Goal: Task Accomplishment & Management: Use online tool/utility

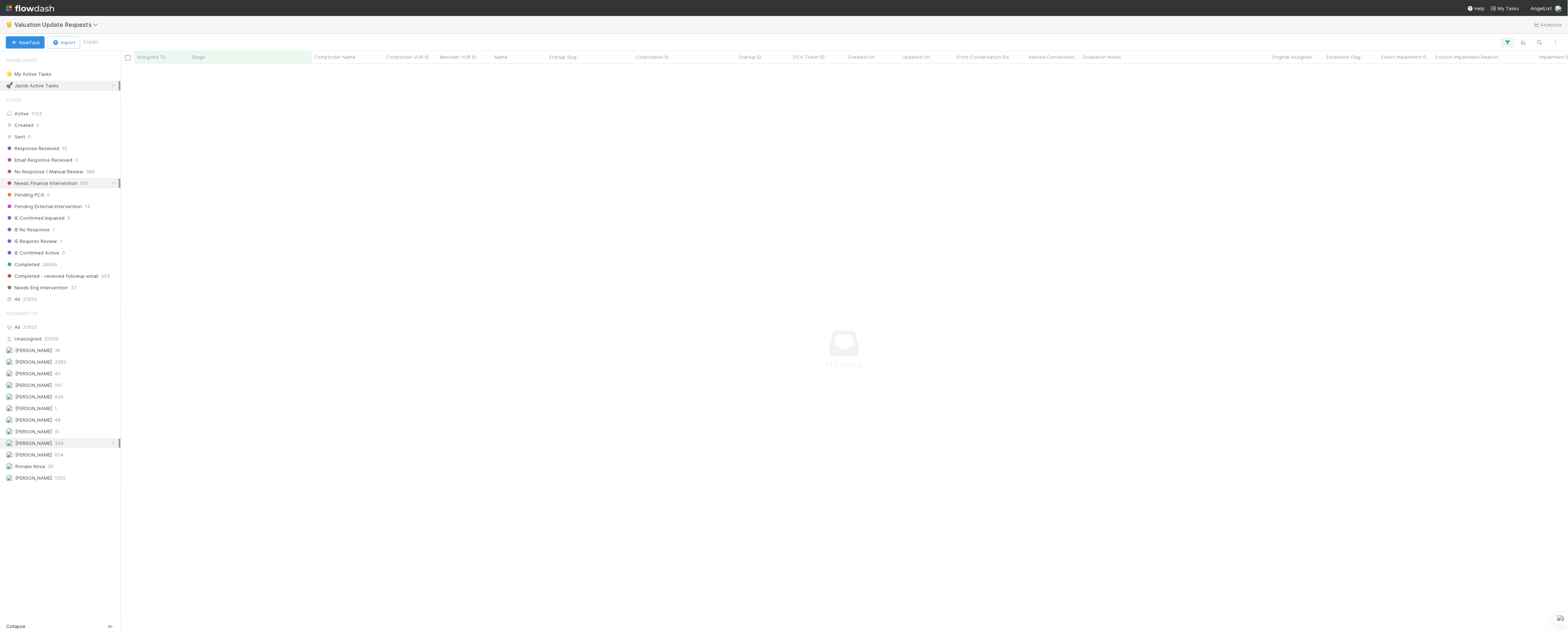
scroll to position [8, 8]
click at [310, 256] on div at bounding box center [1206, 347] width 2172 height 567
click at [202, 112] on div at bounding box center [1206, 347] width 2172 height 567
click at [35, 24] on span "Valuation Update Requests" at bounding box center [58, 25] width 87 height 7
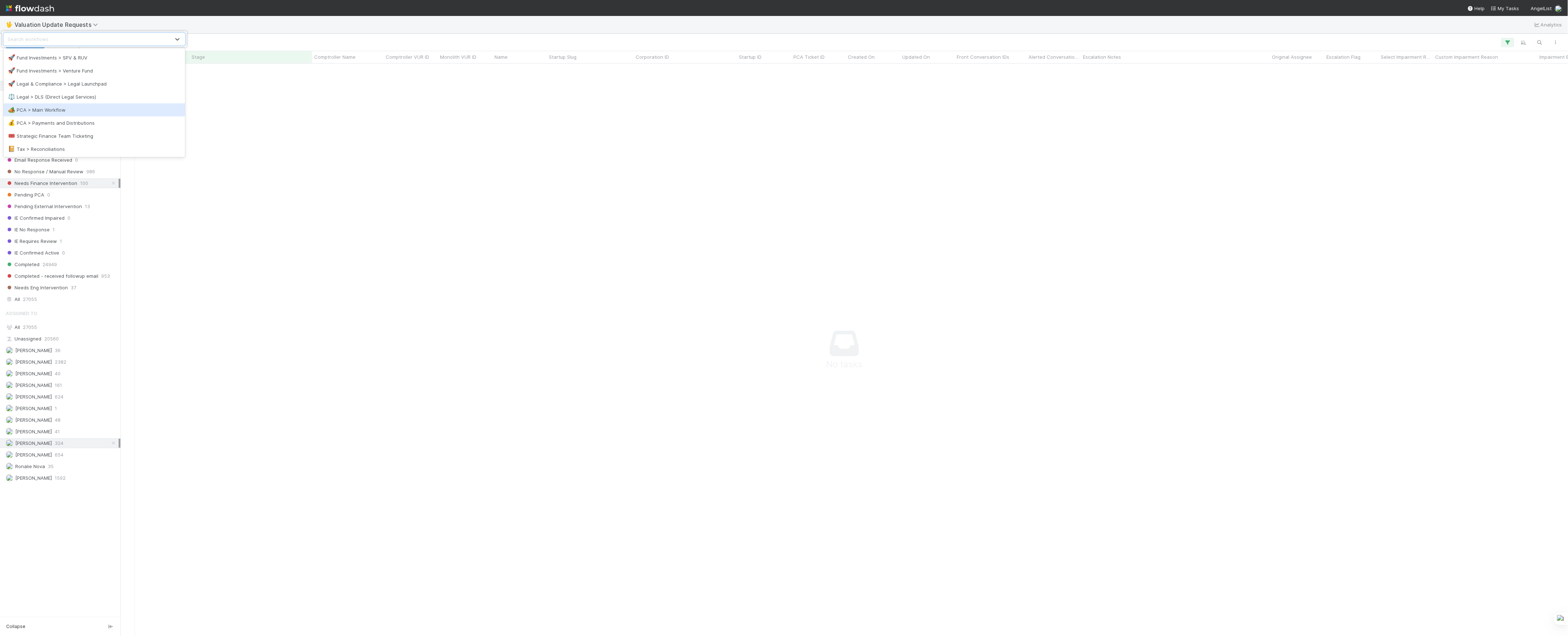
click at [91, 111] on div "🏕️ PCA > Main Workflow" at bounding box center [94, 110] width 173 height 7
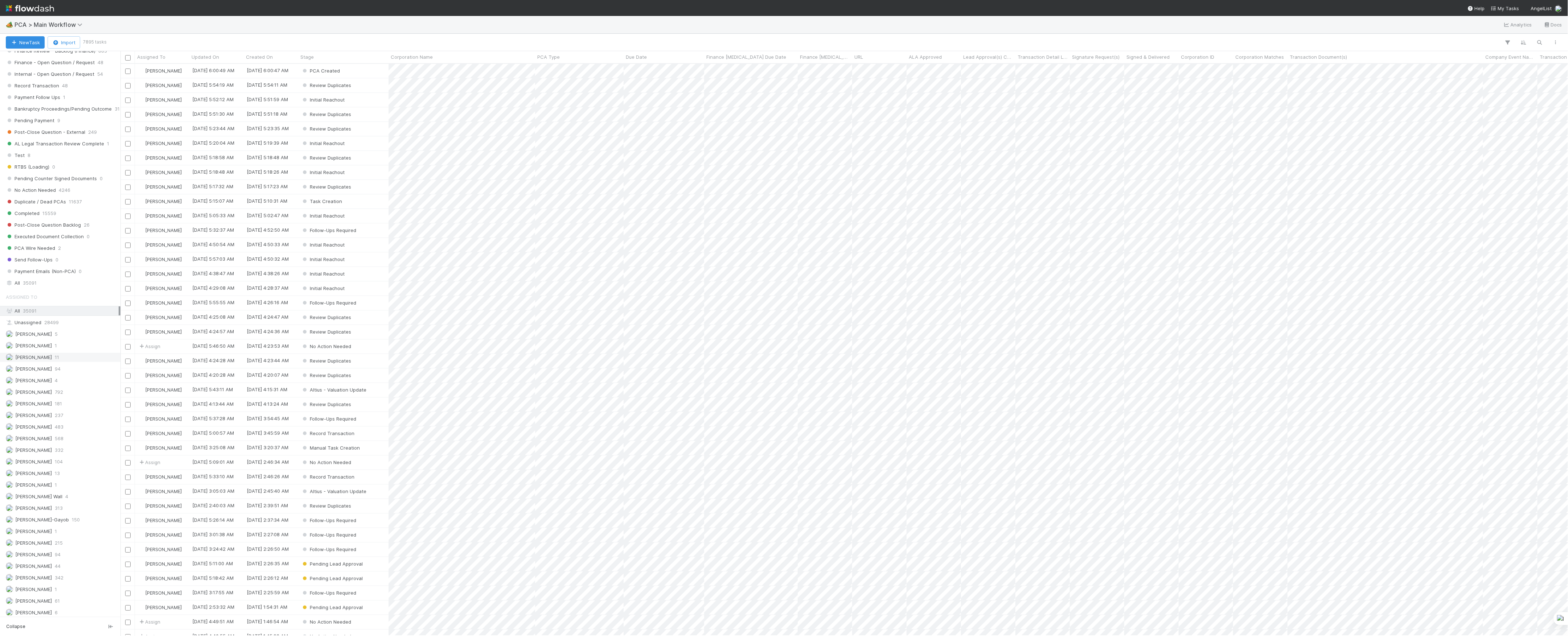
scroll to position [753, 0]
click at [64, 467] on div "Marvey Fuentes 44" at bounding box center [62, 470] width 113 height 9
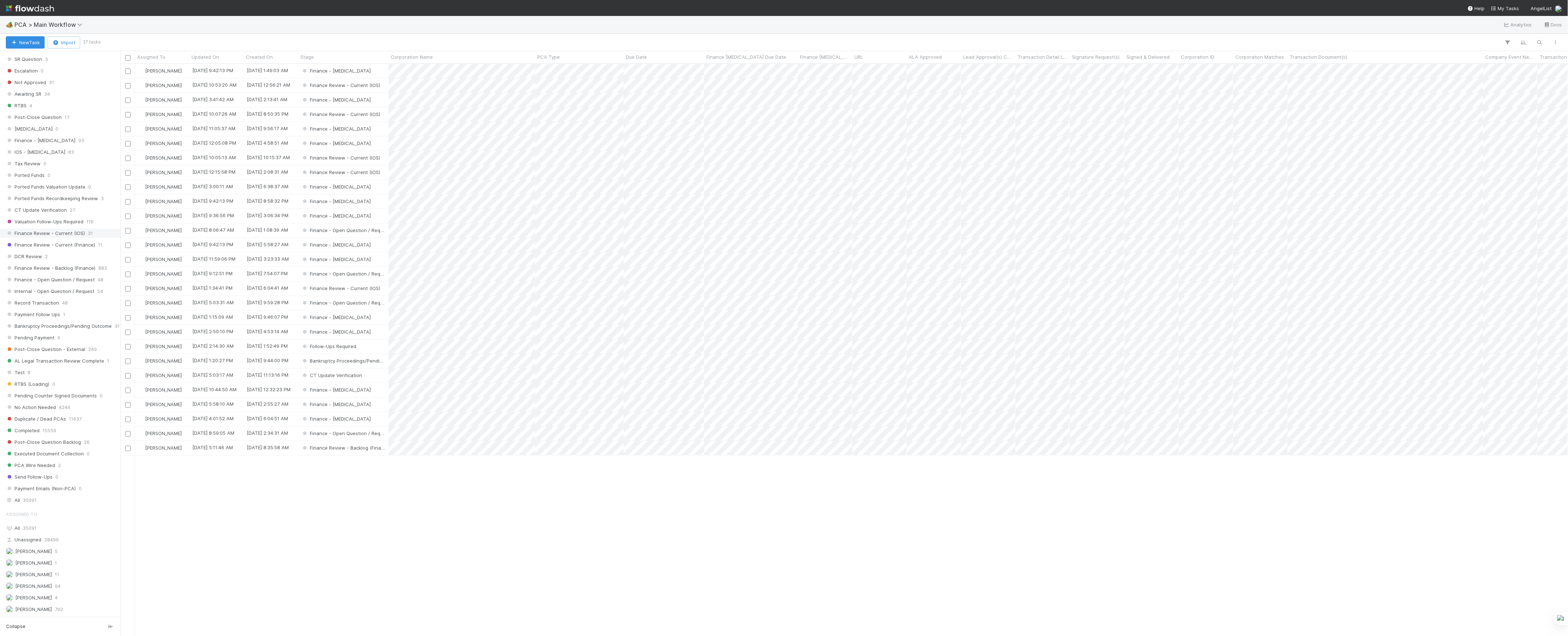
scroll to position [565, 1440]
click at [63, 238] on span "Finance Review - Current (IOS)" at bounding box center [46, 233] width 79 height 9
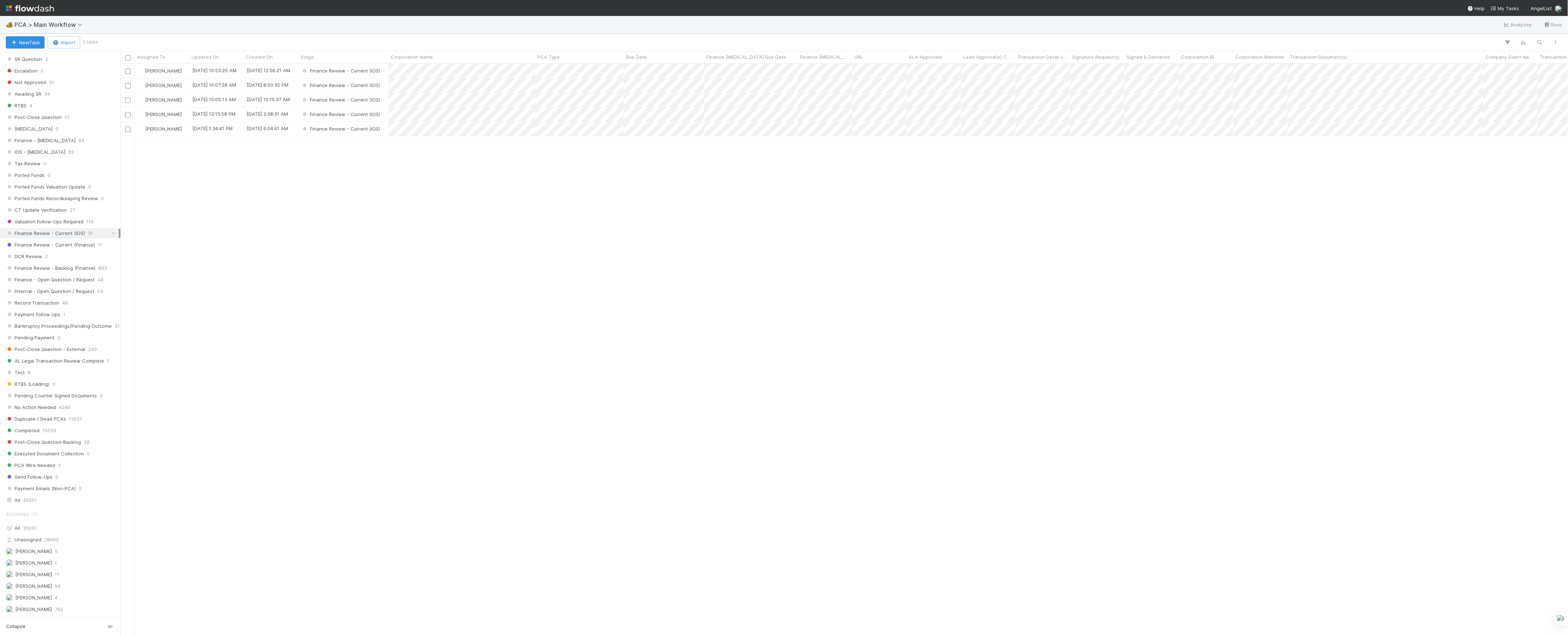
scroll to position [565, 1440]
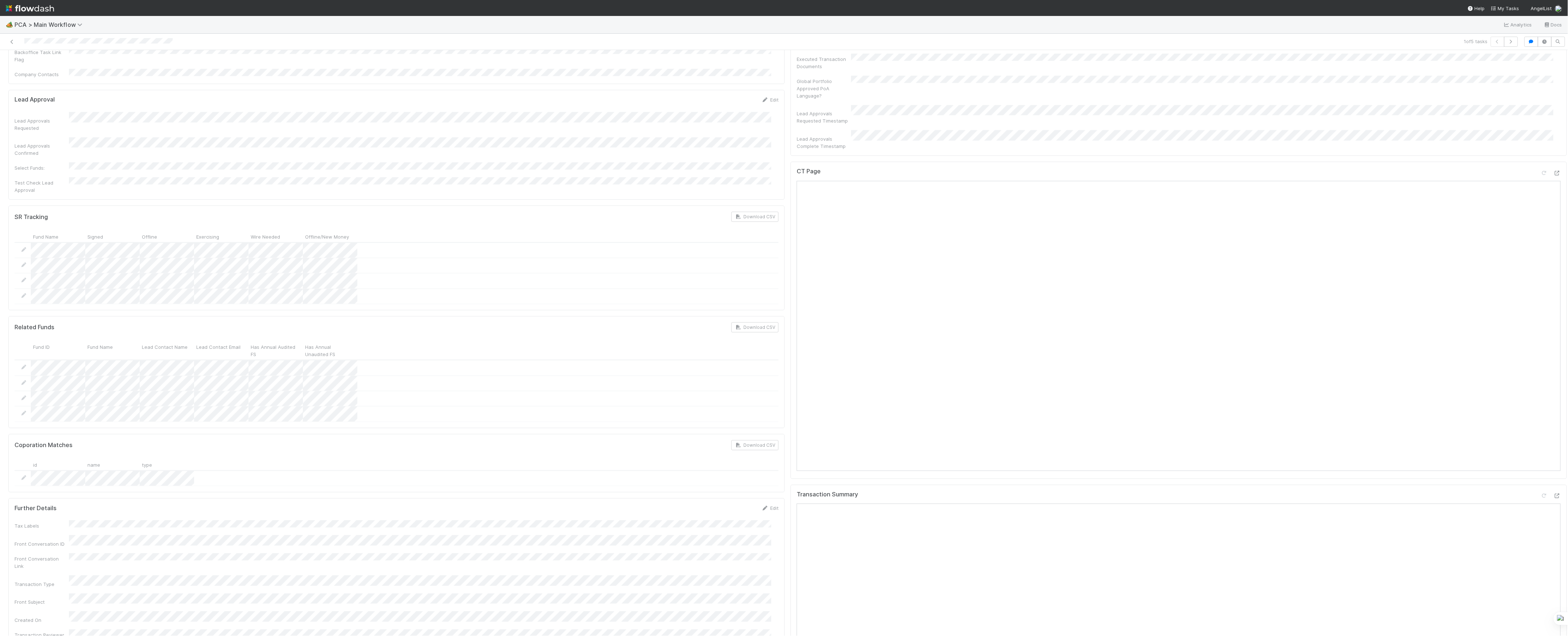
scroll to position [532, 0]
click at [1541, 181] on div at bounding box center [1550, 186] width 20 height 10
click at [1553, 182] on icon at bounding box center [1557, 184] width 7 height 5
click at [1553, 505] on icon at bounding box center [1557, 508] width 7 height 5
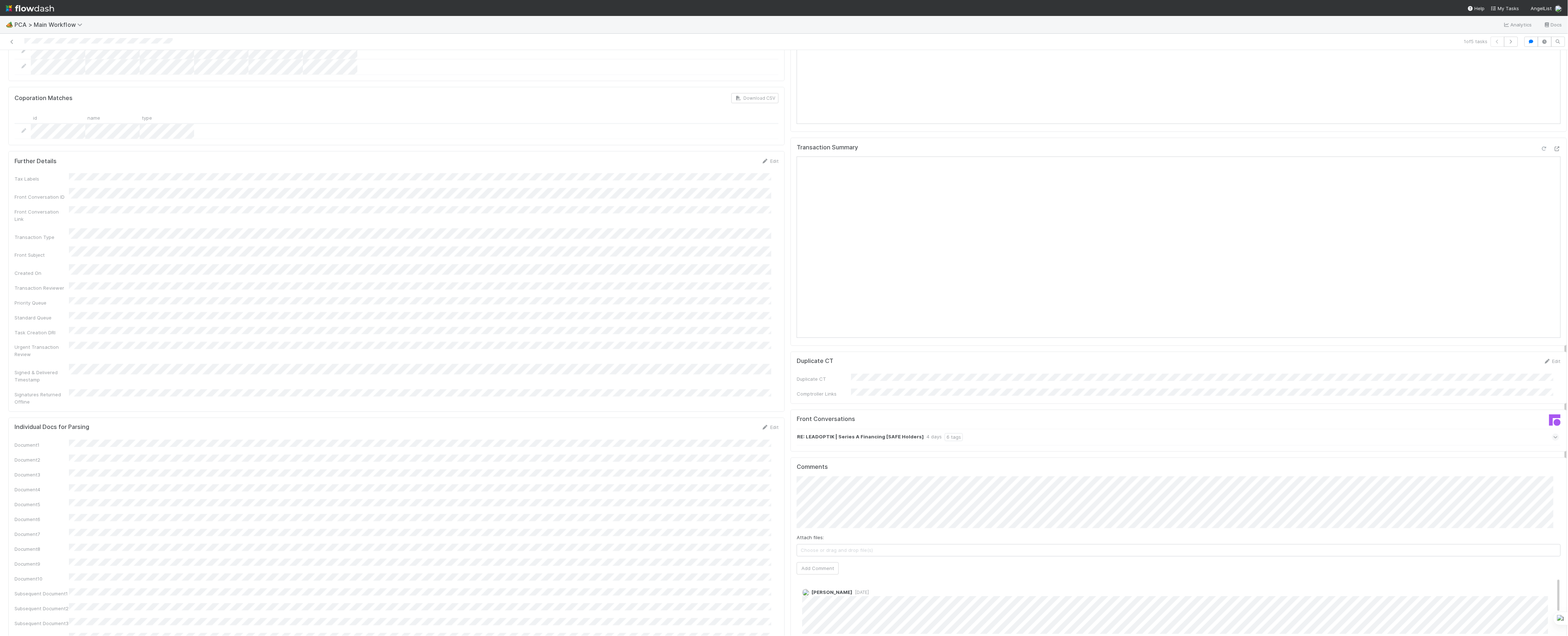
scroll to position [919, 0]
click at [809, 534] on button "Add Comment" at bounding box center [817, 540] width 42 height 12
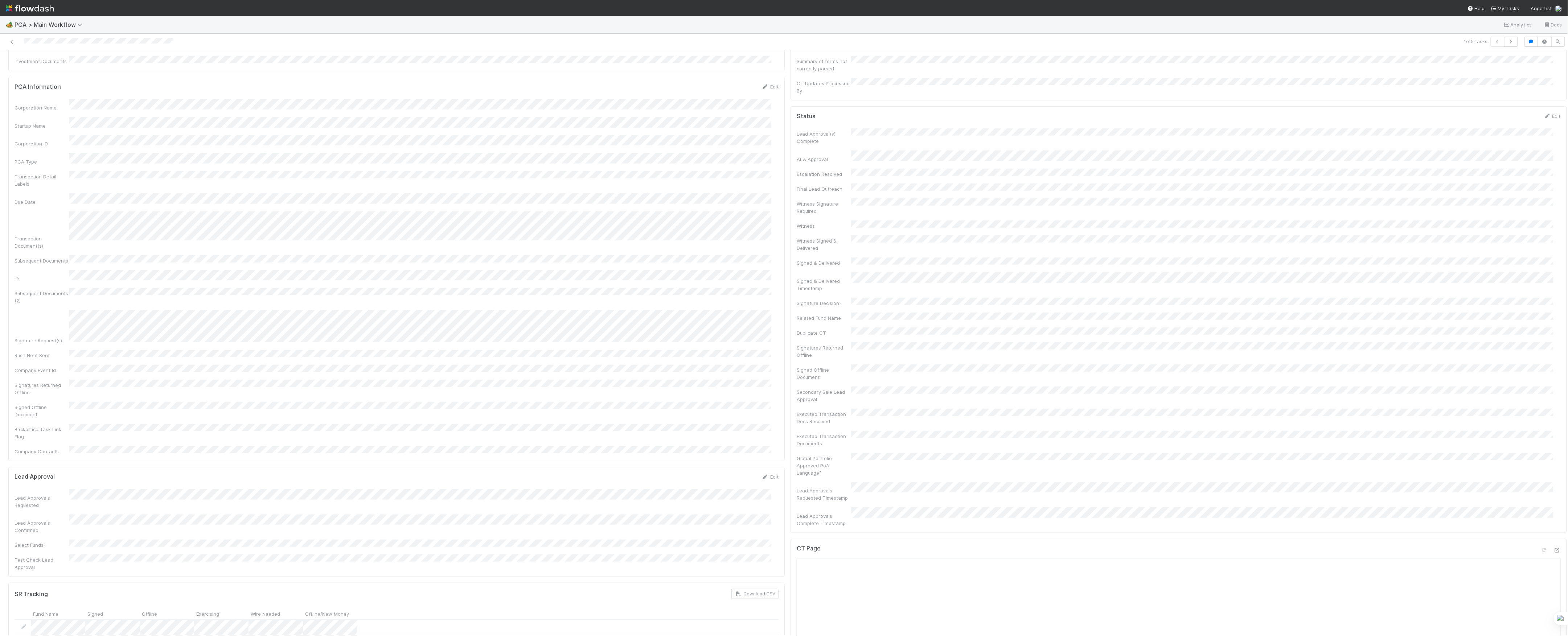
scroll to position [0, 0]
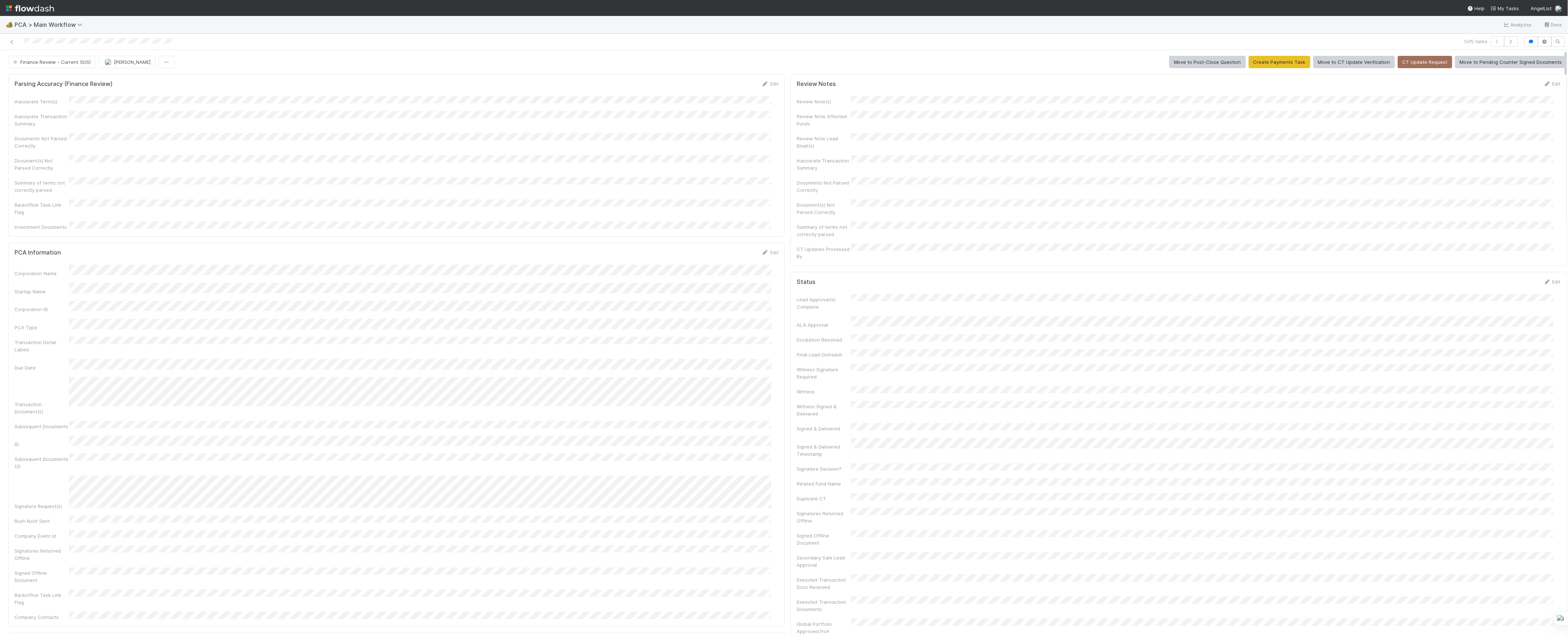
click at [77, 63] on span "Finance Review - Current (IOS)" at bounding box center [51, 62] width 79 height 6
click at [89, 65] on button "[PERSON_NAME]" at bounding box center [82, 62] width 57 height 12
click at [9, 38] on link at bounding box center [12, 42] width 7 height 7
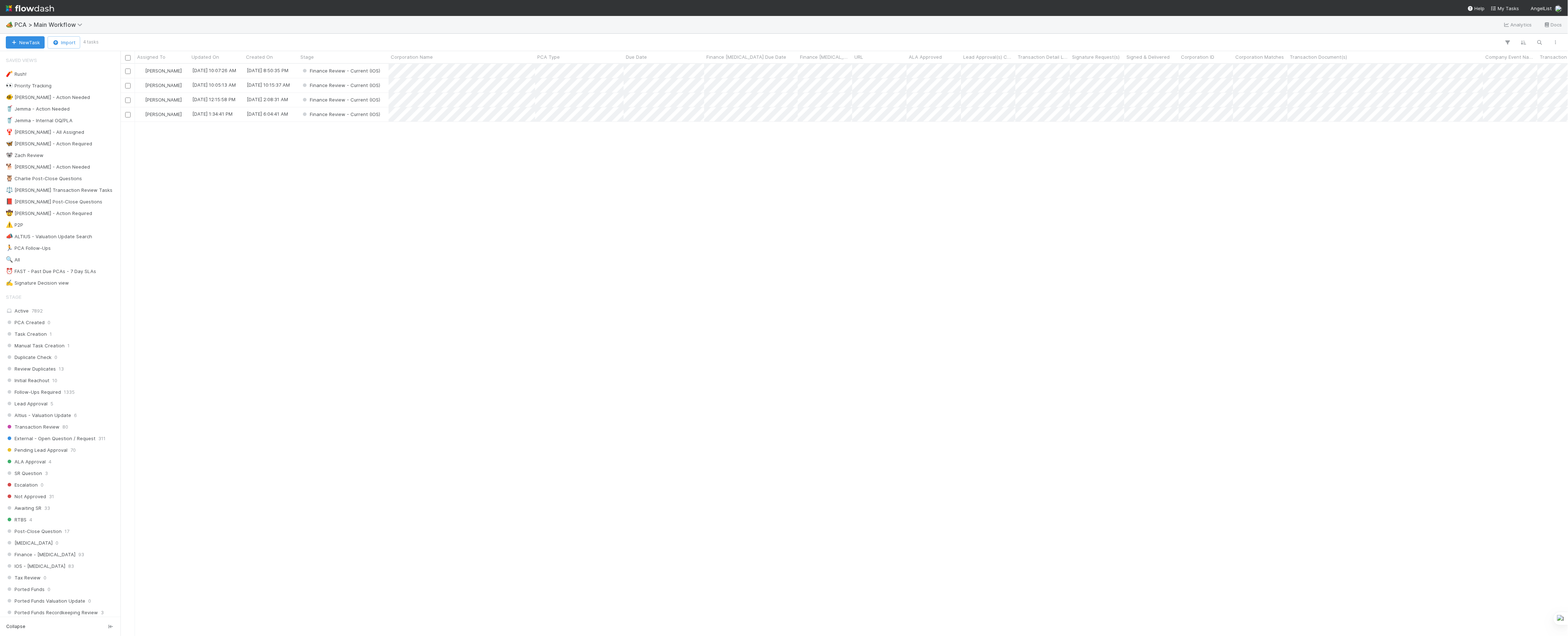
scroll to position [565, 1440]
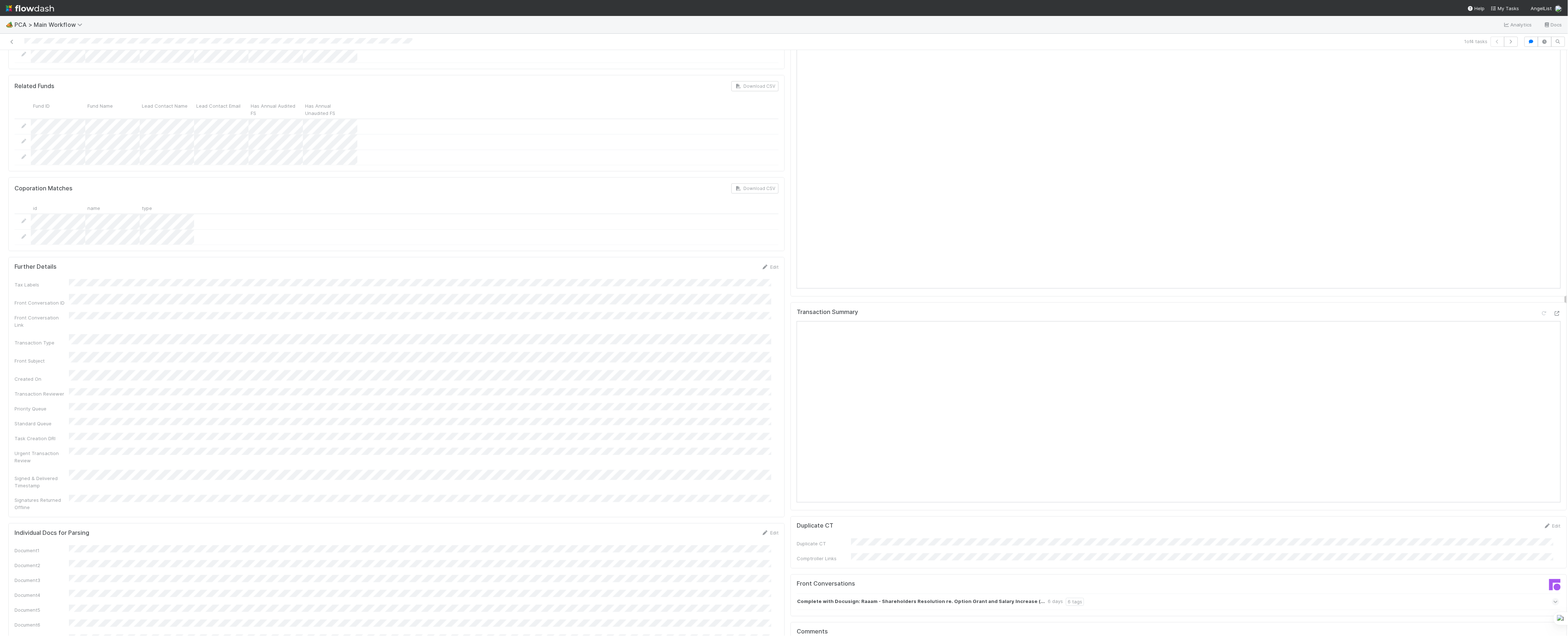
scroll to position [1016, 0]
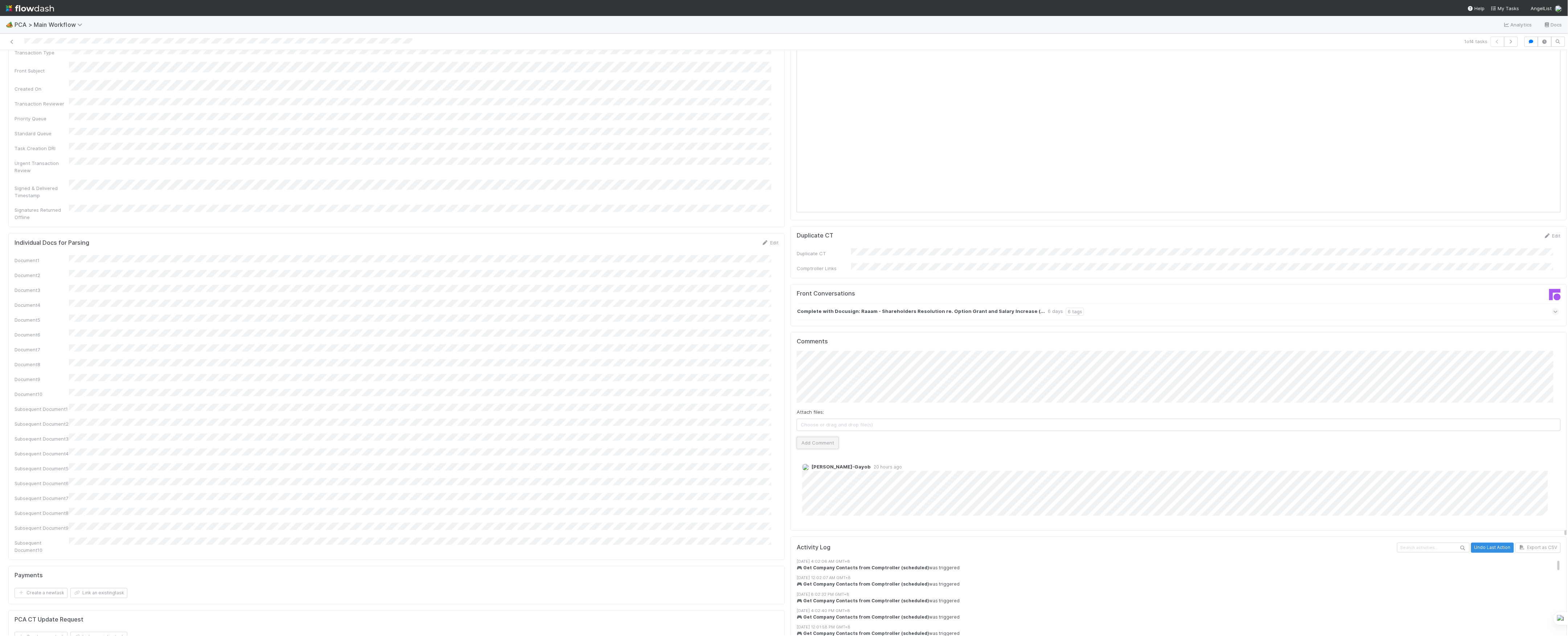
click at [824, 437] on button "Add Comment" at bounding box center [817, 443] width 42 height 12
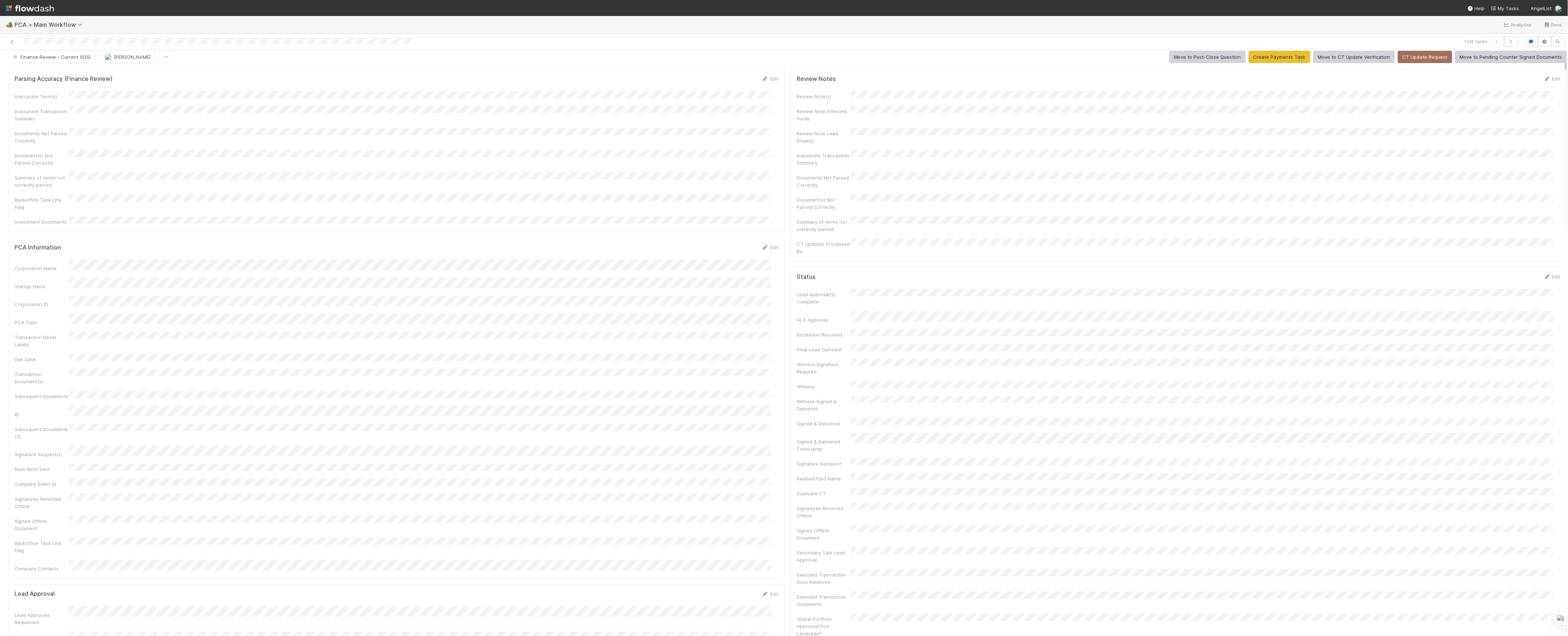
scroll to position [0, 0]
click at [797, 254] on div "Summary of terms not correctly parsed" at bounding box center [824, 262] width 54 height 15
click at [1535, 91] on button "Cancel" at bounding box center [1548, 86] width 26 height 12
click at [75, 64] on span "Finance Review - Current (IOS)" at bounding box center [51, 62] width 79 height 6
click at [75, 64] on span "[PERSON_NAME]" at bounding box center [87, 62] width 37 height 6
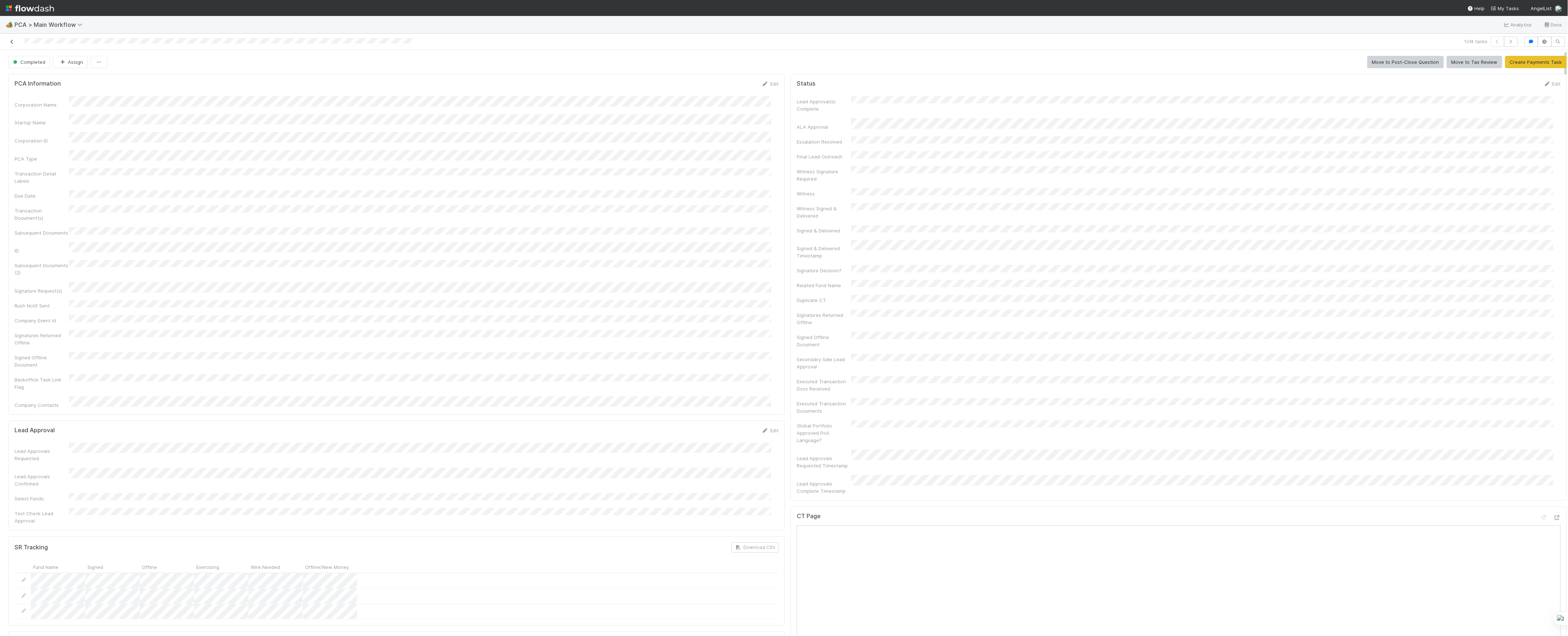
click at [11, 41] on icon at bounding box center [12, 42] width 7 height 5
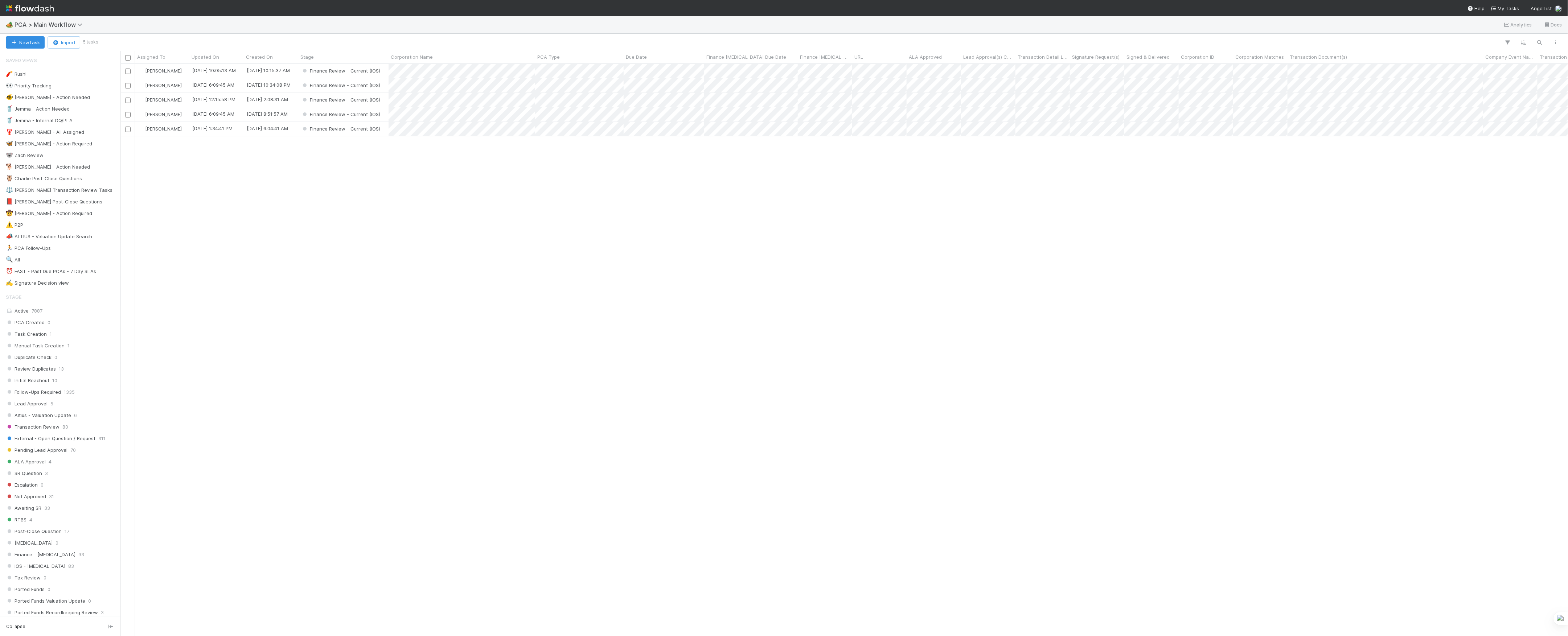
scroll to position [565, 1440]
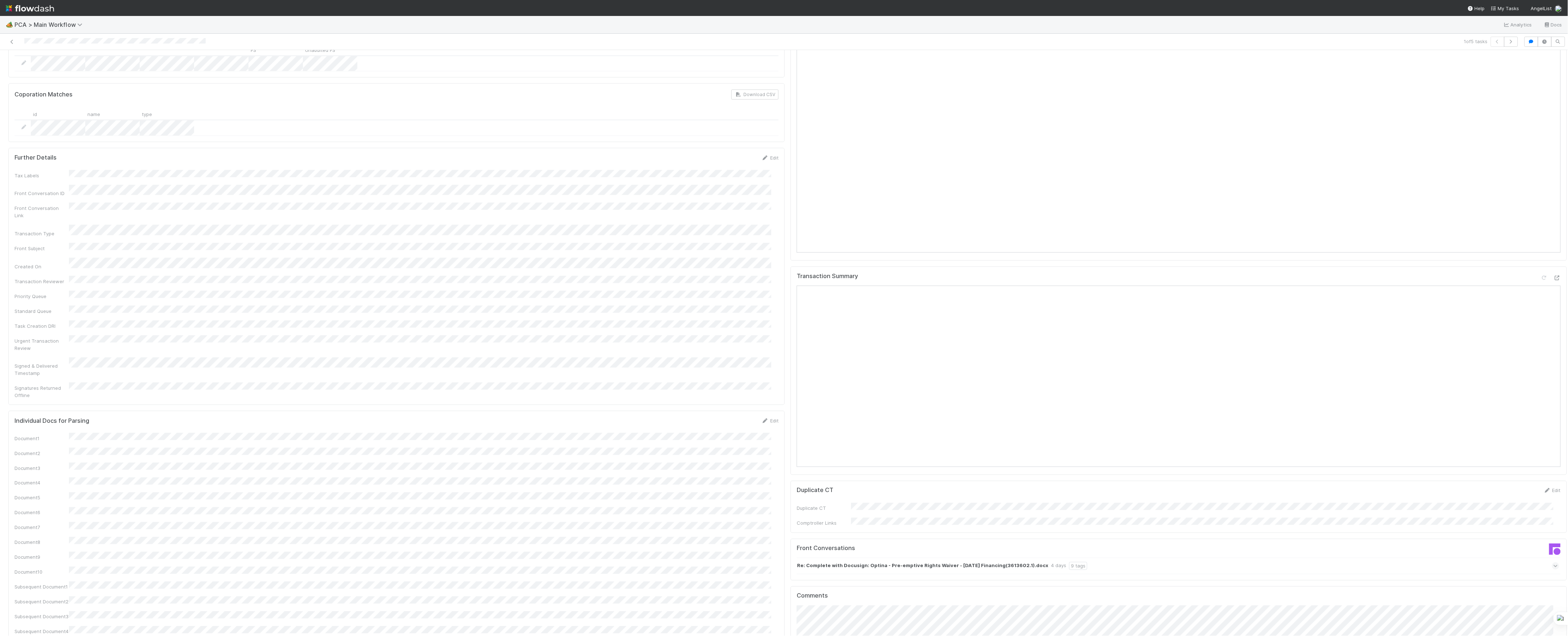
scroll to position [919, 0]
click at [809, 528] on button "Add Comment" at bounding box center [817, 534] width 42 height 12
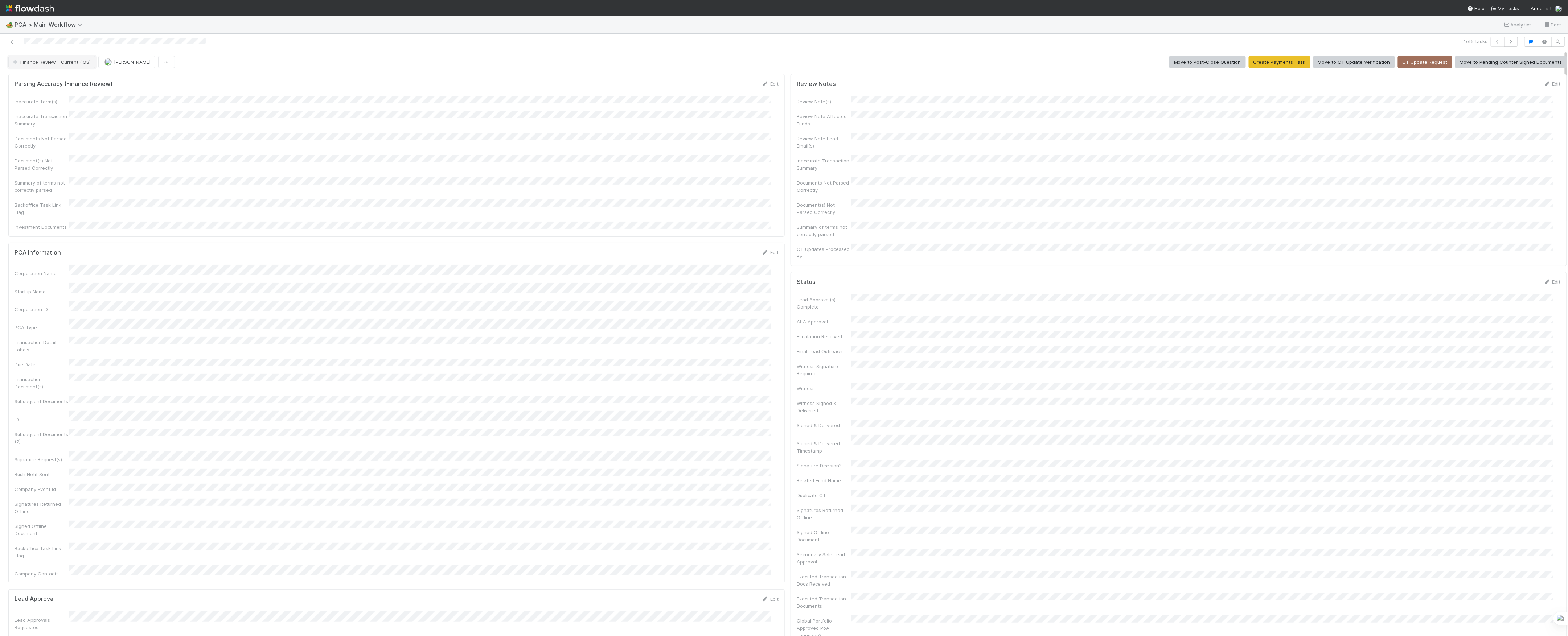
click at [76, 65] on span "Finance Review - Current (IOS)" at bounding box center [51, 62] width 79 height 6
click at [128, 65] on button "button" at bounding box center [121, 62] width 16 height 12
click at [93, 67] on div "Duplicate Delete" at bounding box center [784, 318] width 1568 height 636
click at [93, 64] on span "[PERSON_NAME]" at bounding box center [87, 62] width 37 height 6
click at [61, 65] on img "button" at bounding box center [63, 62] width 7 height 7
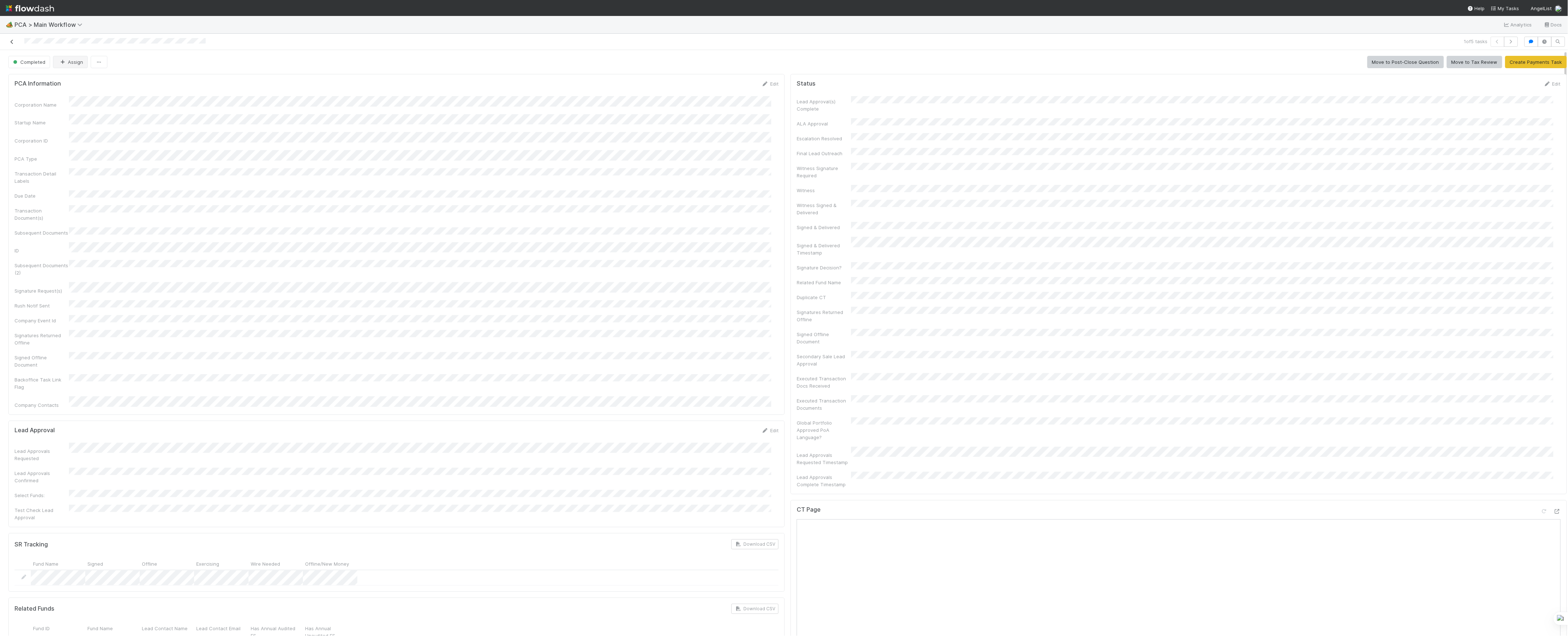
click at [15, 44] on link at bounding box center [12, 42] width 7 height 7
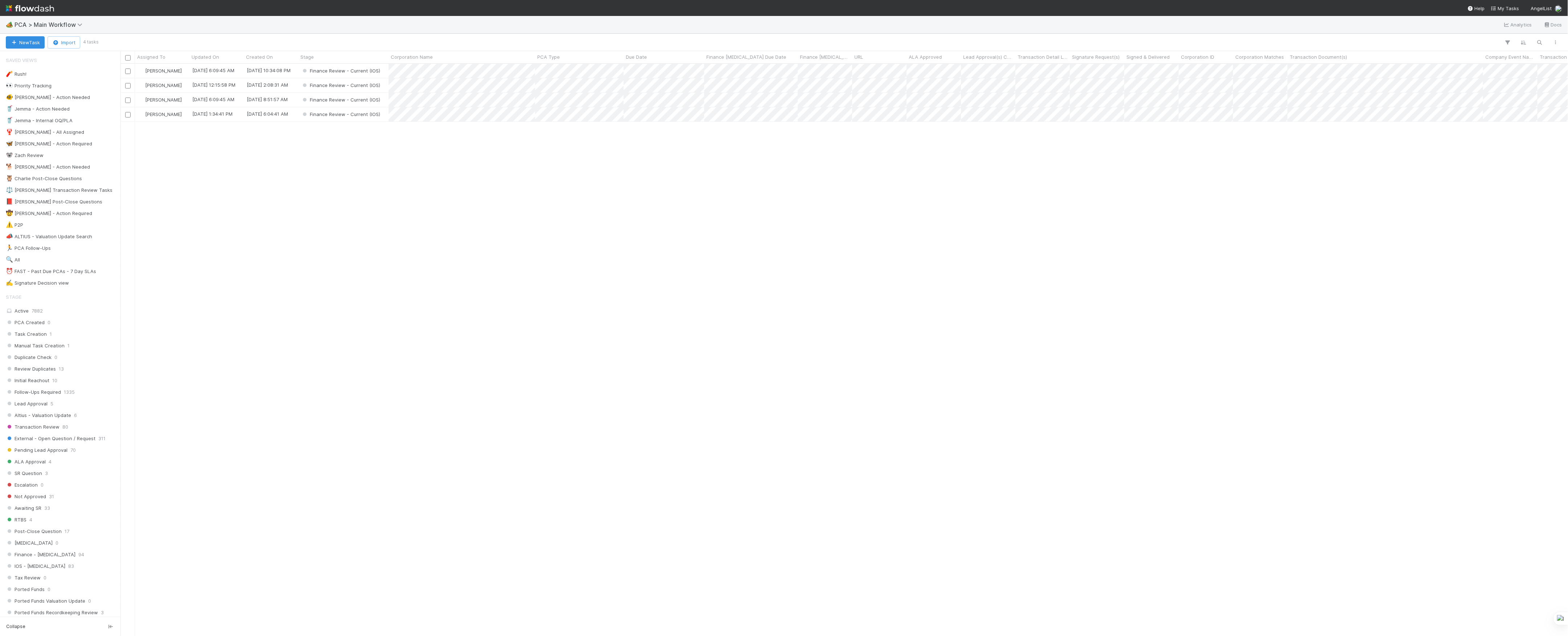
scroll to position [565, 1440]
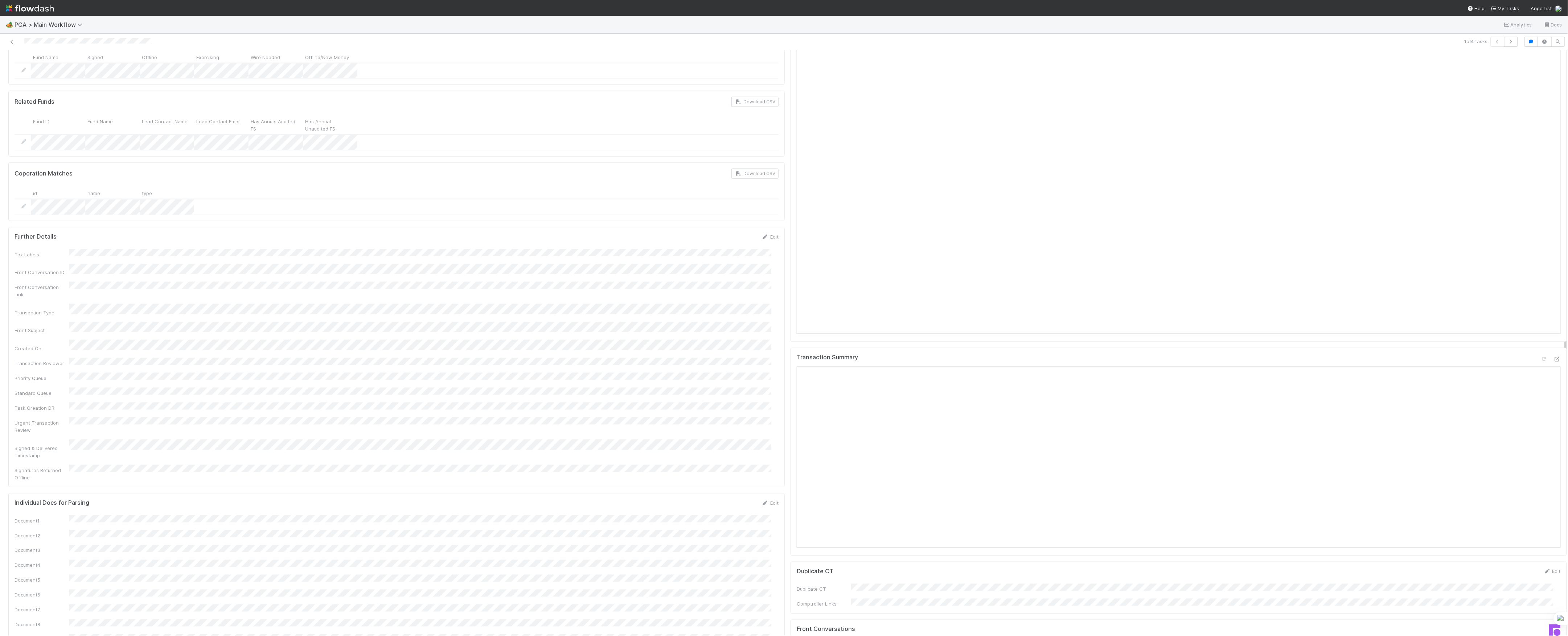
scroll to position [581, 0]
click at [1553, 130] on icon at bounding box center [1557, 133] width 7 height 5
click at [1553, 453] on icon at bounding box center [1557, 456] width 7 height 5
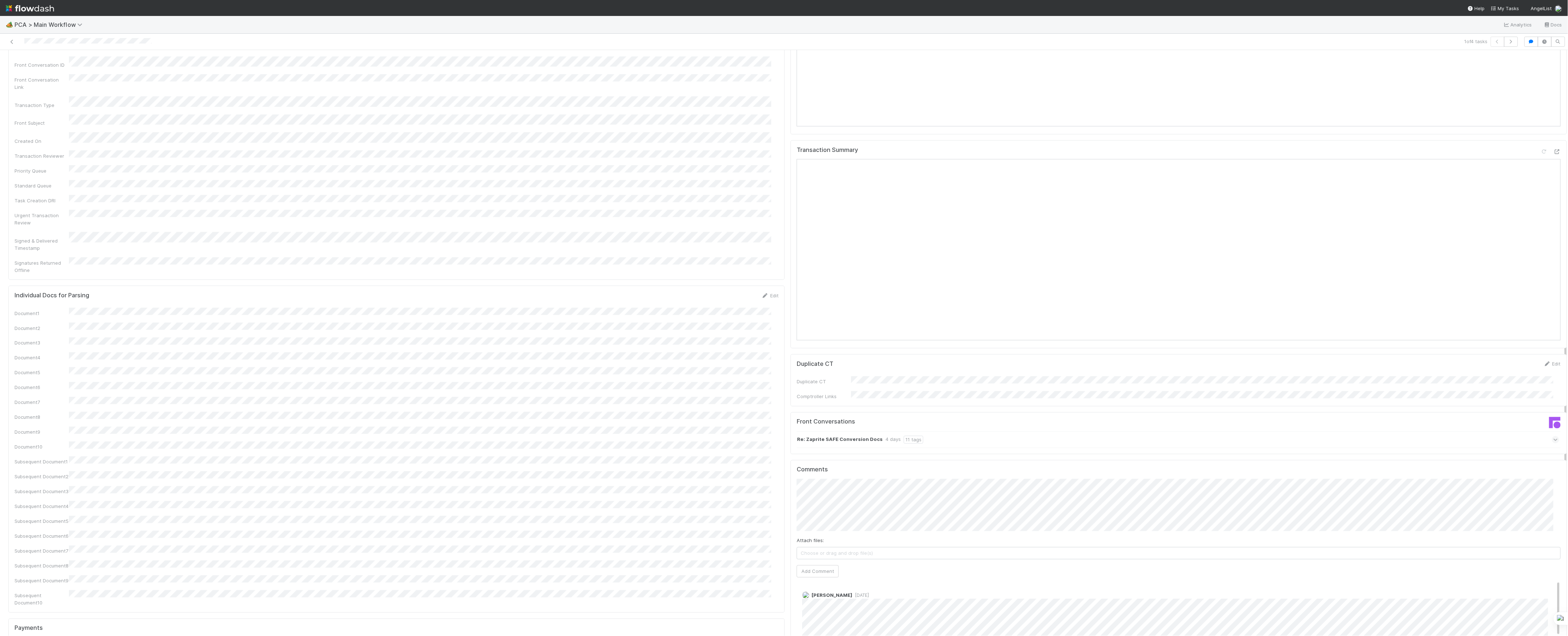
scroll to position [1016, 0]
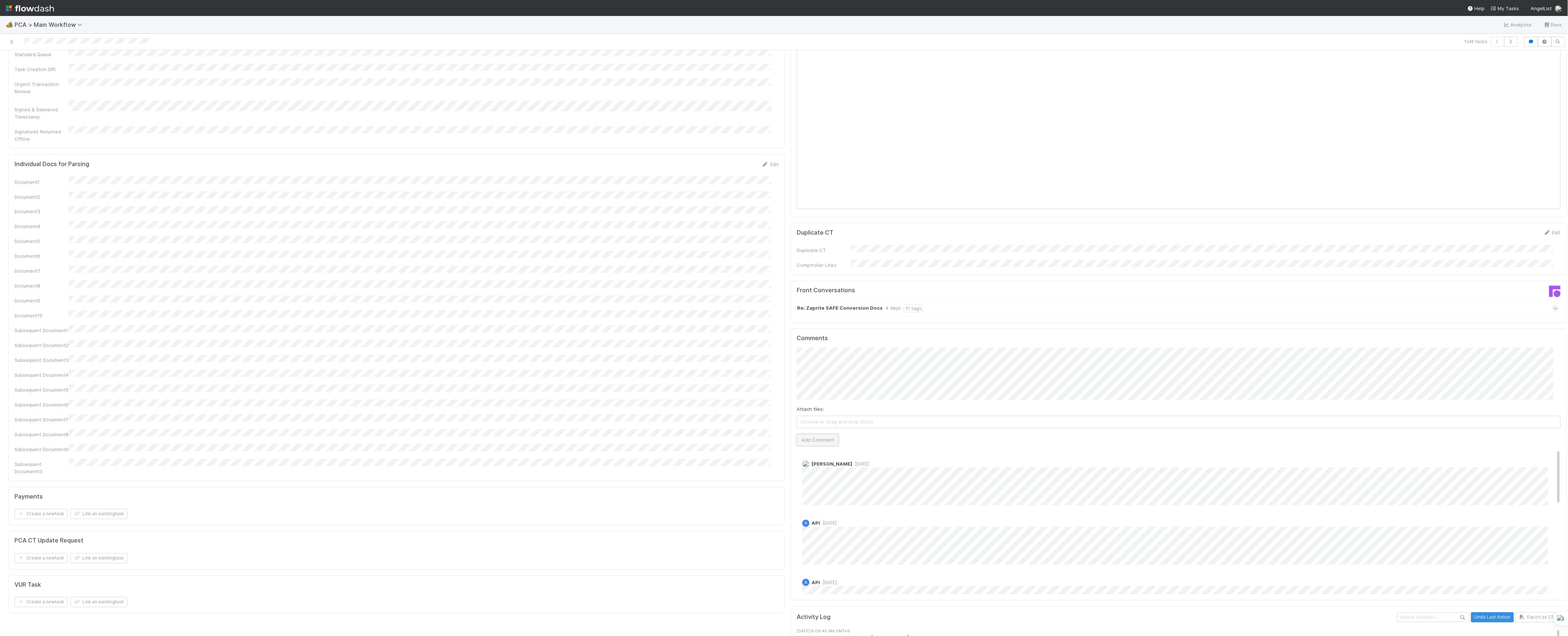
click at [827, 434] on button "Add Comment" at bounding box center [817, 440] width 42 height 12
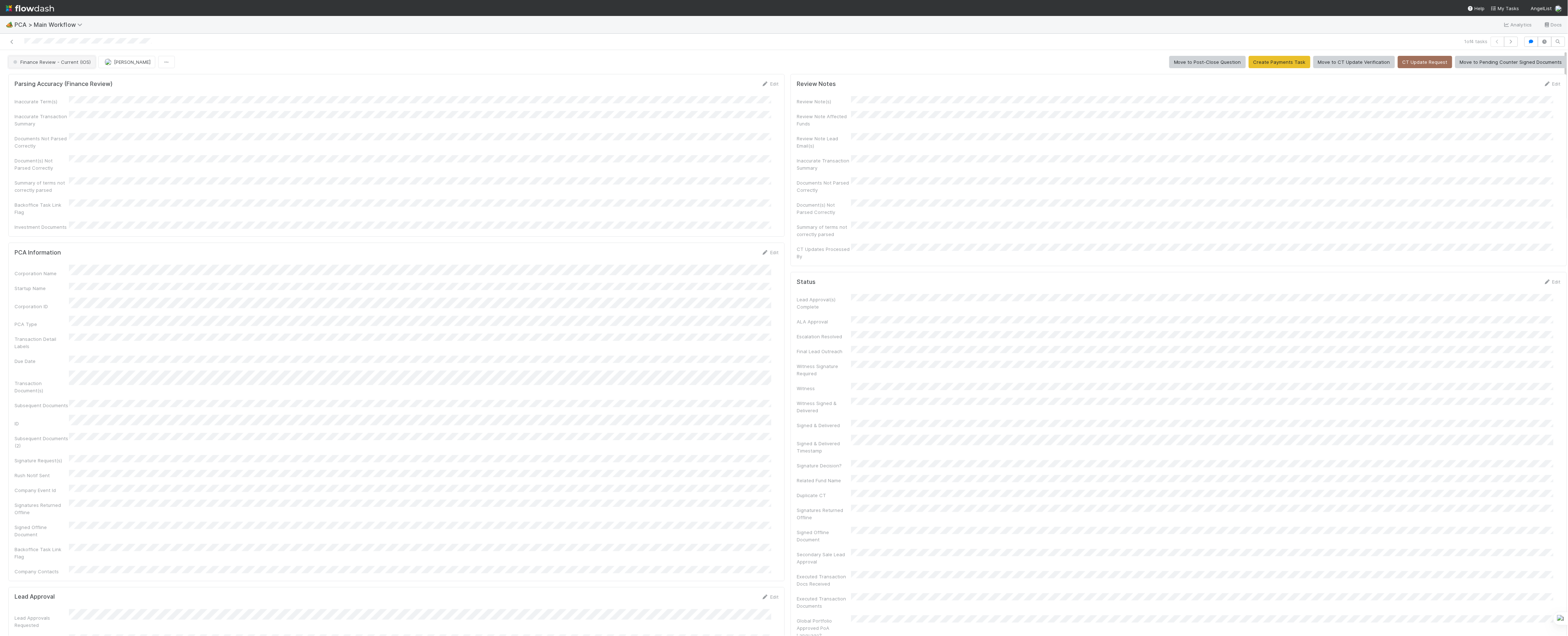
click at [48, 63] on span "Finance Review - Current (IOS)" at bounding box center [51, 62] width 79 height 6
click at [107, 63] on img "button" at bounding box center [108, 62] width 7 height 7
click at [15, 40] on icon at bounding box center [12, 42] width 7 height 5
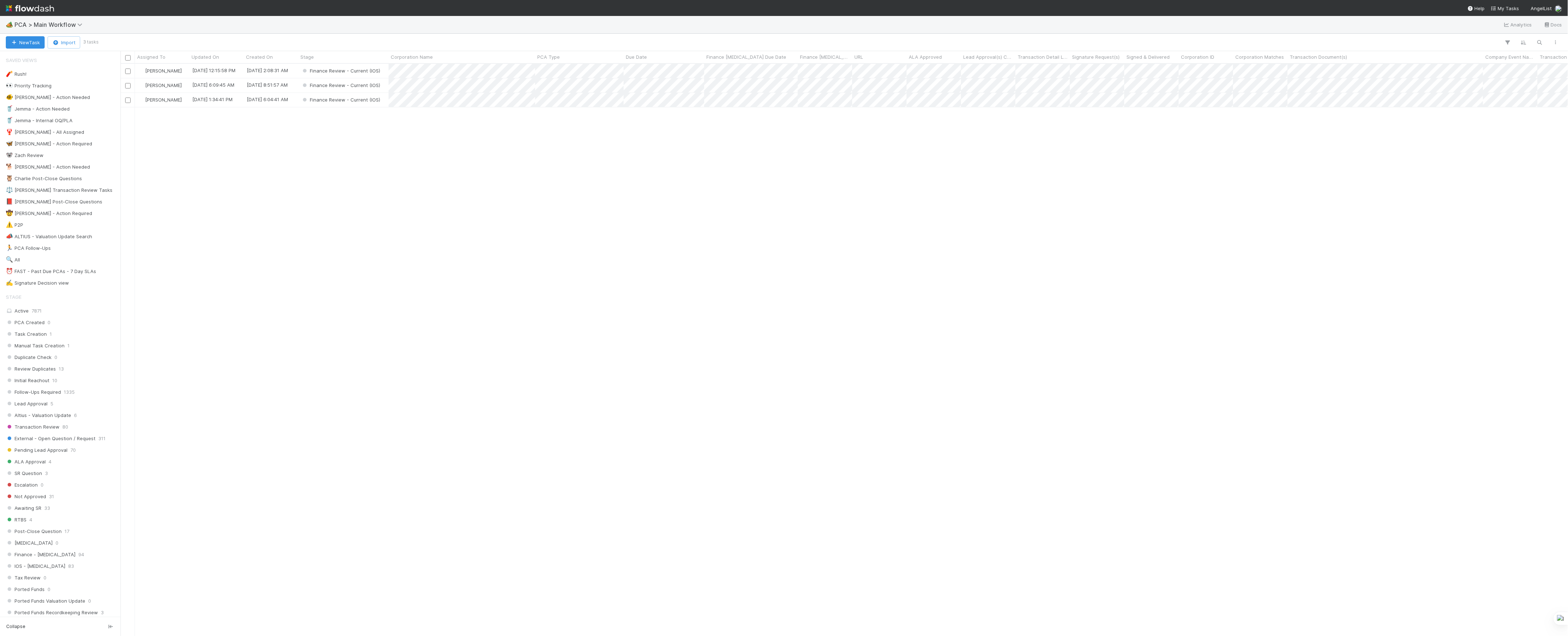
scroll to position [565, 1440]
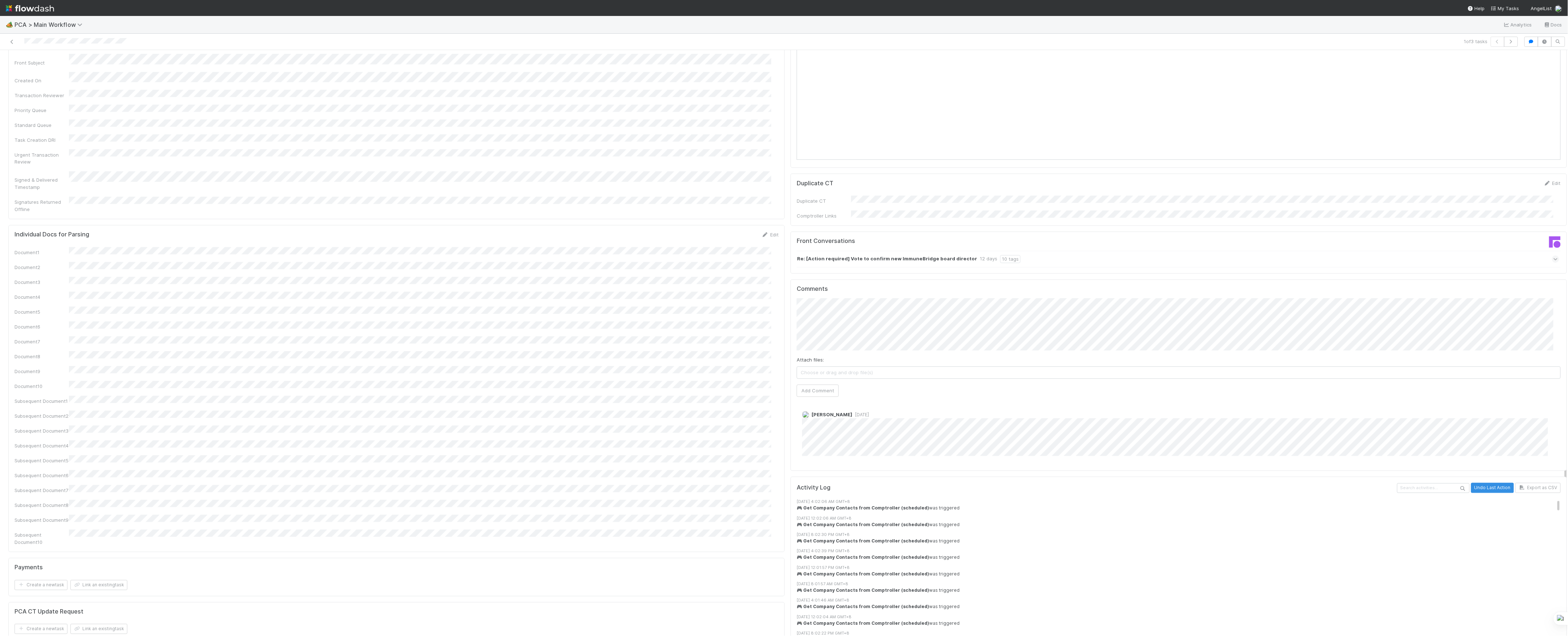
scroll to position [1112, 0]
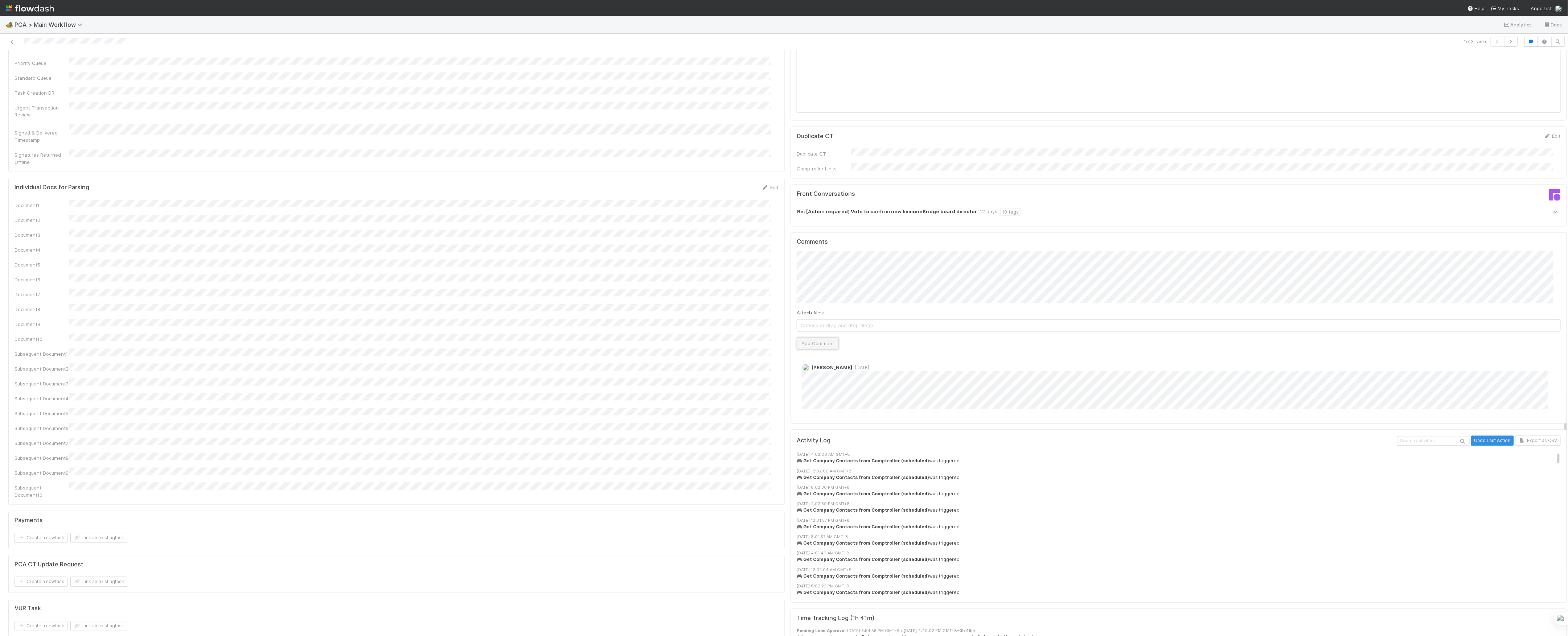
click at [811, 338] on button "Add Comment" at bounding box center [817, 344] width 42 height 12
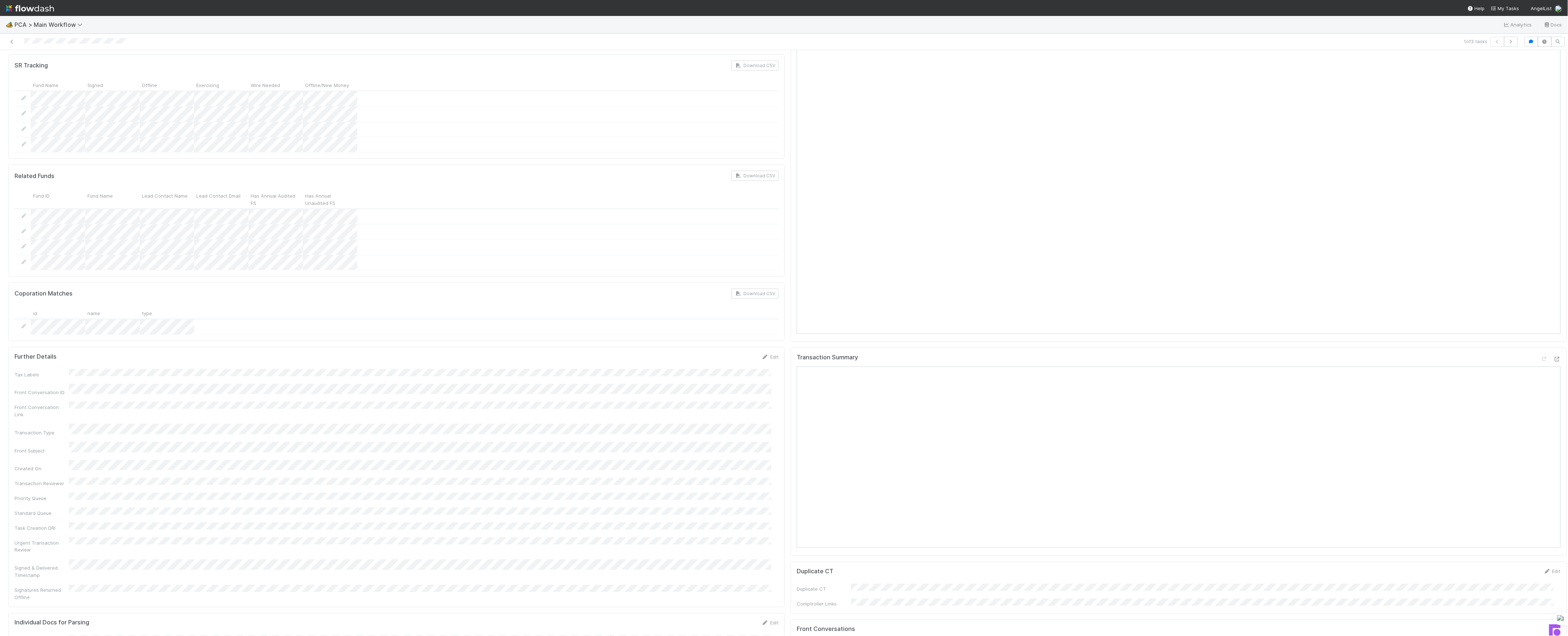
scroll to position [0, 0]
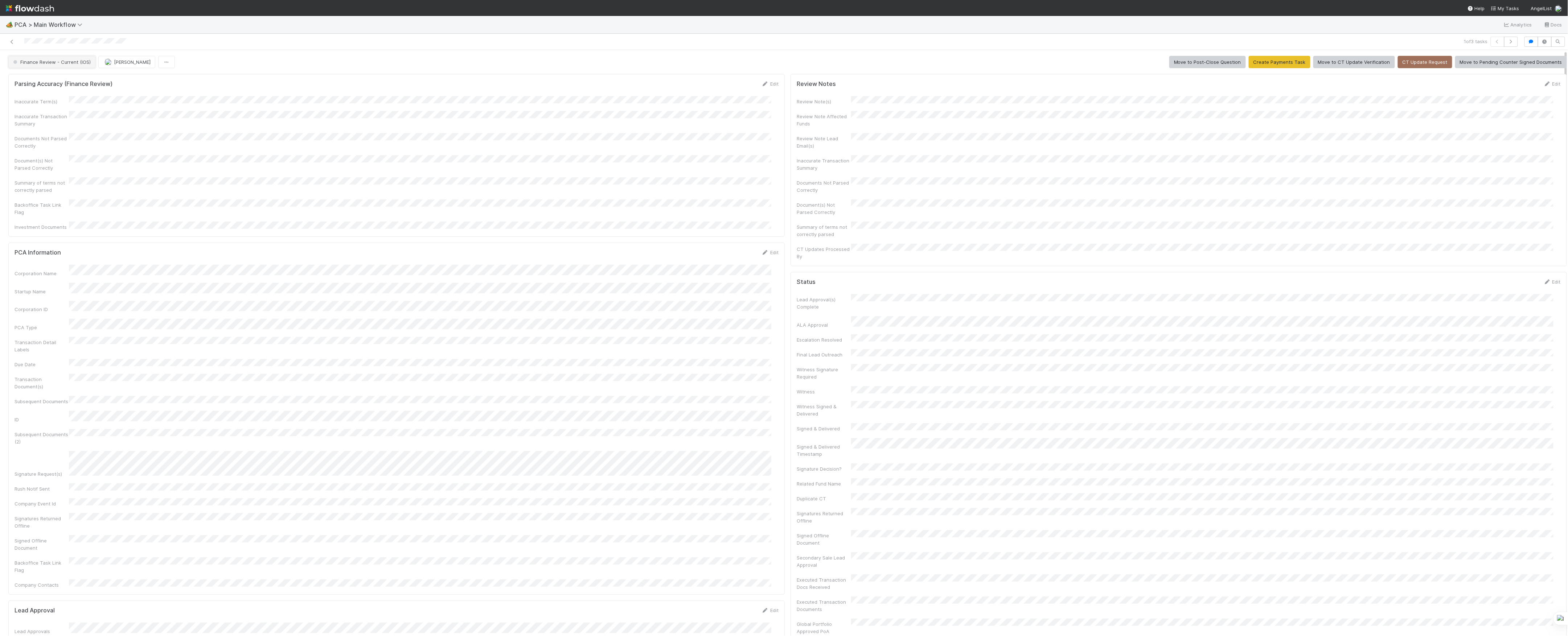
click at [68, 57] on button "Finance Review - Current (IOS)" at bounding box center [52, 62] width 87 height 12
click at [110, 63] on div "[PERSON_NAME]" at bounding box center [128, 62] width 60 height 12
click at [83, 68] on button "[PERSON_NAME]" at bounding box center [82, 62] width 57 height 12
click at [189, 61] on div "Completed Marvey Fuentes Move to Post-Close Question Move to Tax Review Create …" at bounding box center [788, 62] width 1559 height 12
click at [13, 41] on icon at bounding box center [12, 42] width 7 height 5
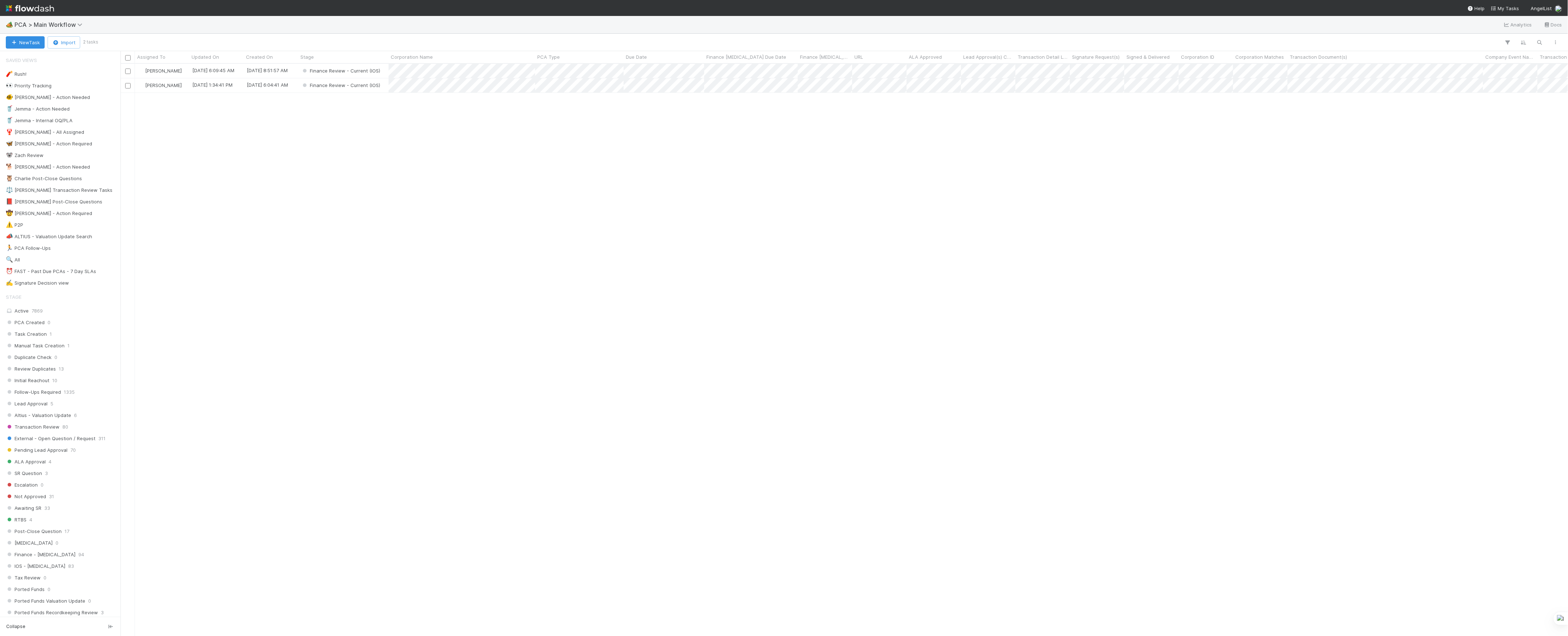
scroll to position [565, 1440]
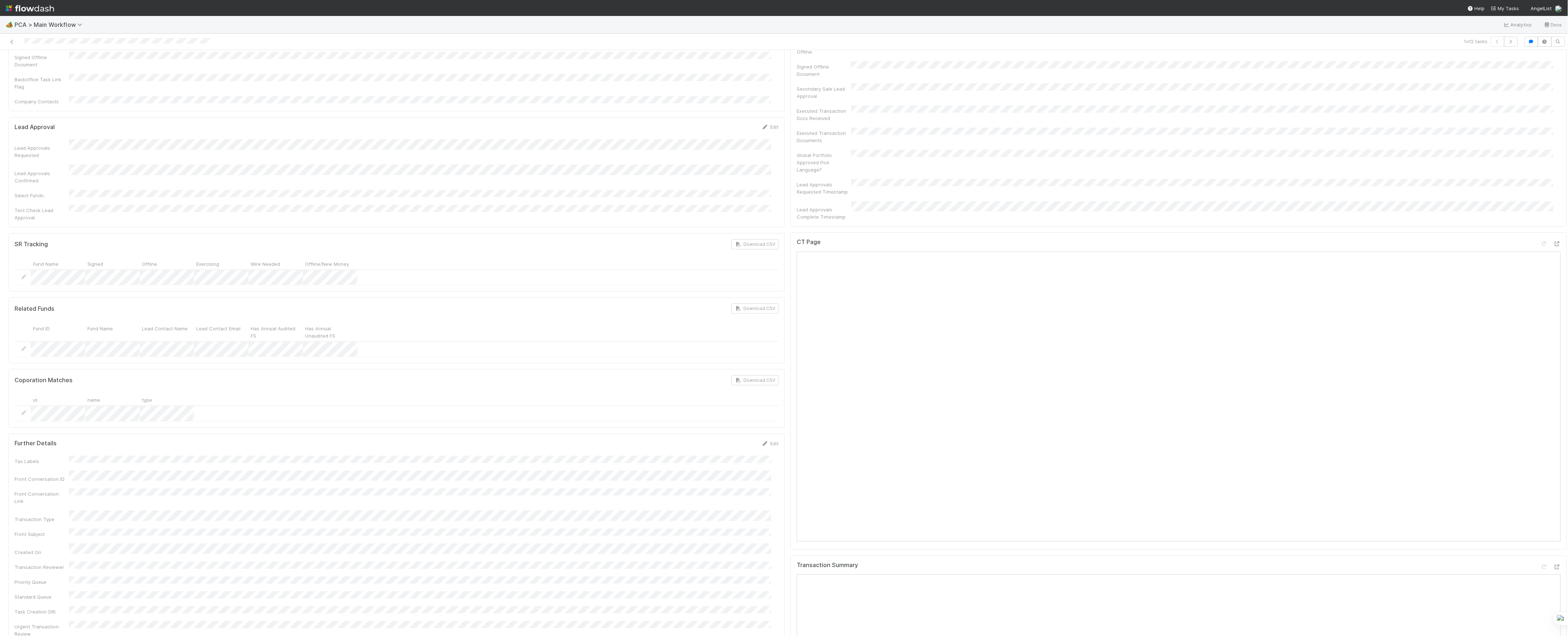
scroll to position [435, 0]
click at [1553, 275] on icon at bounding box center [1557, 278] width 7 height 5
click at [1553, 405] on icon at bounding box center [1557, 408] width 7 height 5
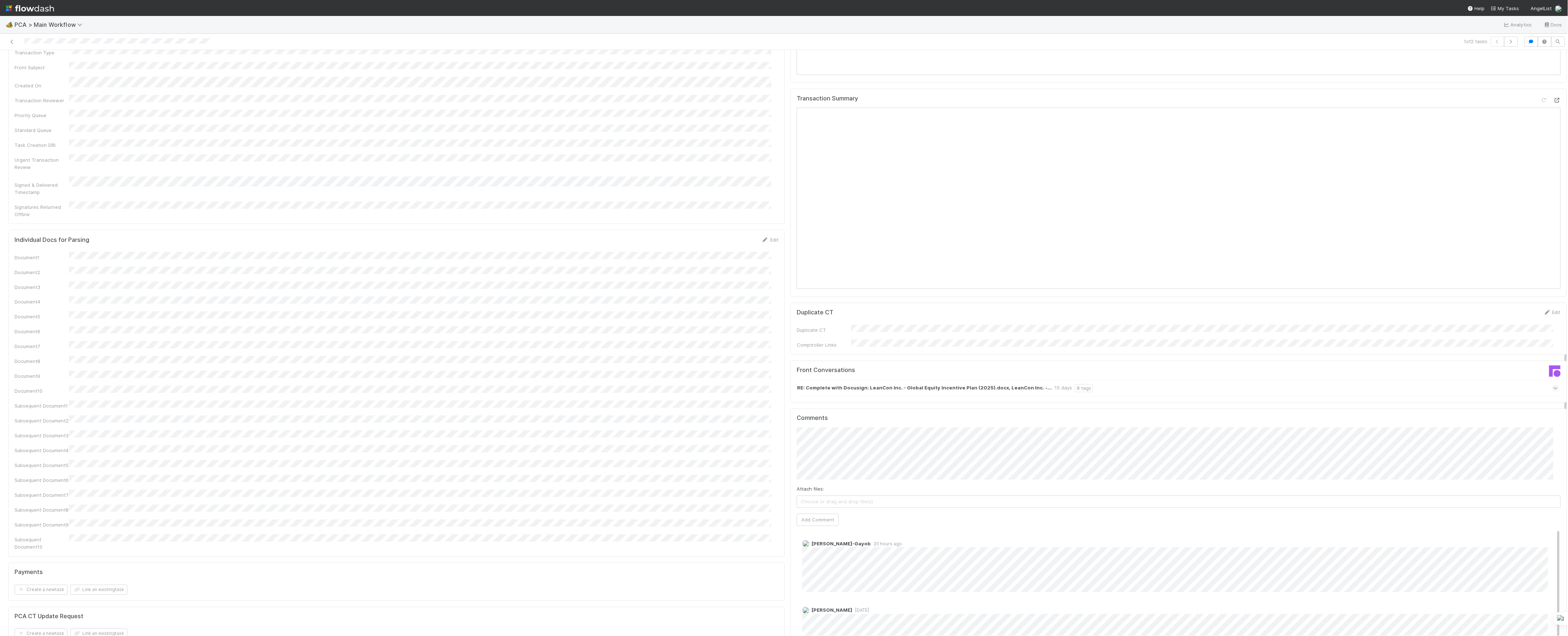
scroll to position [1016, 0]
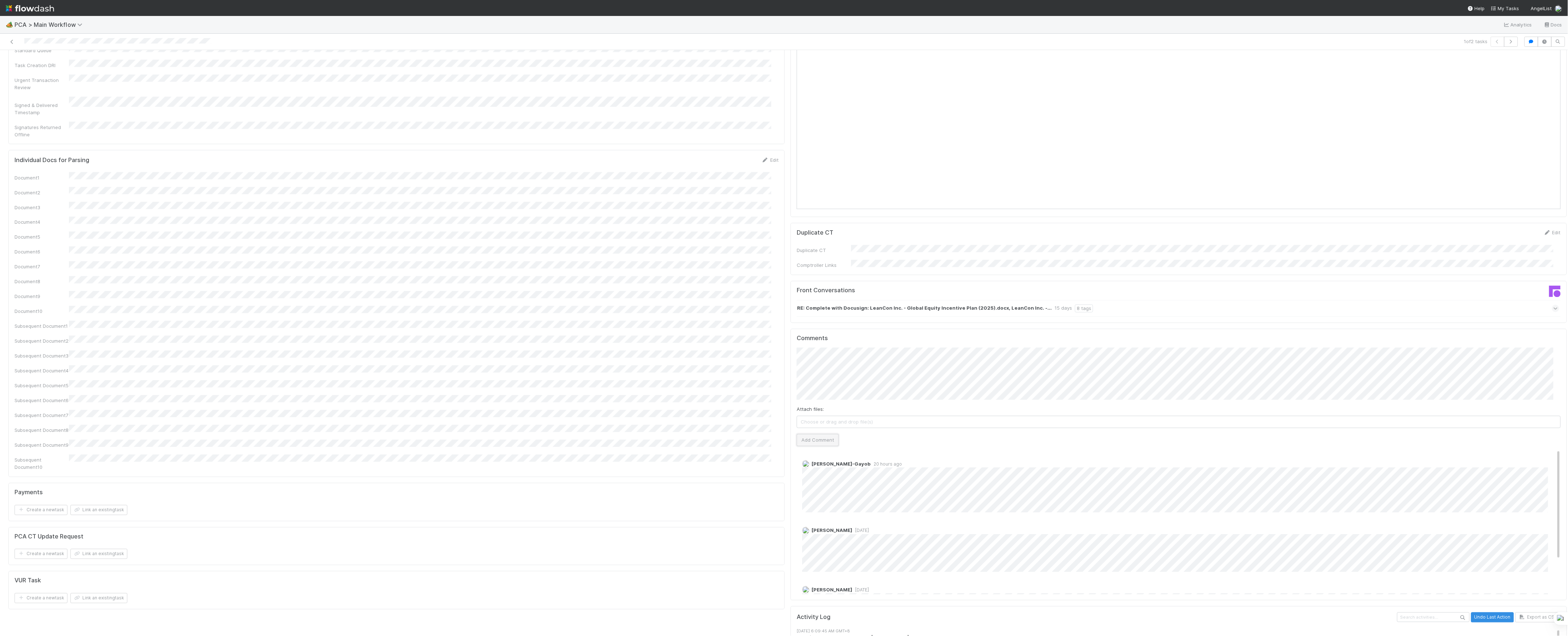
click at [821, 434] on button "Add Comment" at bounding box center [817, 440] width 42 height 12
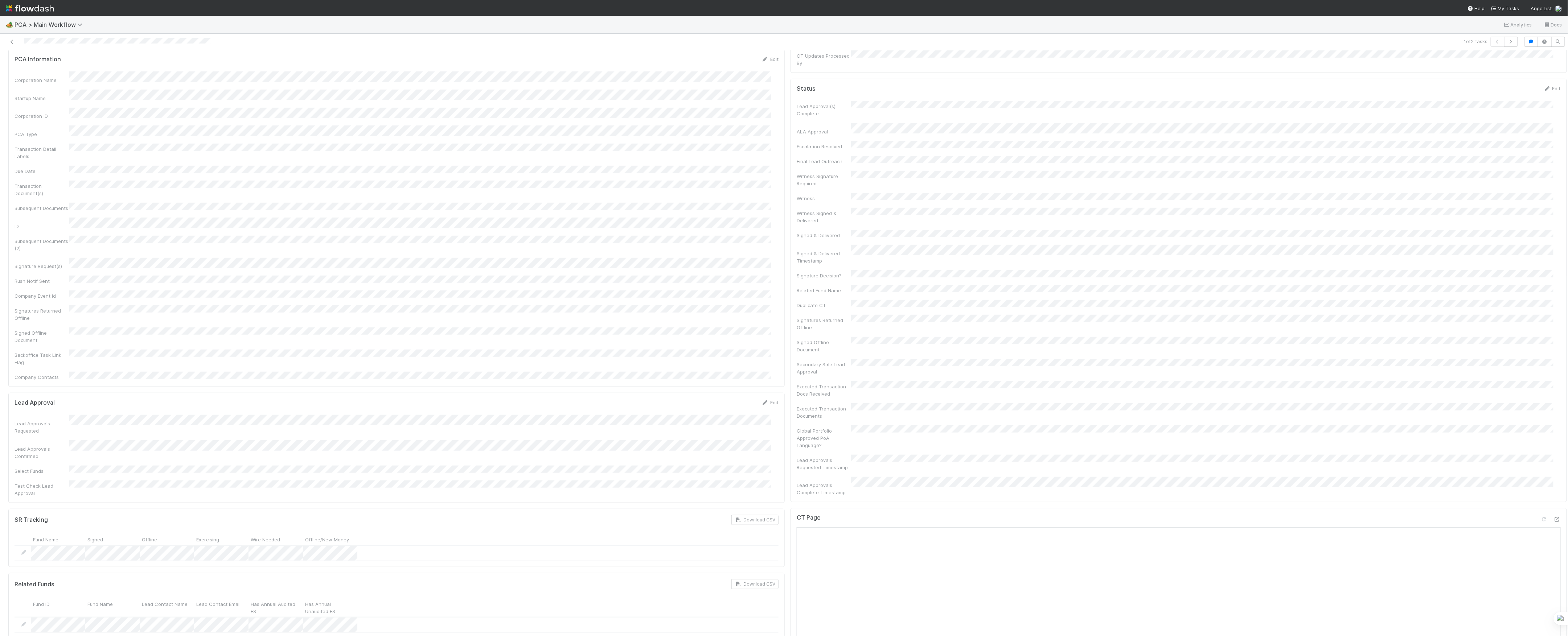
scroll to position [0, 0]
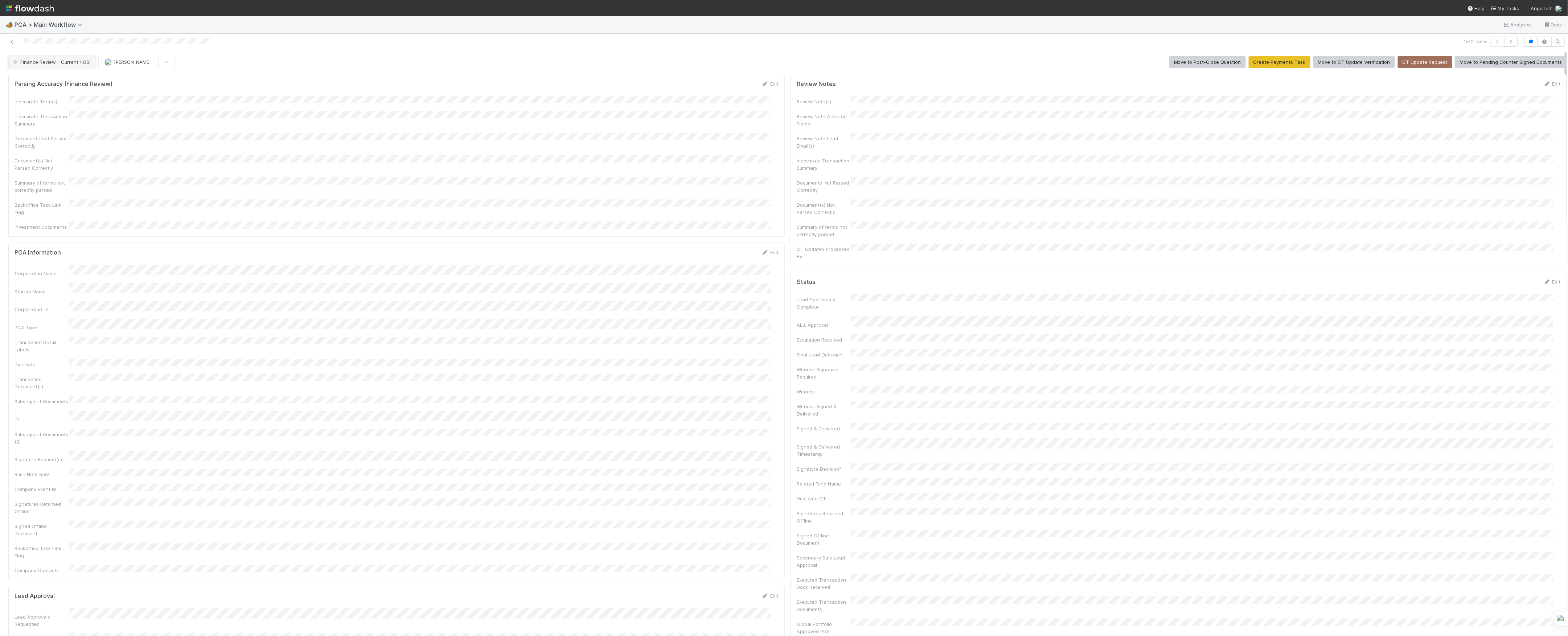
click at [45, 61] on span "Finance Review - Current (IOS)" at bounding box center [51, 62] width 79 height 6
click at [88, 68] on button "[PERSON_NAME]" at bounding box center [82, 62] width 57 height 12
click at [97, 66] on button "[PERSON_NAME]" at bounding box center [82, 62] width 57 height 12
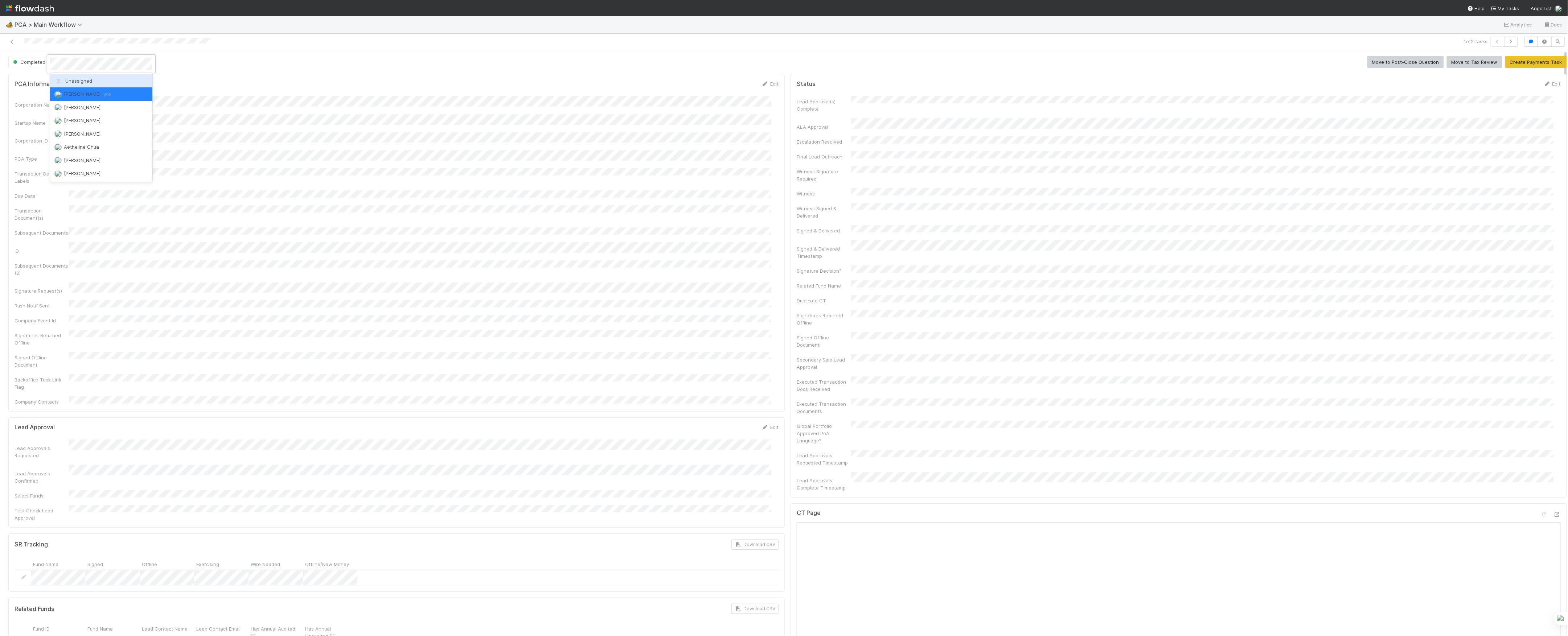
click at [89, 83] on span "Unassigned" at bounding box center [73, 81] width 38 height 6
click at [15, 41] on icon at bounding box center [12, 42] width 7 height 5
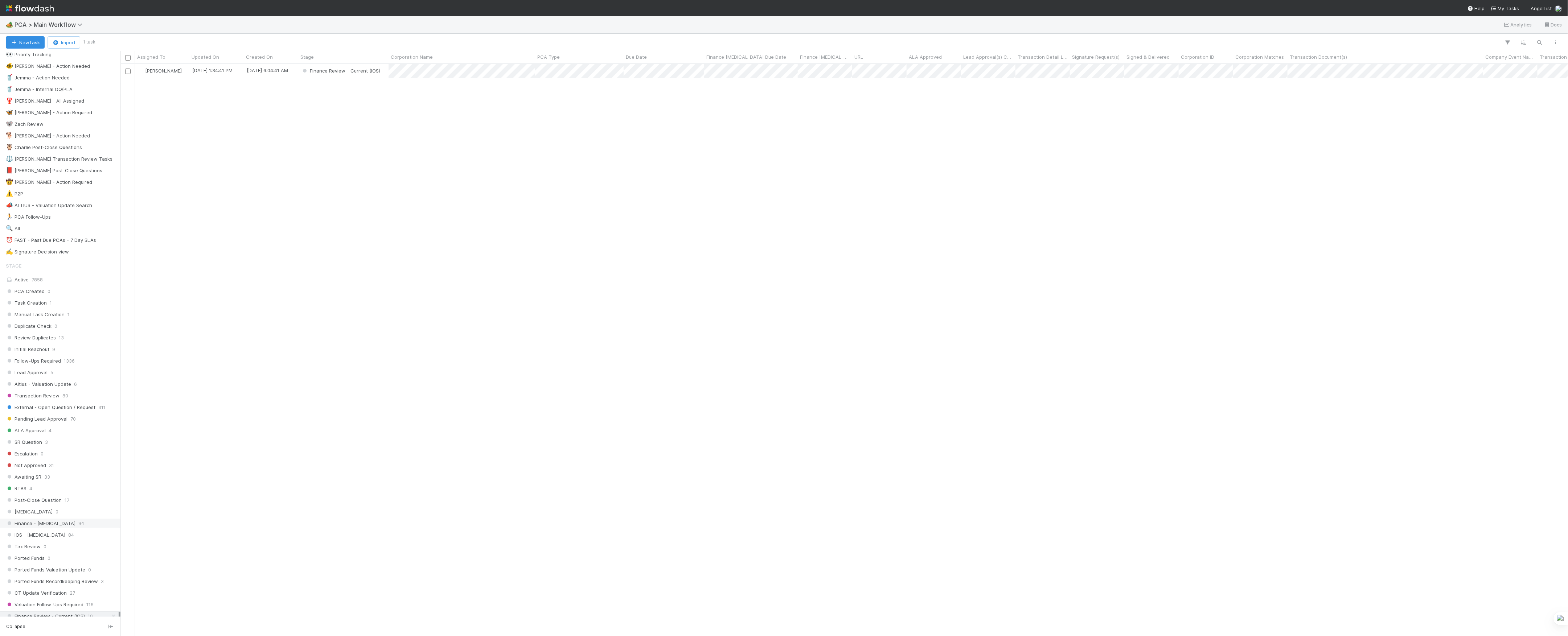
scroll to position [242, 0]
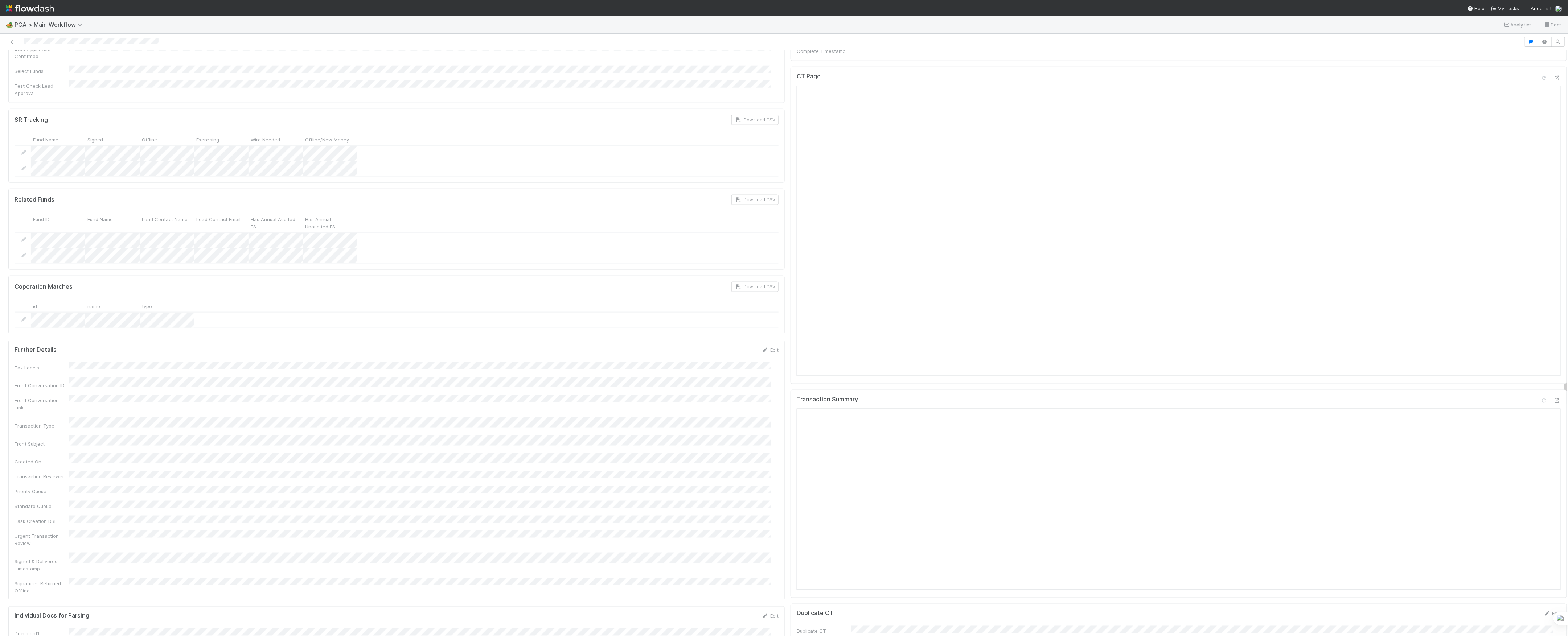
scroll to position [435, 0]
click at [1553, 269] on icon at bounding box center [1557, 271] width 7 height 5
click at [1553, 592] on icon at bounding box center [1557, 595] width 7 height 5
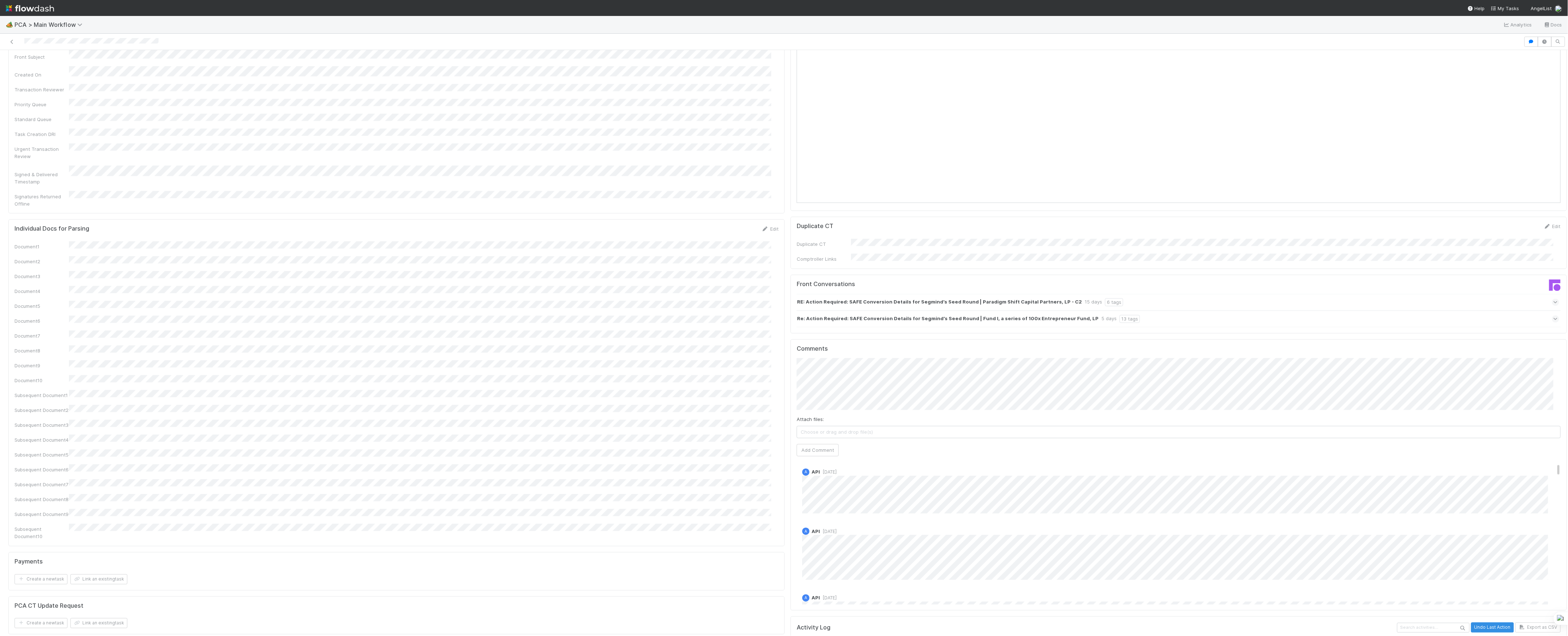
scroll to position [0, 0]
click at [811, 444] on button "Add Comment" at bounding box center [817, 450] width 42 height 12
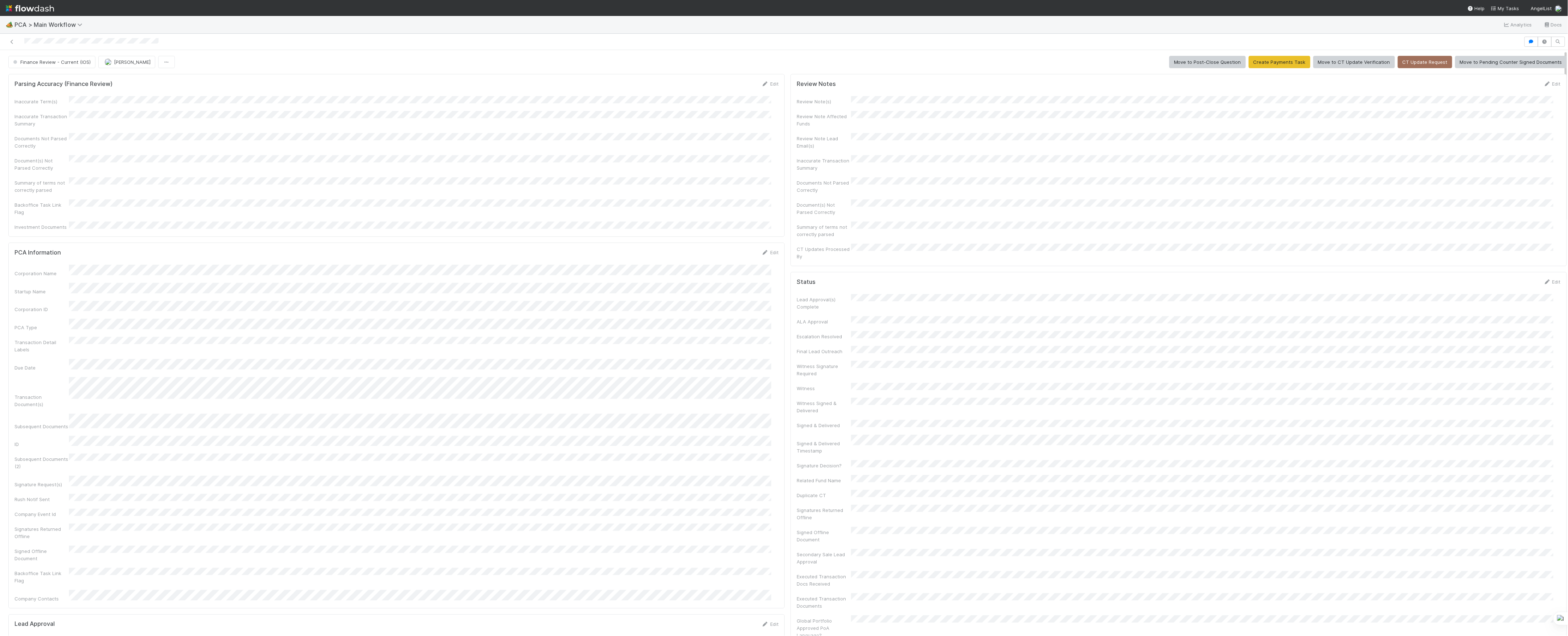
click at [68, 58] on button "Finance Review - Current (IOS)" at bounding box center [52, 62] width 87 height 12
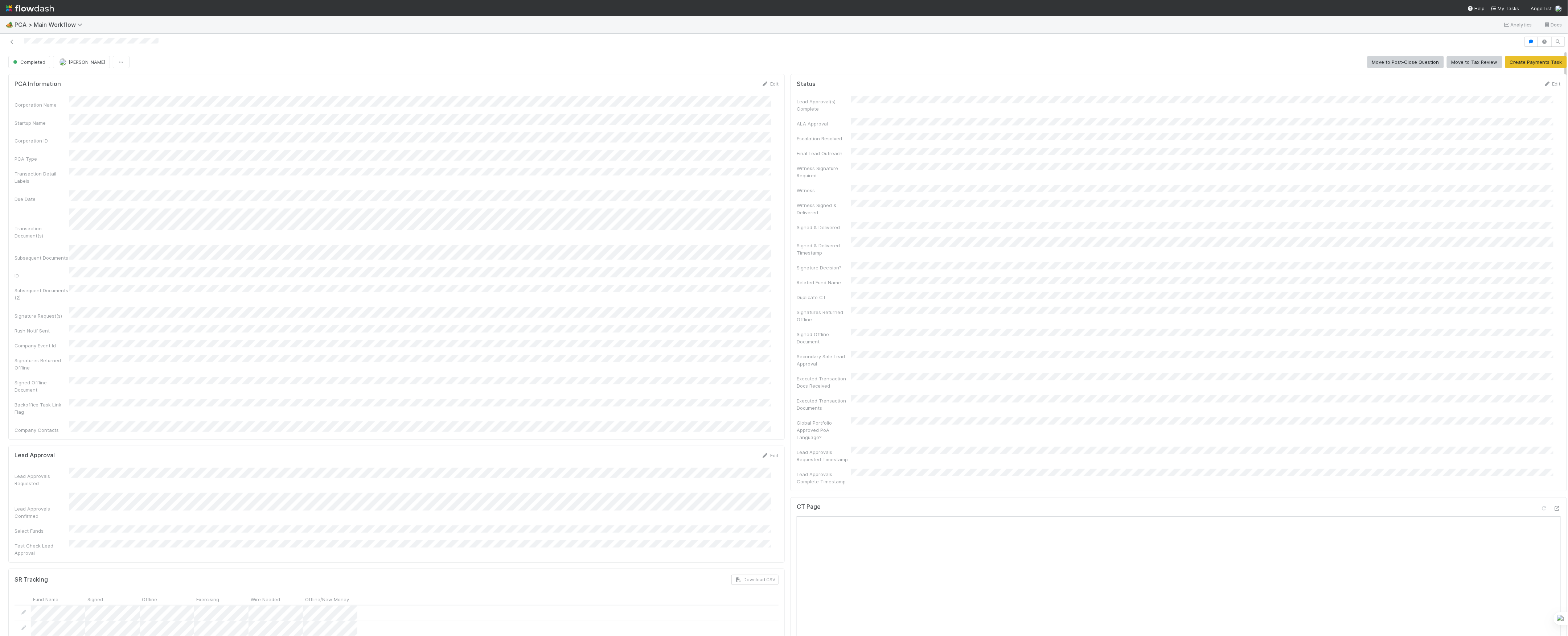
click at [109, 63] on div "[PERSON_NAME]" at bounding box center [83, 62] width 60 height 12
click at [99, 67] on button "[PERSON_NAME]" at bounding box center [82, 62] width 57 height 12
click at [9, 40] on icon at bounding box center [12, 42] width 7 height 5
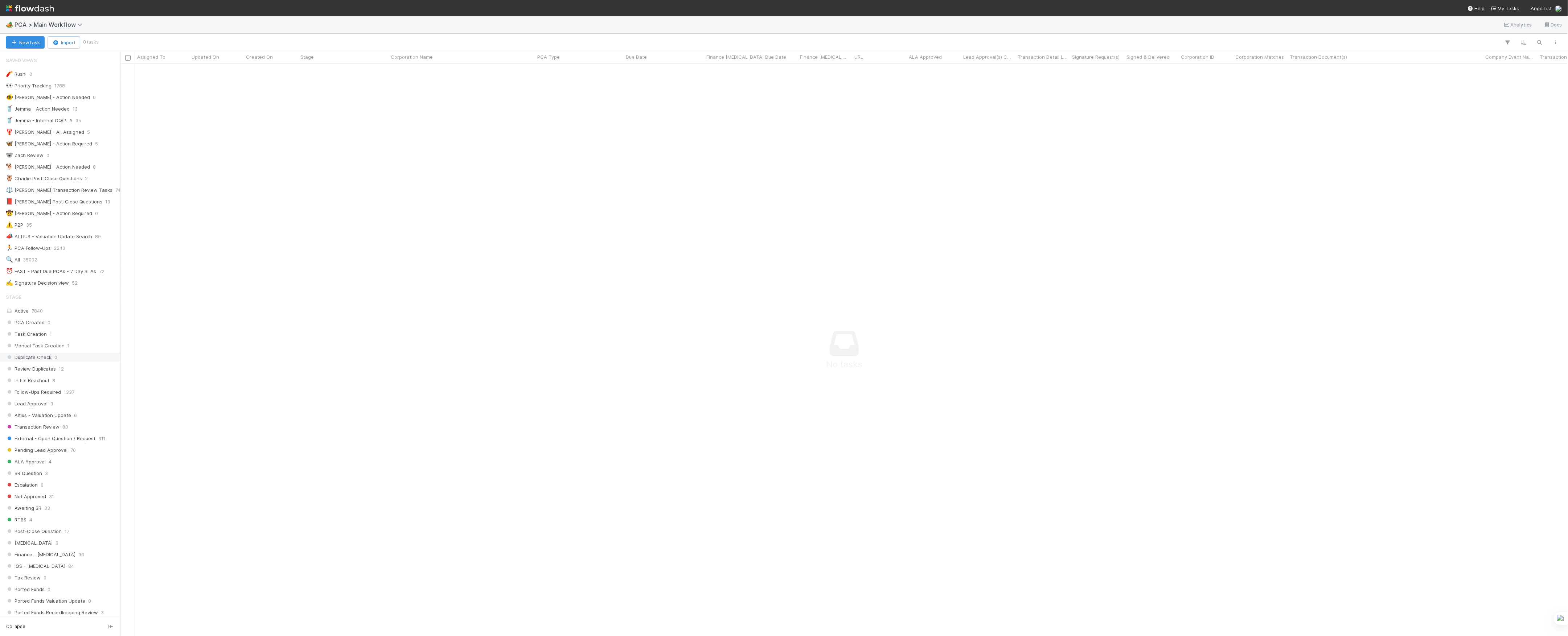
scroll to position [290, 0]
click at [60, 374] on span "Finance Review - Current (Finance)" at bounding box center [51, 369] width 89 height 9
click at [110, 471] on link at bounding box center [114, 470] width 7 height 9
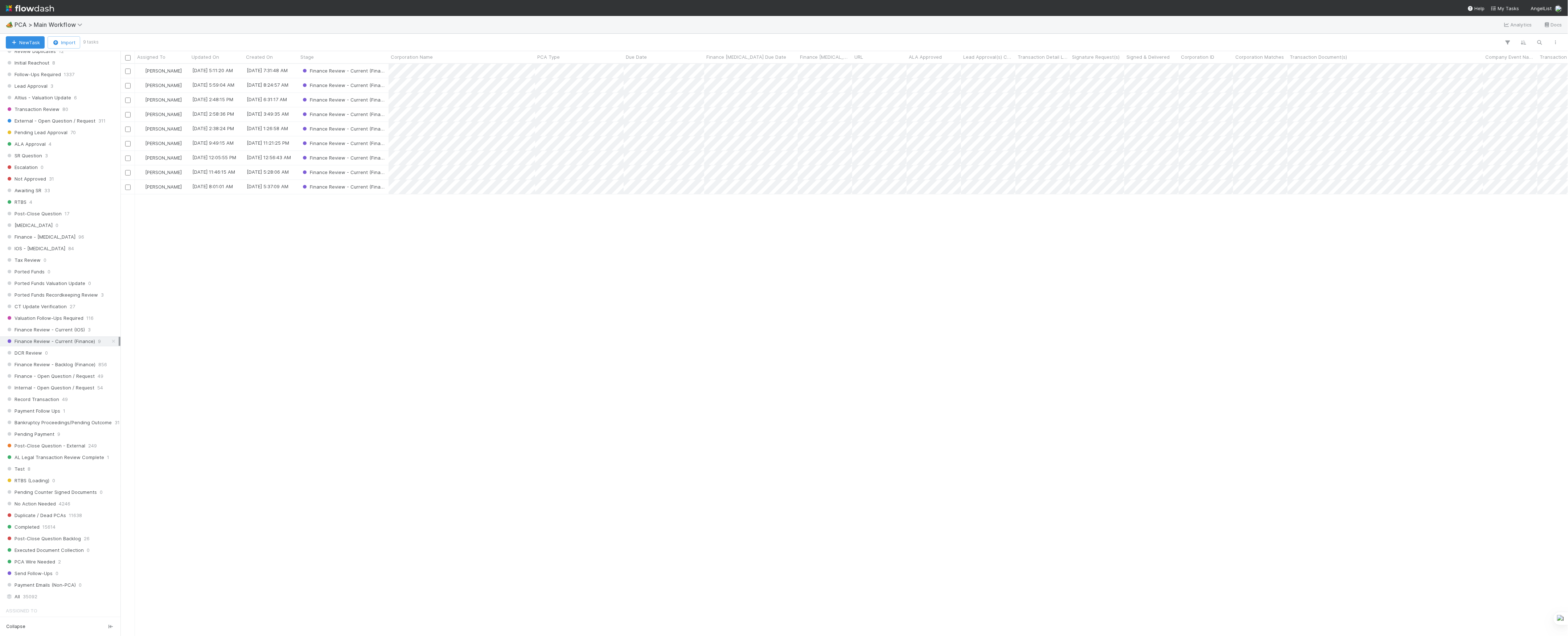
scroll to position [565, 1440]
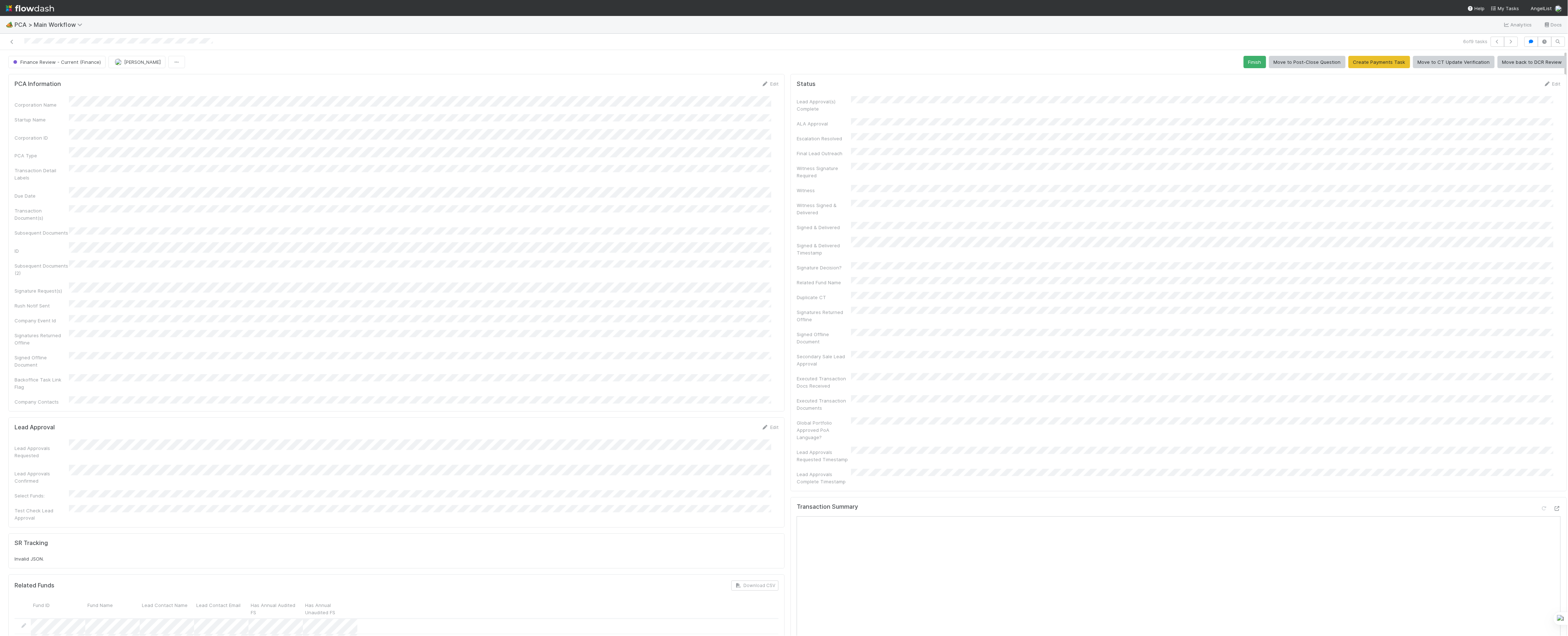
scroll to position [48, 0]
click at [1553, 458] on icon at bounding box center [1557, 461] width 7 height 5
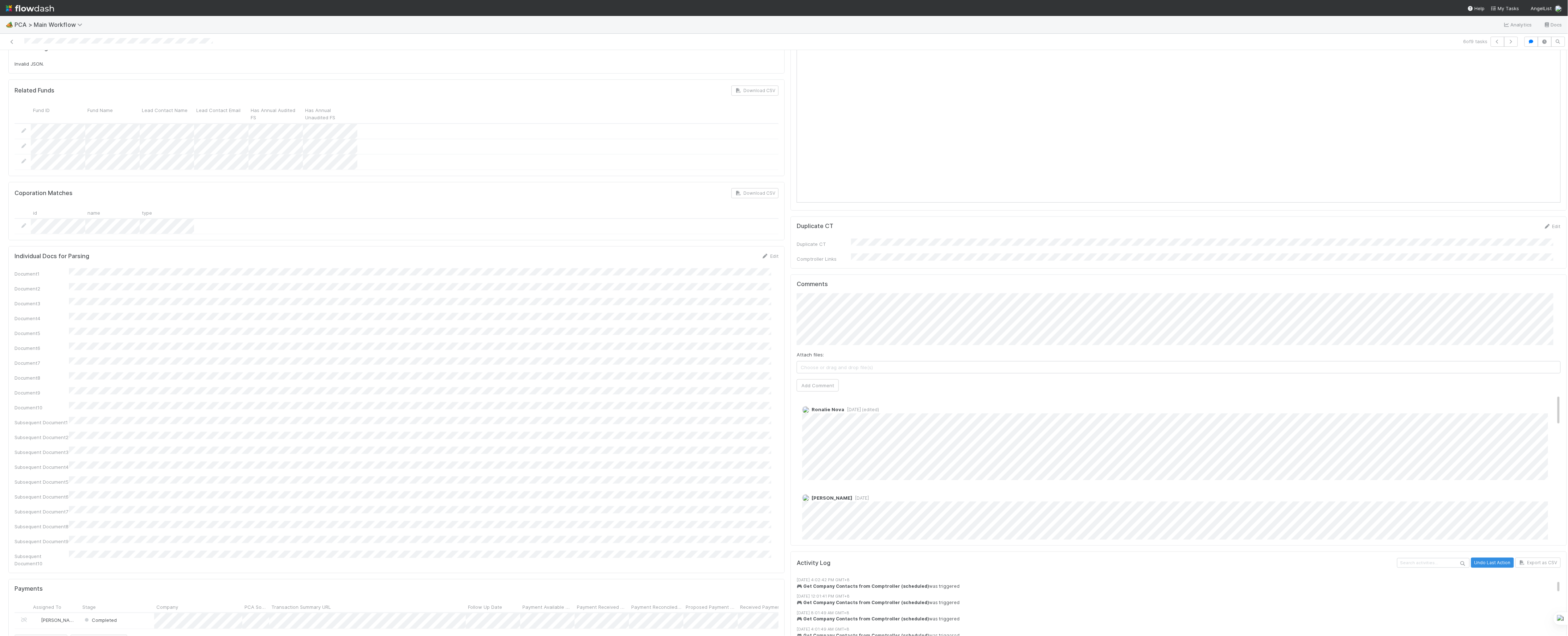
scroll to position [483, 0]
click at [872, 316] on div "Attach files: Choose or drag and drop file(s) Add Comment" at bounding box center [1178, 354] width 764 height 99
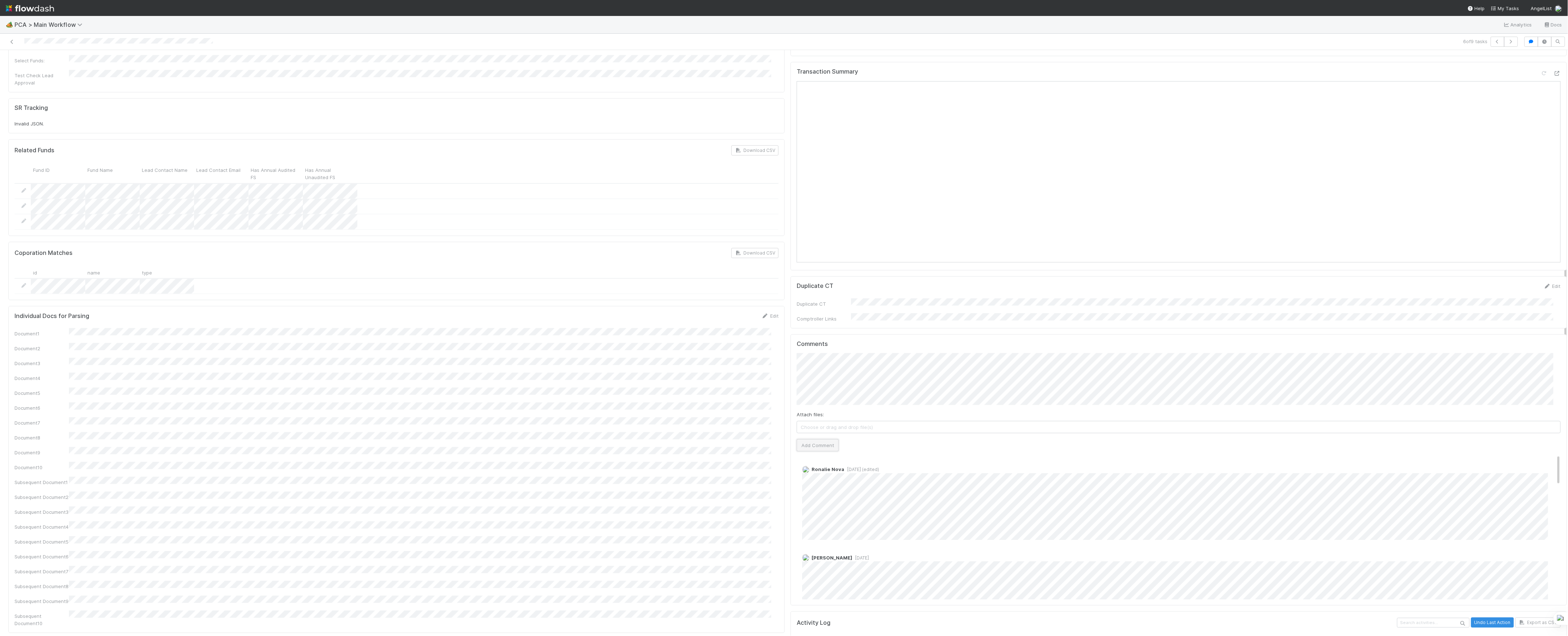
click at [802, 439] on button "Add Comment" at bounding box center [817, 446] width 42 height 12
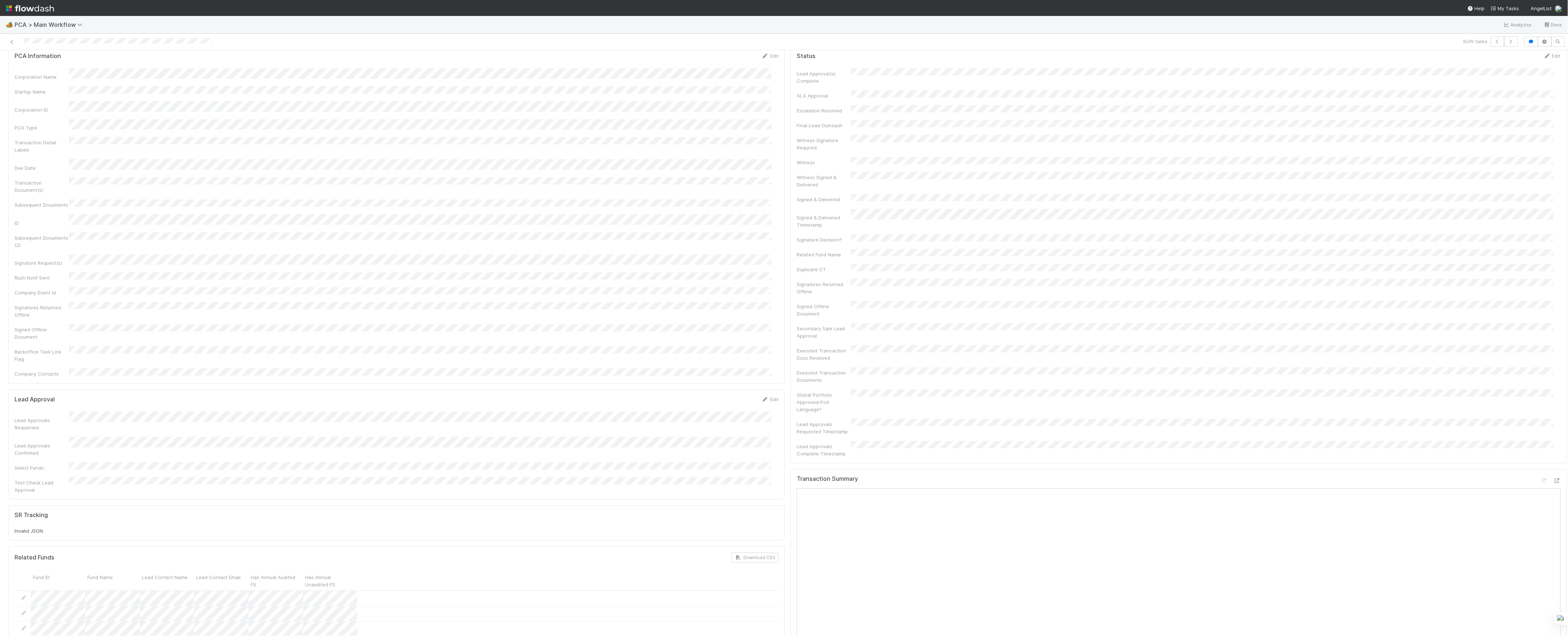
scroll to position [0, 0]
click at [1244, 59] on button "Finish" at bounding box center [1255, 62] width 23 height 12
click at [90, 66] on button "[PERSON_NAME]" at bounding box center [82, 62] width 57 height 12
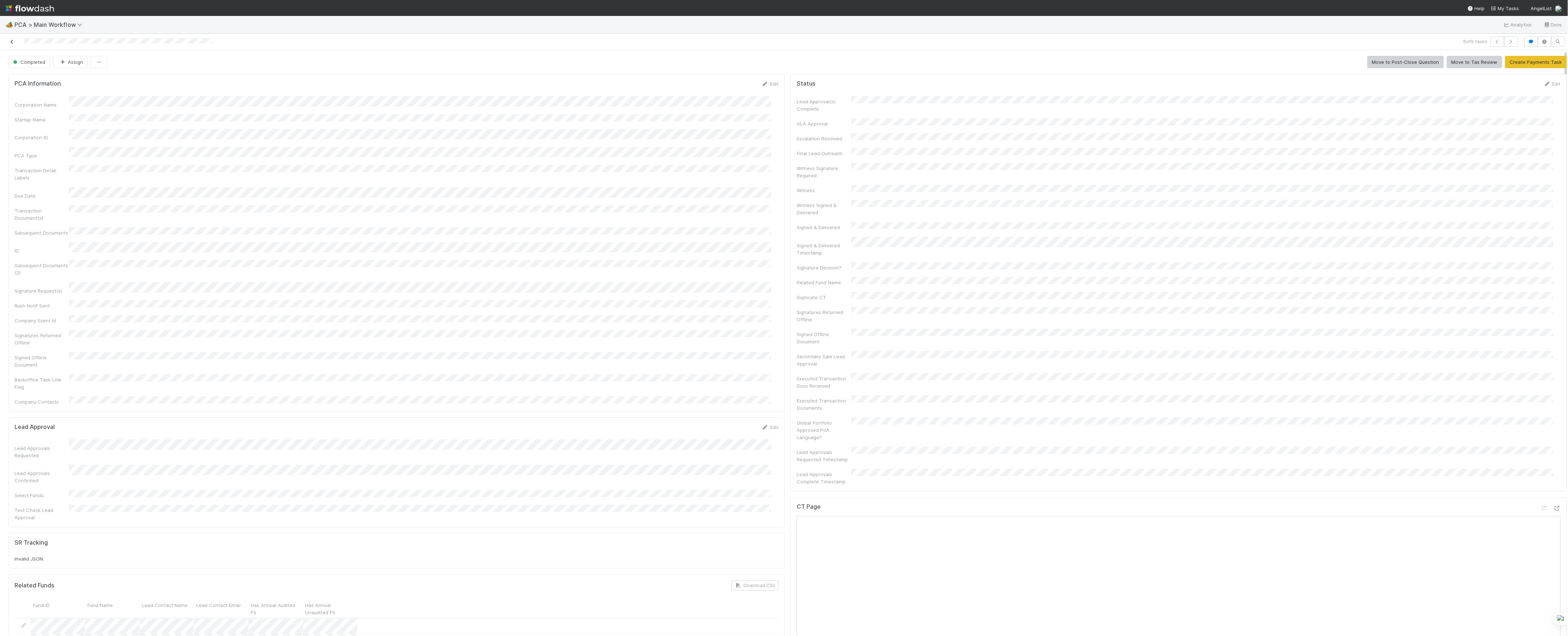
click at [10, 39] on link at bounding box center [12, 42] width 7 height 7
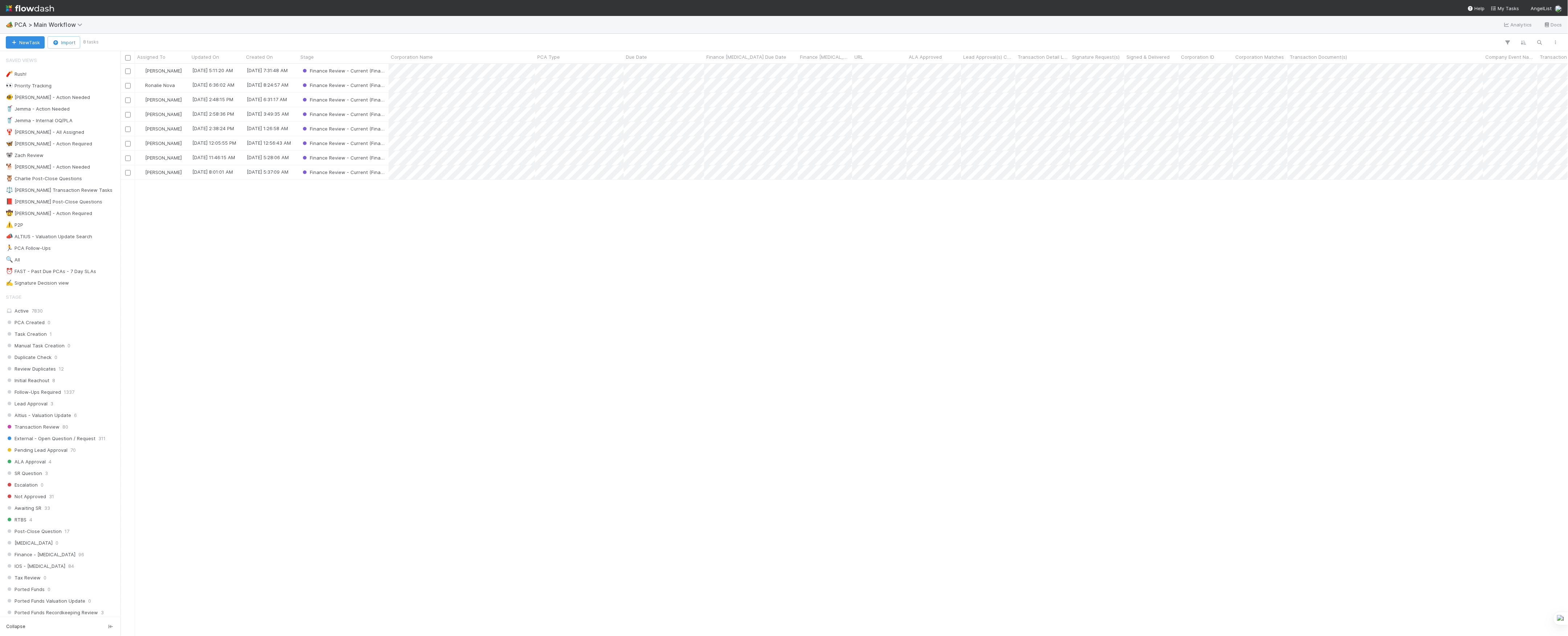
scroll to position [565, 1440]
click at [769, 418] on div "Kevin Fawcett 8/19/25, 5:11:20 AM 8/15/25, 7:31:48 AM Finance Review - Current …" at bounding box center [844, 349] width 1448 height 571
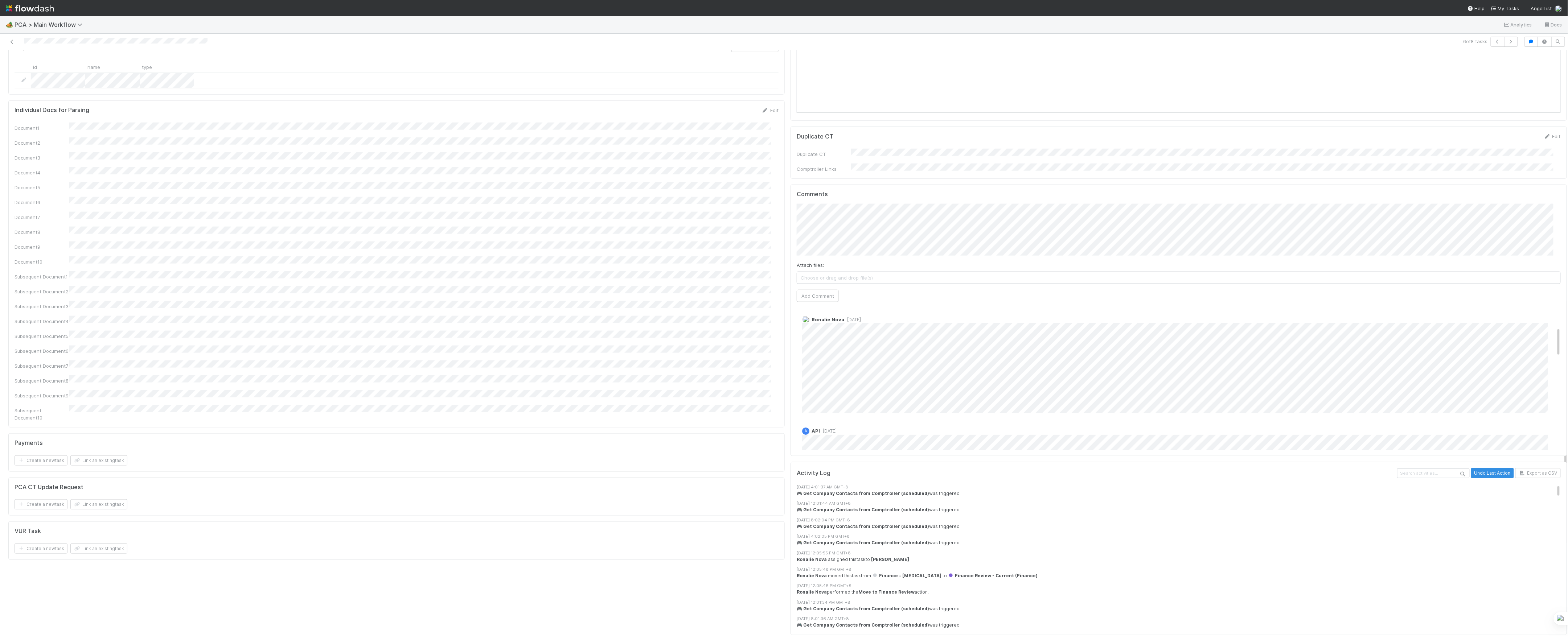
scroll to position [338, 0]
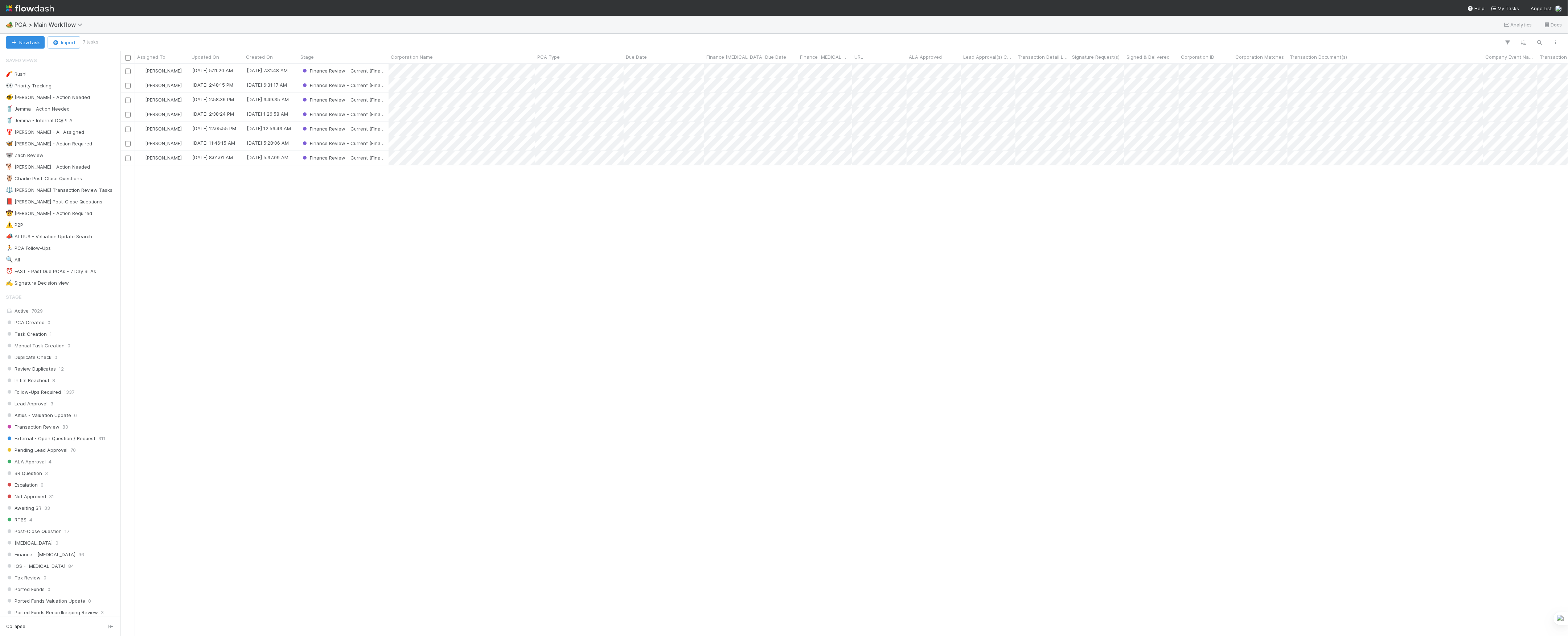
scroll to position [565, 1440]
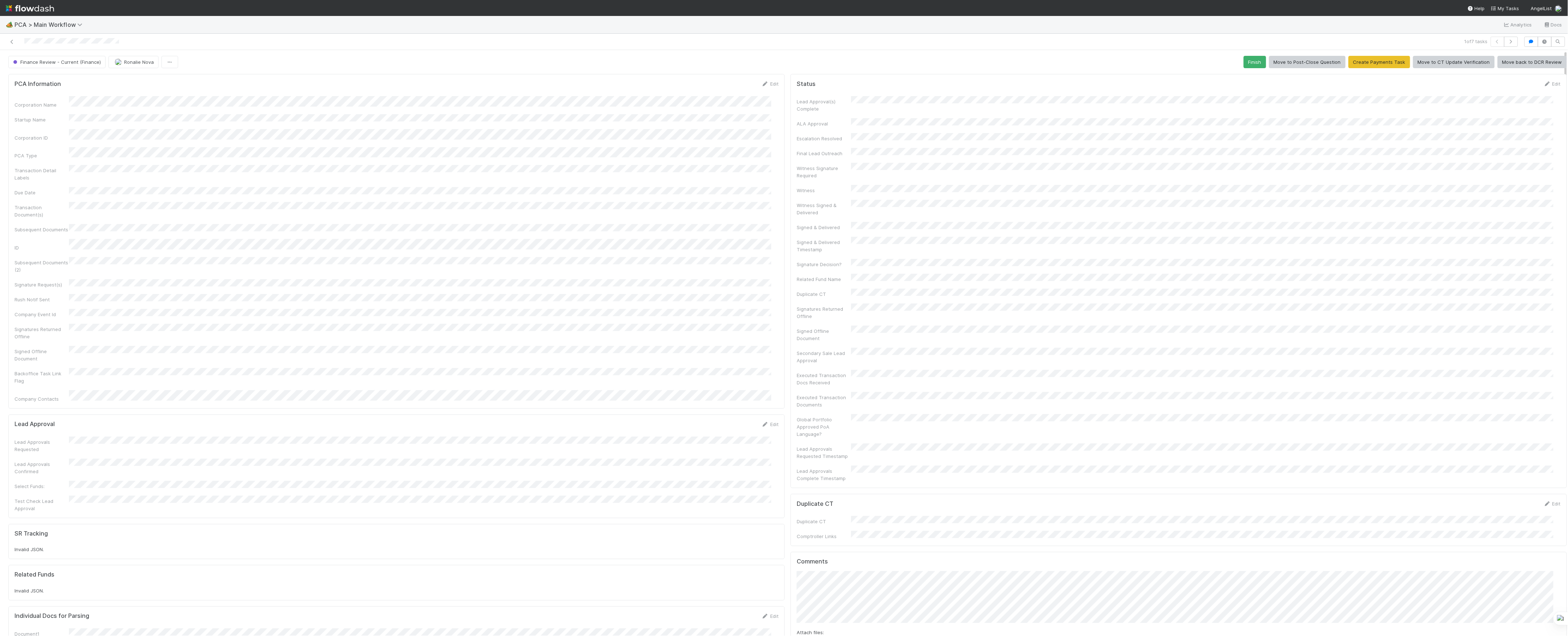
click at [14, 46] on div at bounding box center [383, 41] width 760 height 10
click at [10, 40] on icon at bounding box center [12, 42] width 7 height 5
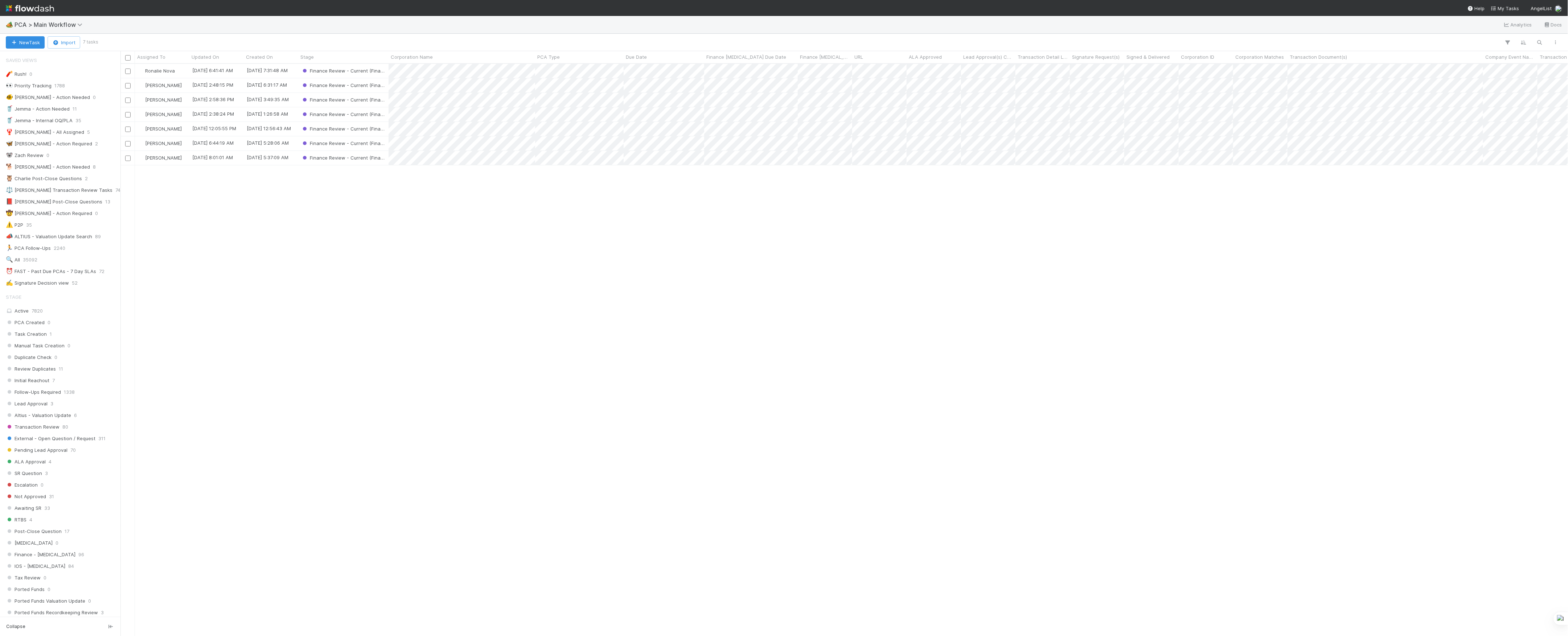
scroll to position [8, 8]
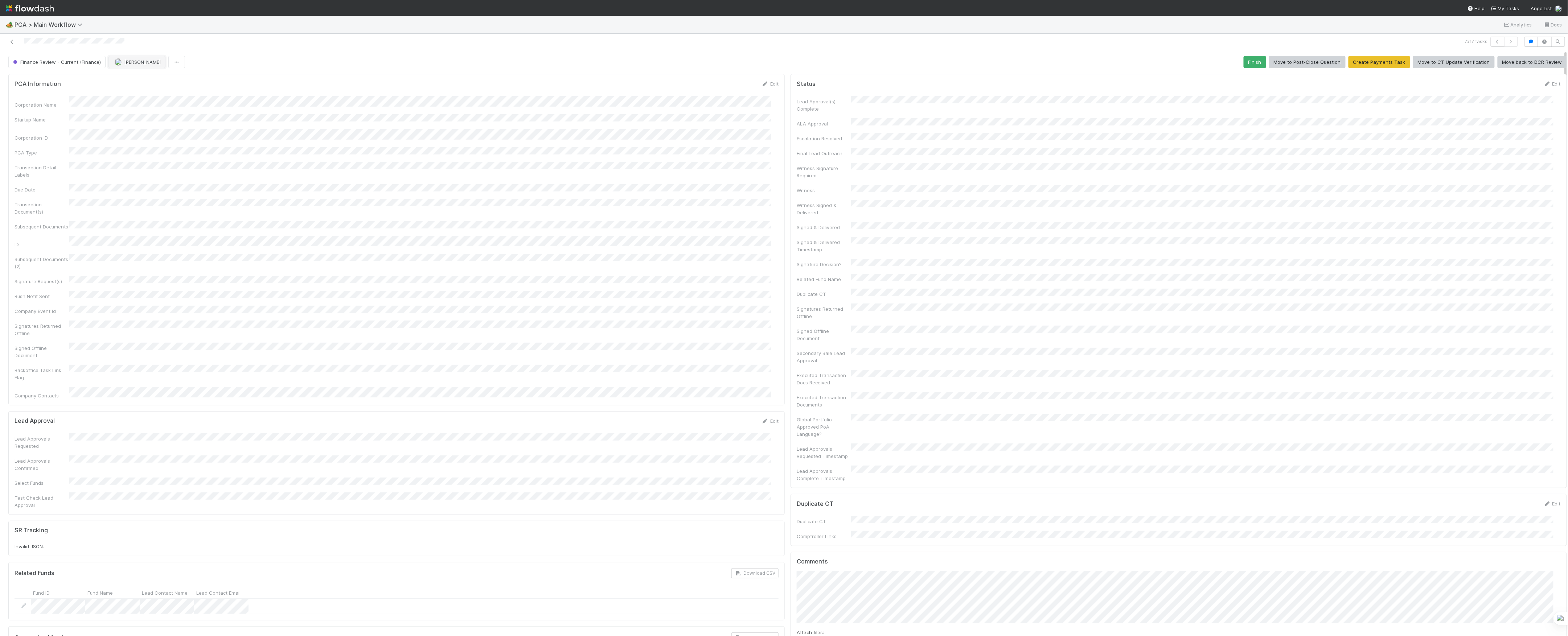
click at [139, 65] on button "[PERSON_NAME]" at bounding box center [137, 62] width 57 height 12
click at [142, 80] on span "Marvey Fuentes you" at bounding box center [142, 81] width 47 height 6
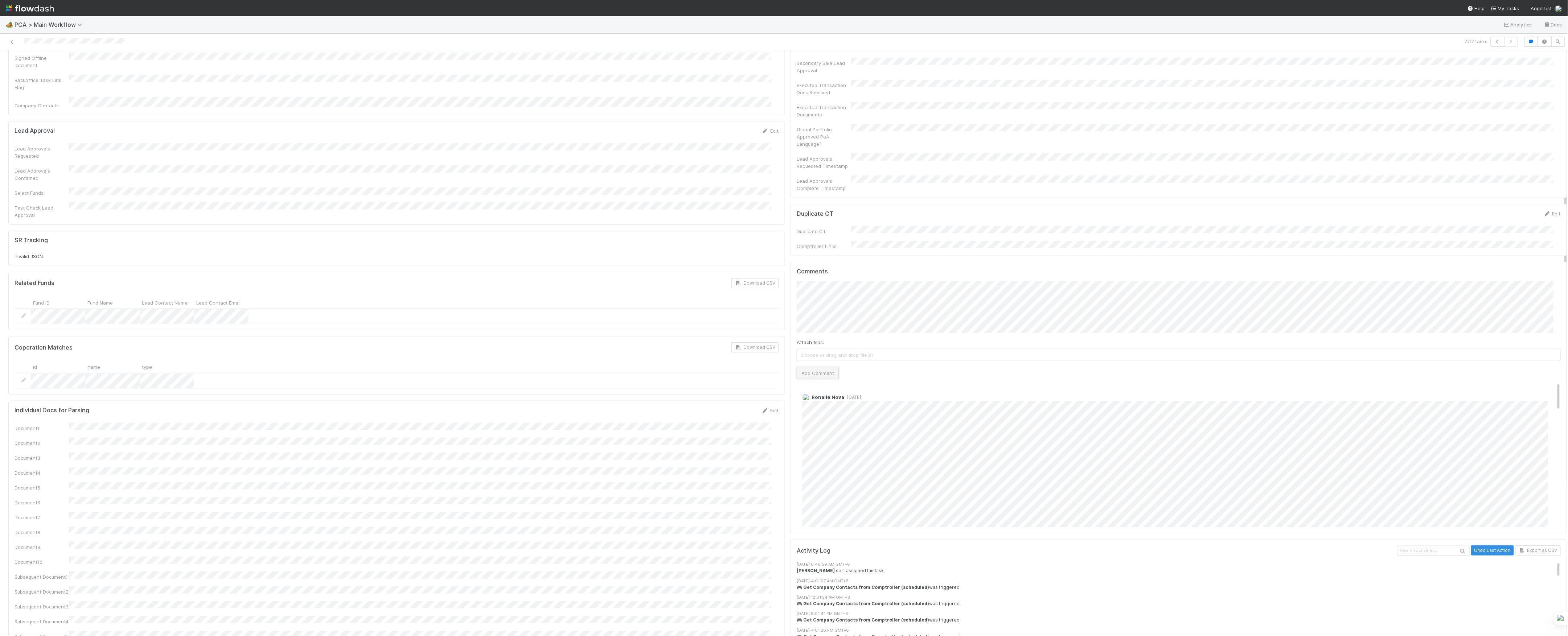
click at [824, 367] on button "Add Comment" at bounding box center [817, 373] width 42 height 12
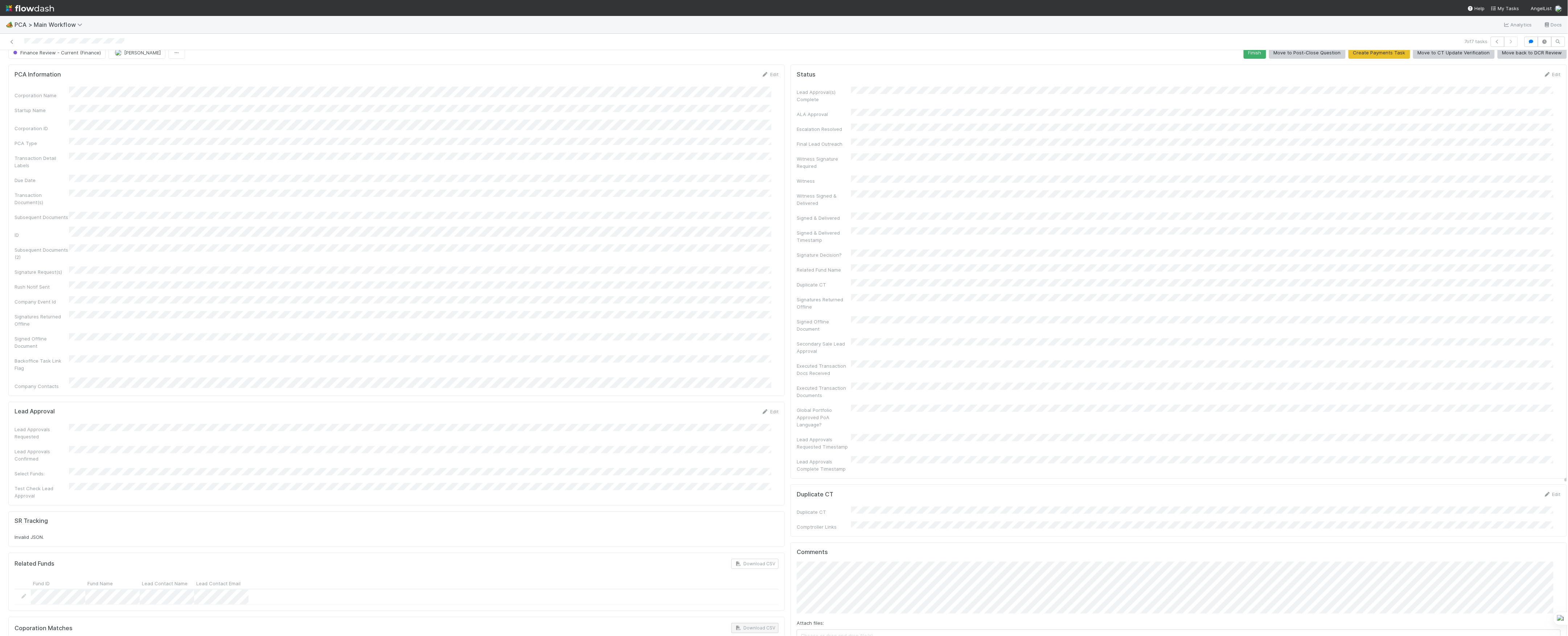
scroll to position [0, 0]
click at [1244, 58] on button "Finish" at bounding box center [1255, 62] width 23 height 12
click at [124, 64] on span "[PERSON_NAME]" at bounding box center [142, 62] width 37 height 6
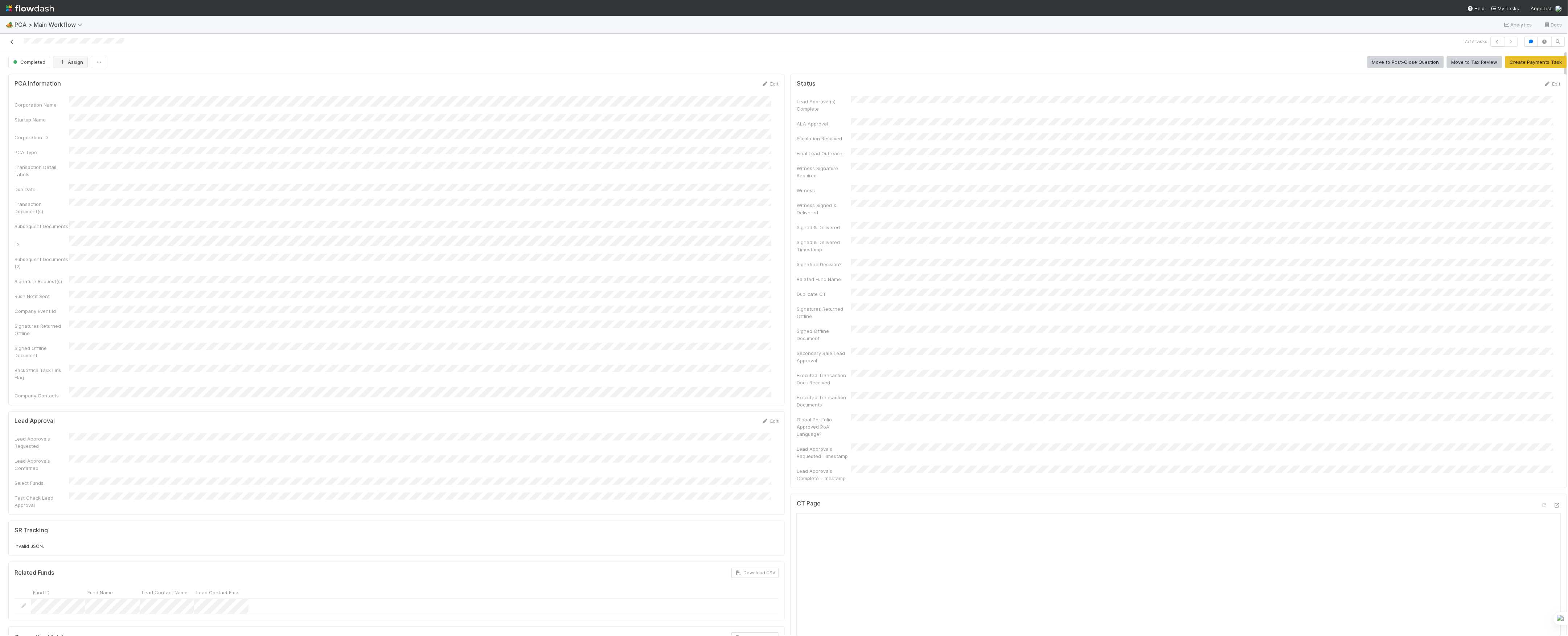
click at [11, 43] on icon at bounding box center [12, 42] width 7 height 5
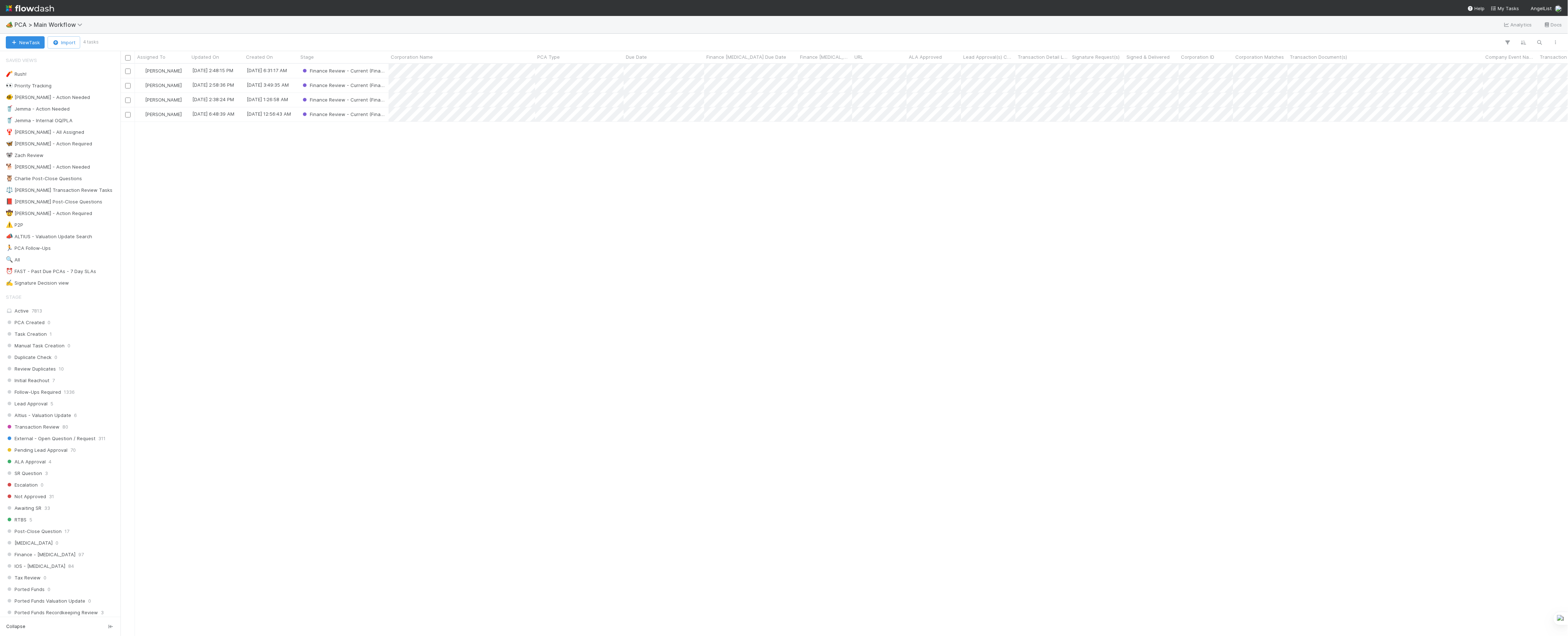
scroll to position [565, 1440]
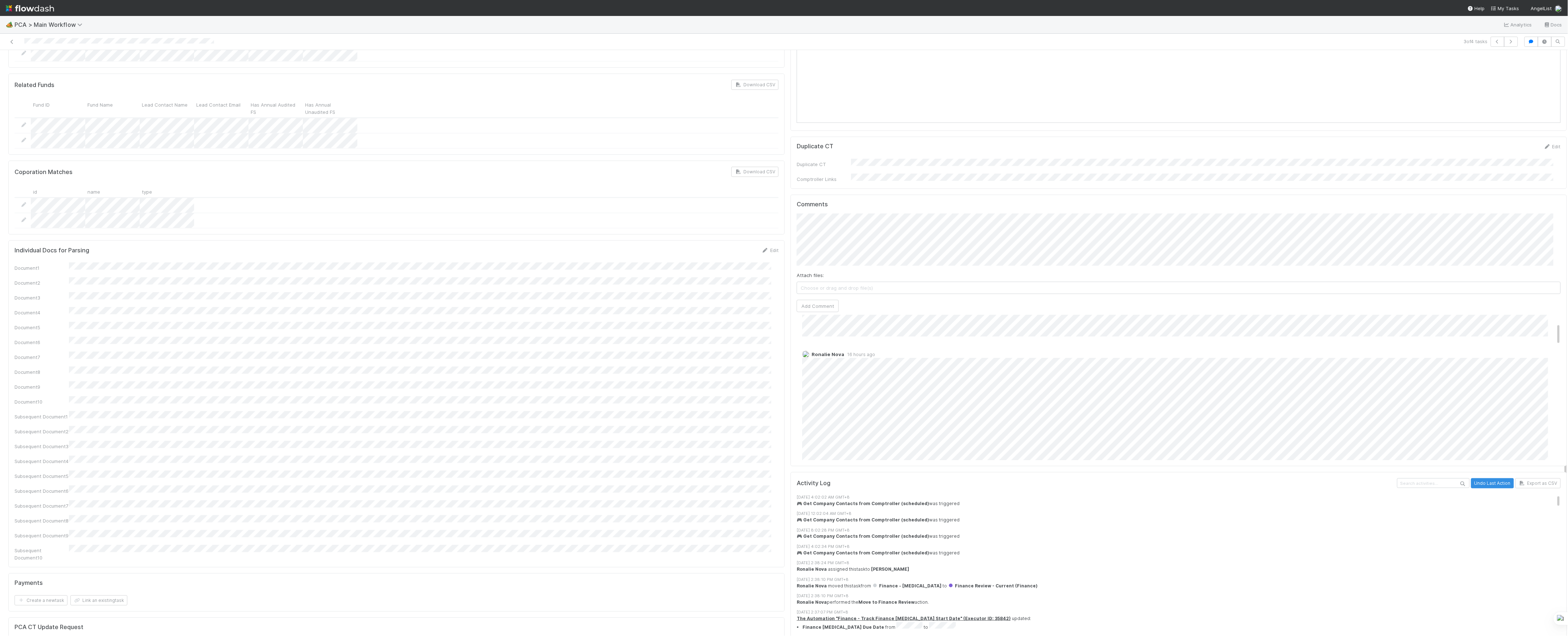
scroll to position [97, 0]
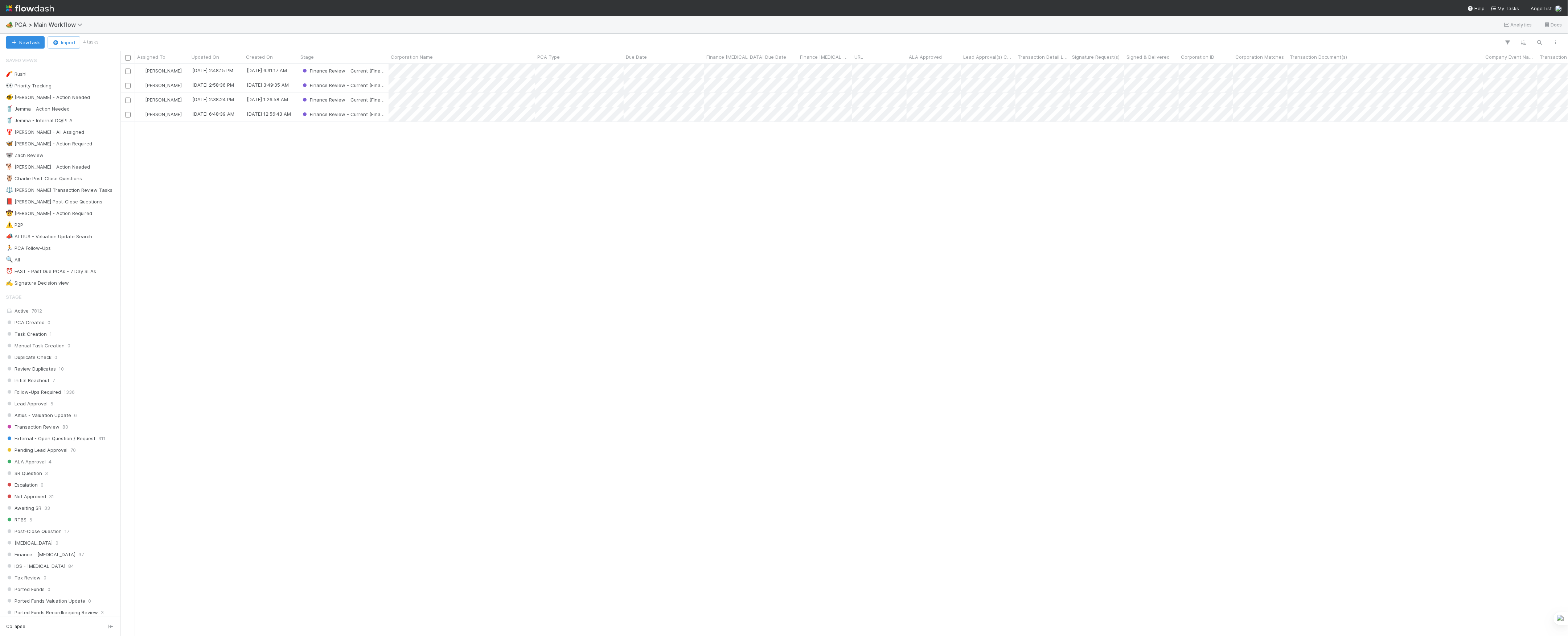
scroll to position [565, 1440]
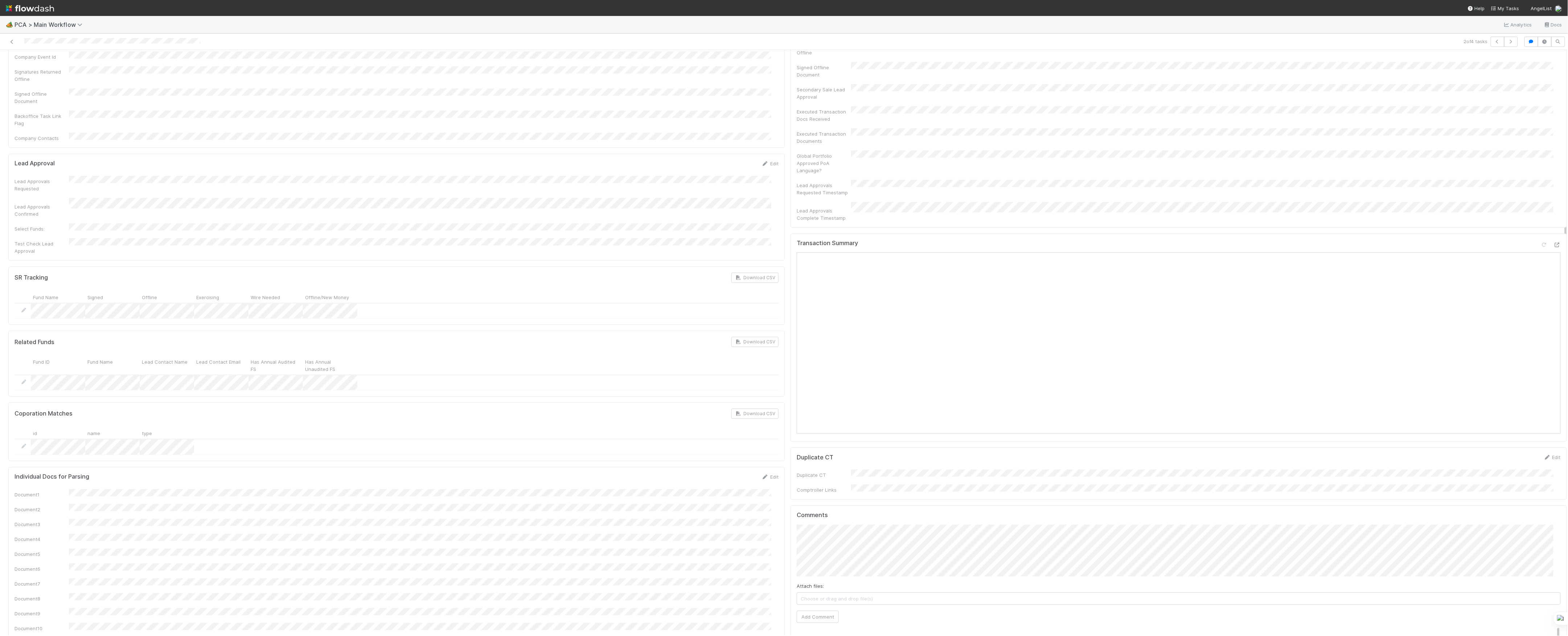
scroll to position [242, 0]
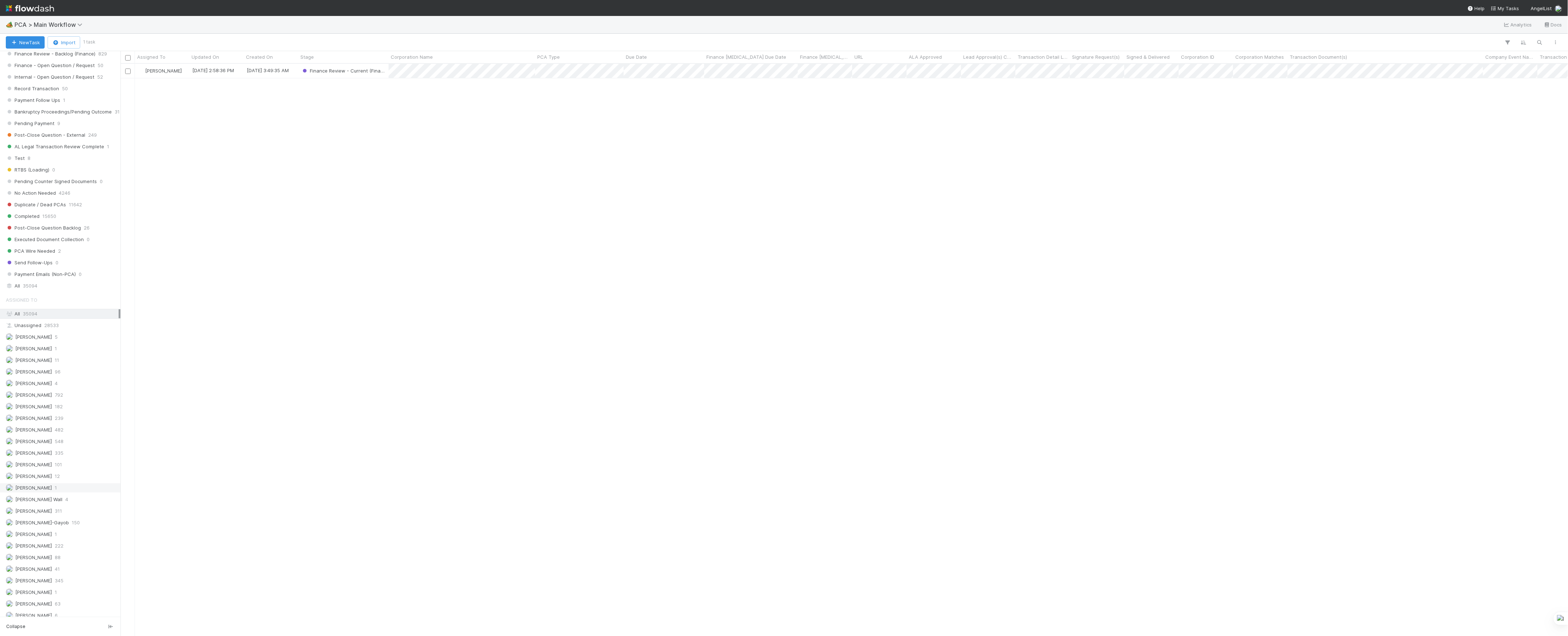
scroll to position [753, 0]
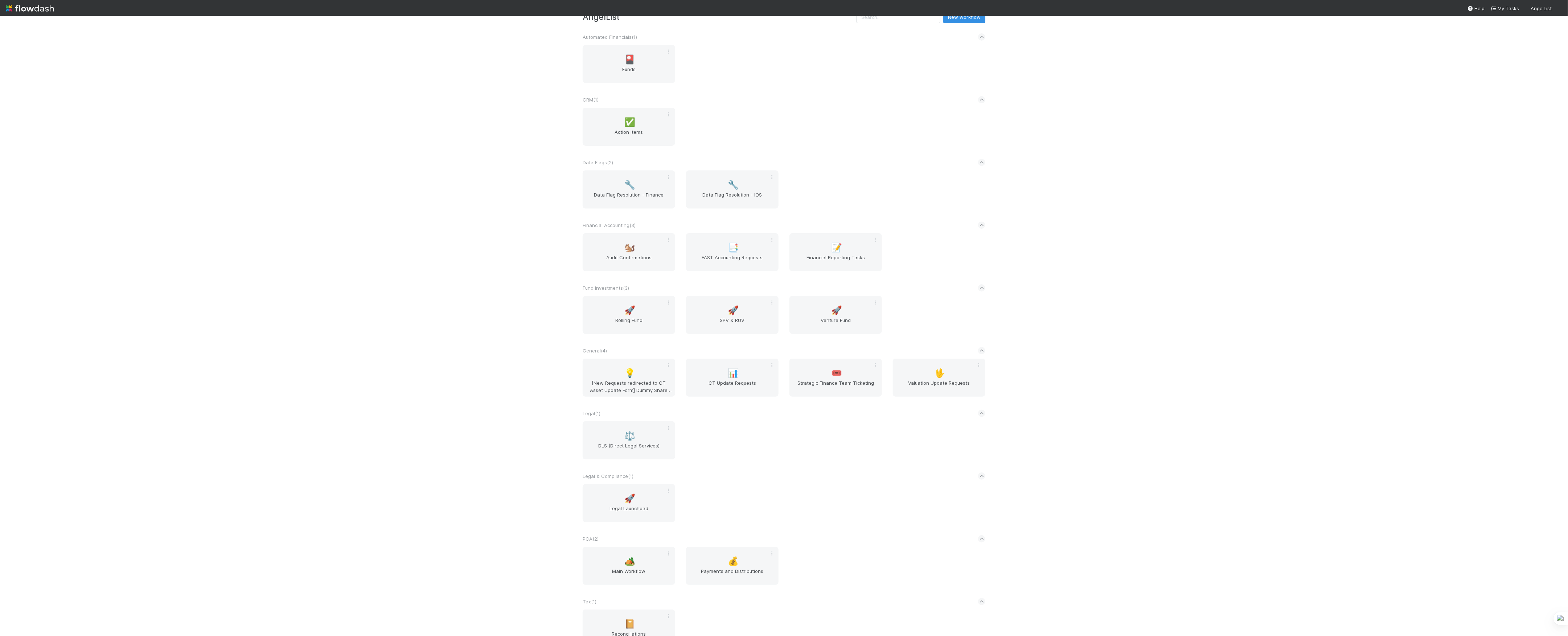
scroll to position [44, 0]
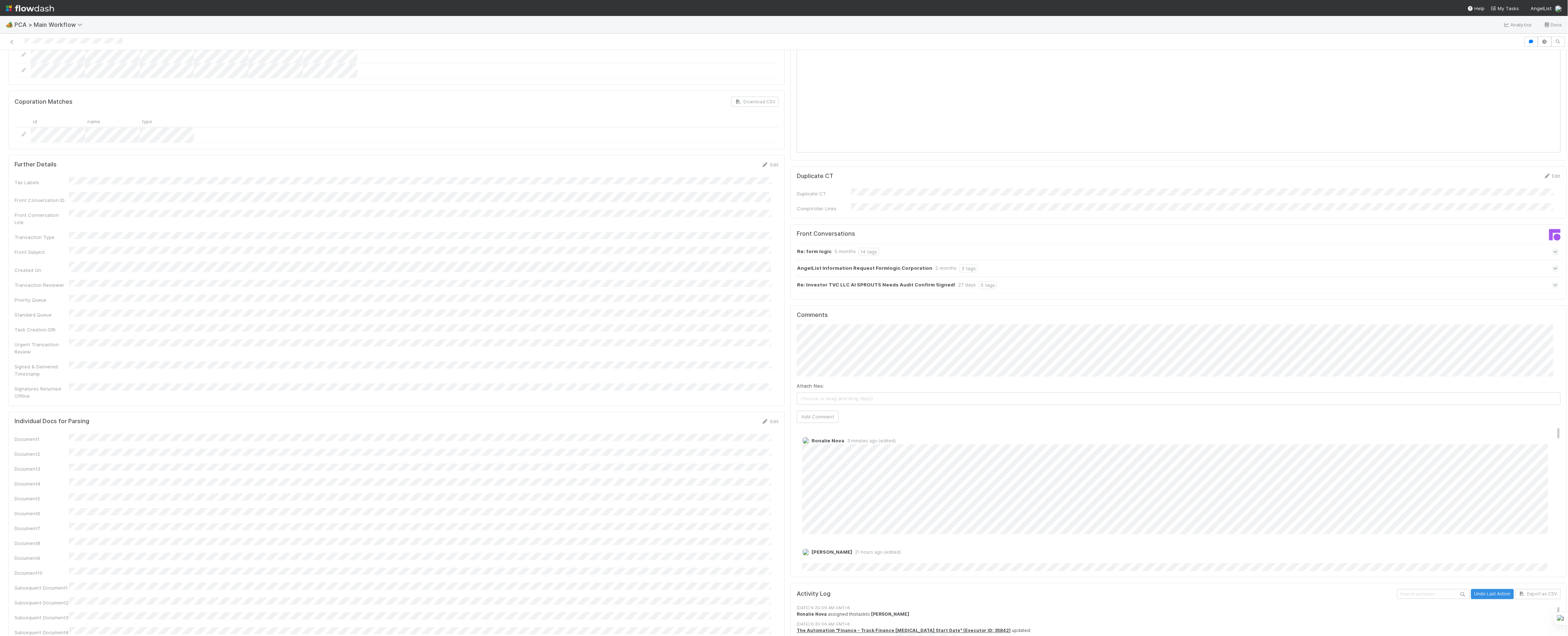
scroll to position [1064, 0]
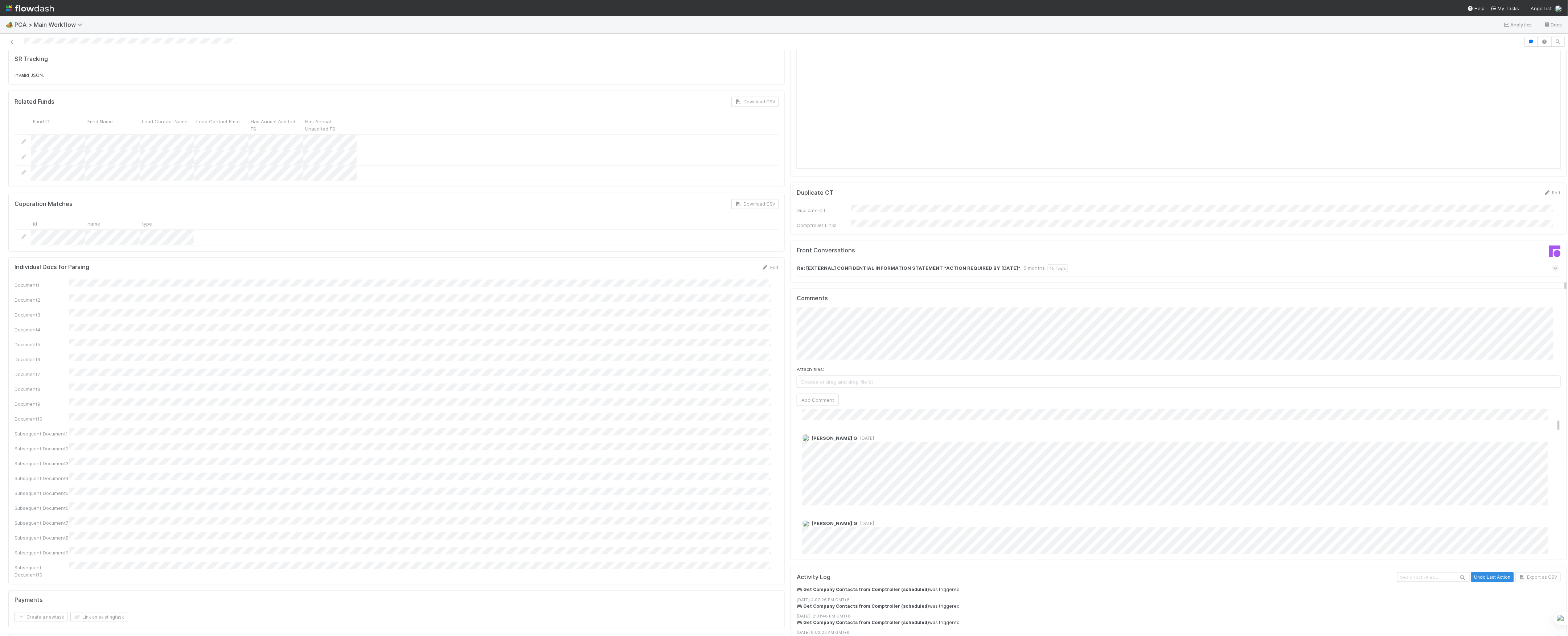
scroll to position [194, 0]
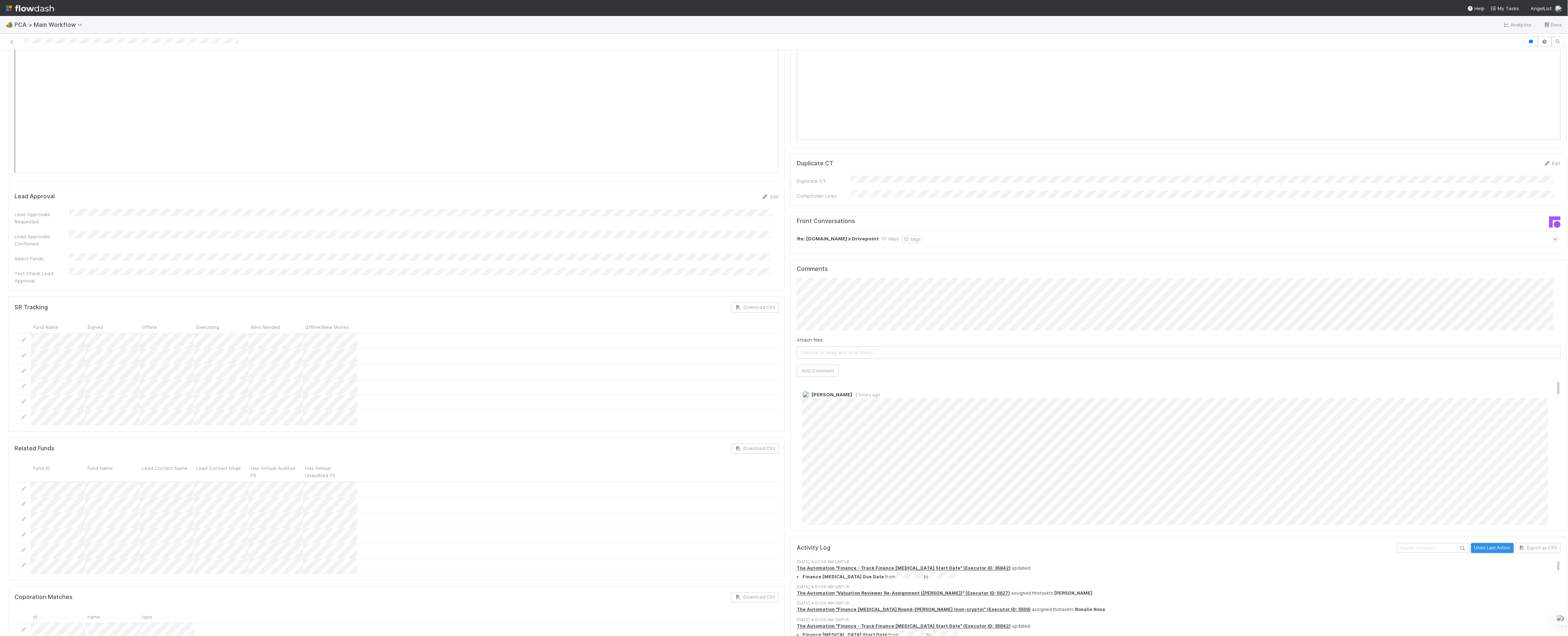
scroll to position [1064, 0]
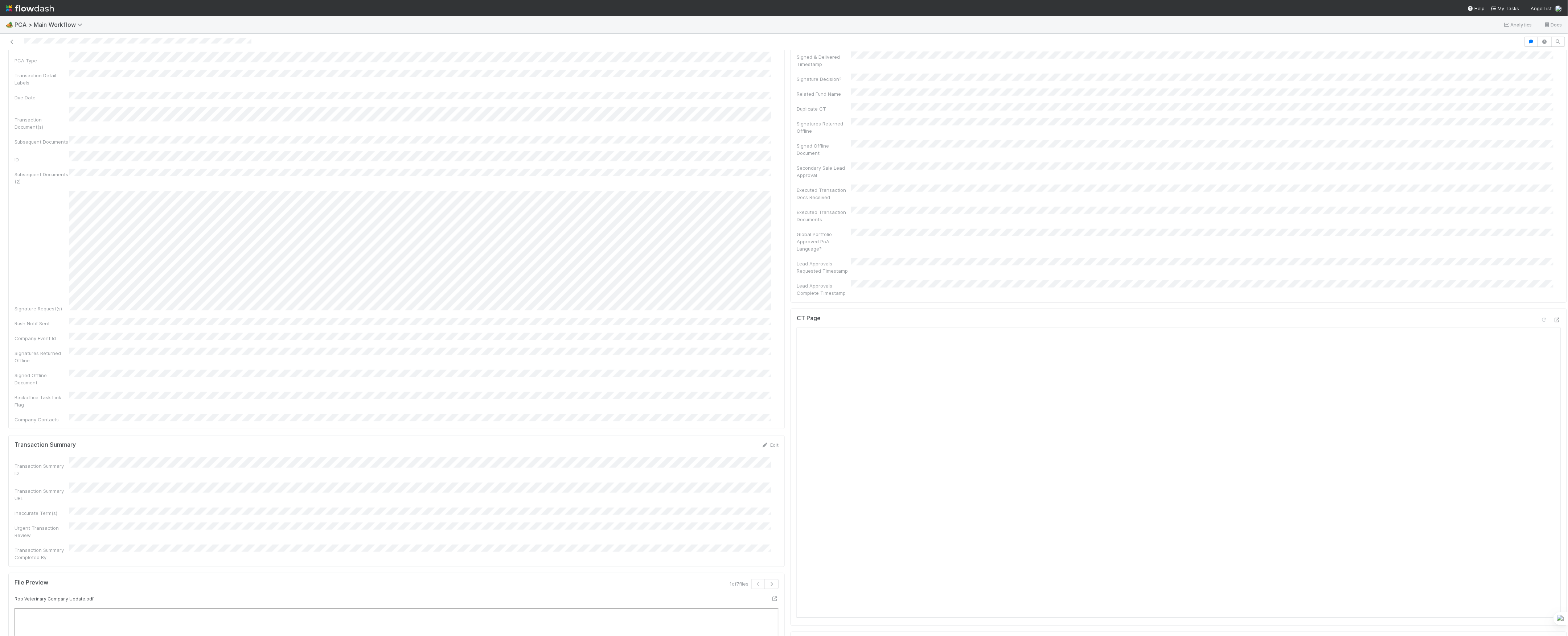
scroll to position [97, 0]
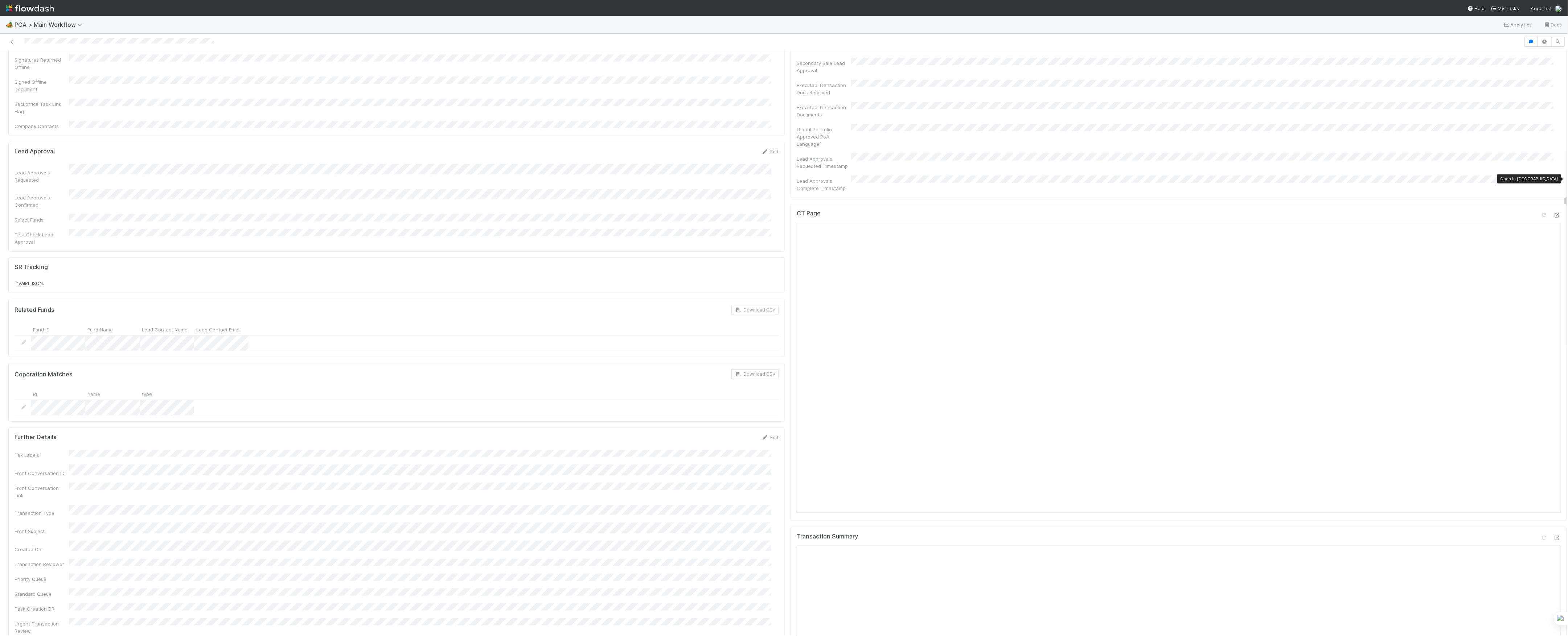
click at [1553, 213] on icon at bounding box center [1557, 215] width 7 height 5
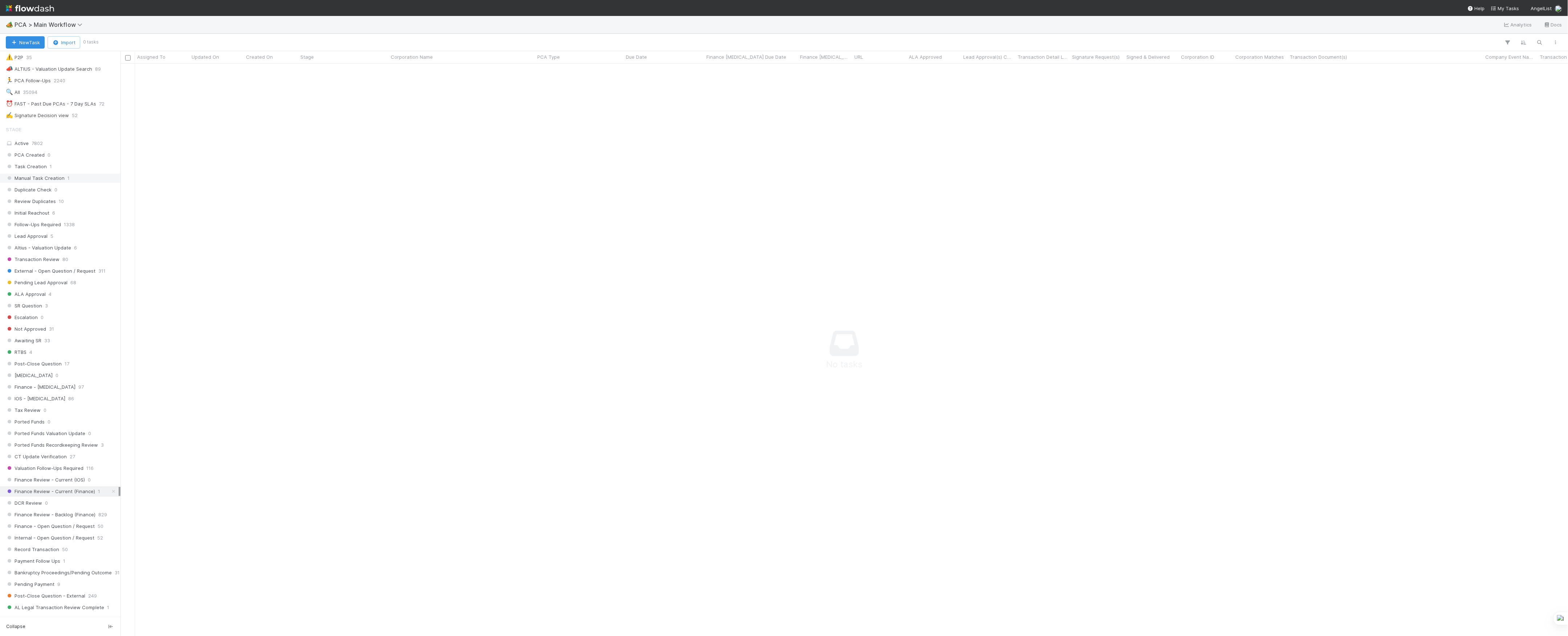
scroll to position [27, 0]
click at [74, 248] on div "⏰ FAST - Past Due PCAs - 7 Day SLAs" at bounding box center [51, 243] width 90 height 9
click at [110, 199] on icon at bounding box center [114, 197] width 7 height 5
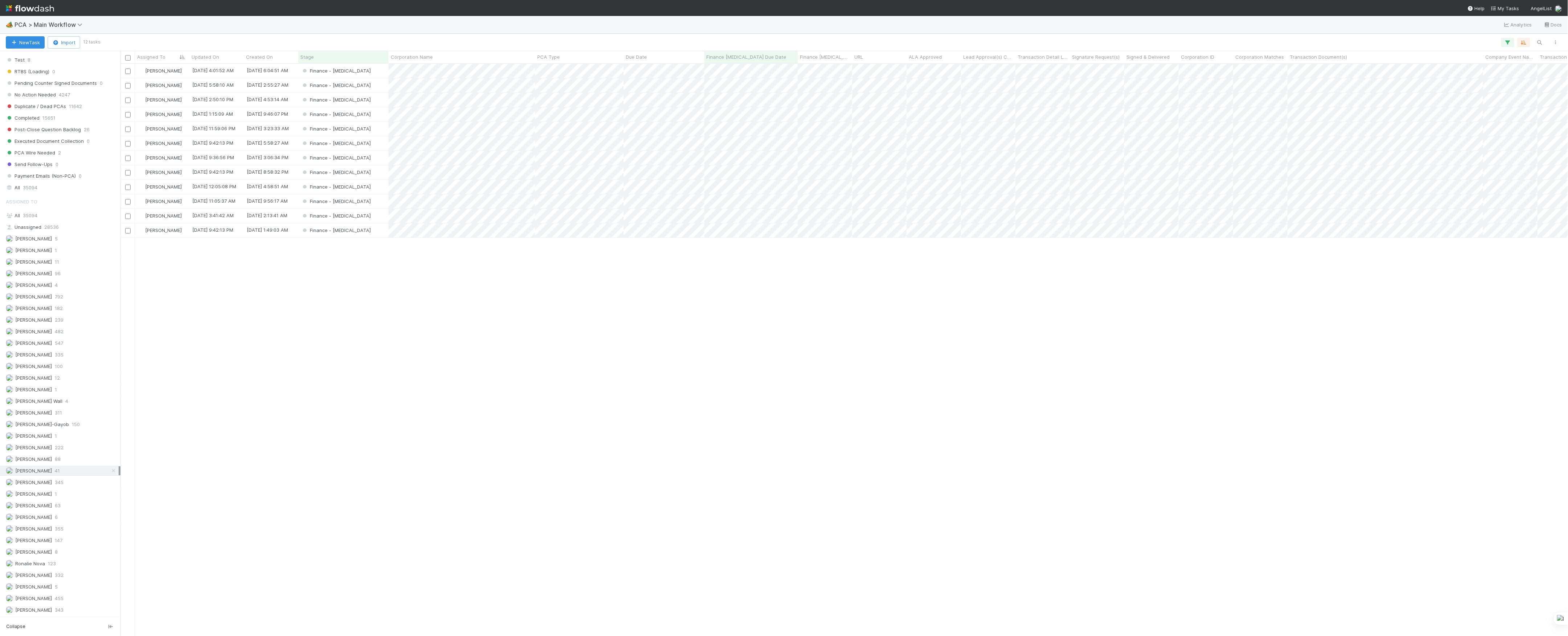
scroll to position [565, 1440]
click at [412, 58] on span "Corporation Name" at bounding box center [411, 57] width 42 height 7
click at [422, 69] on div "Sort A → Z" at bounding box center [433, 71] width 83 height 11
click at [371, 74] on div "Finance - [MEDICAL_DATA]" at bounding box center [343, 71] width 90 height 14
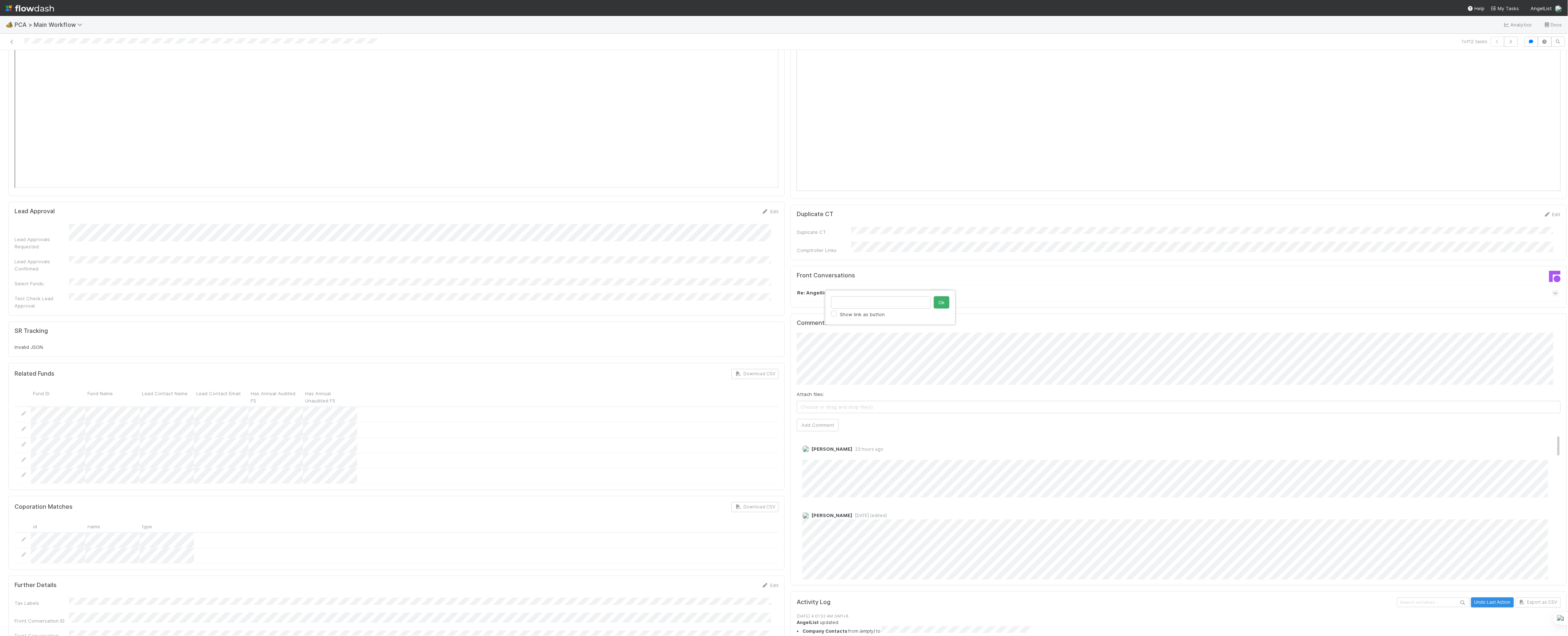
type input "https://comptroller.internal.angellist.com/v/review_data_change_requests?compan…"
click button "Ok" at bounding box center [942, 302] width 16 height 12
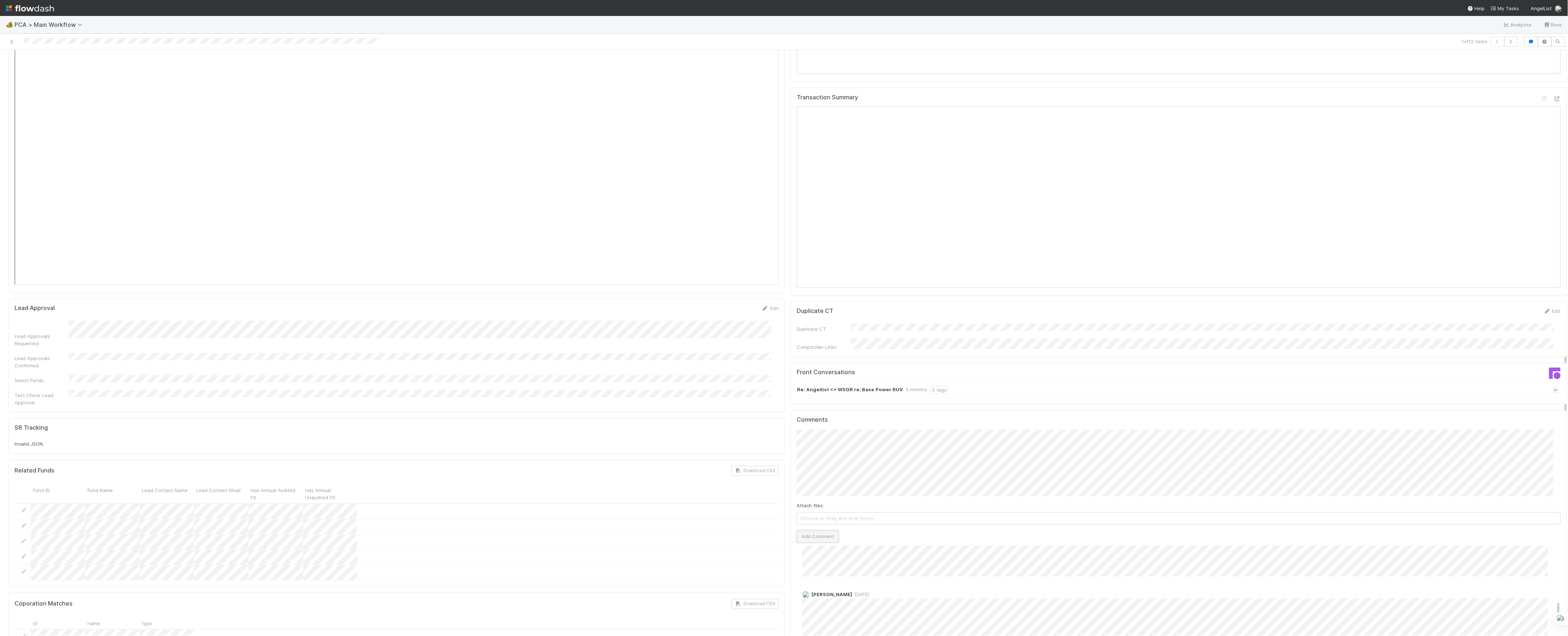
click at [824, 531] on button "Add Comment" at bounding box center [817, 537] width 42 height 12
click at [808, 551] on link "Edit" at bounding box center [812, 554] width 9 height 6
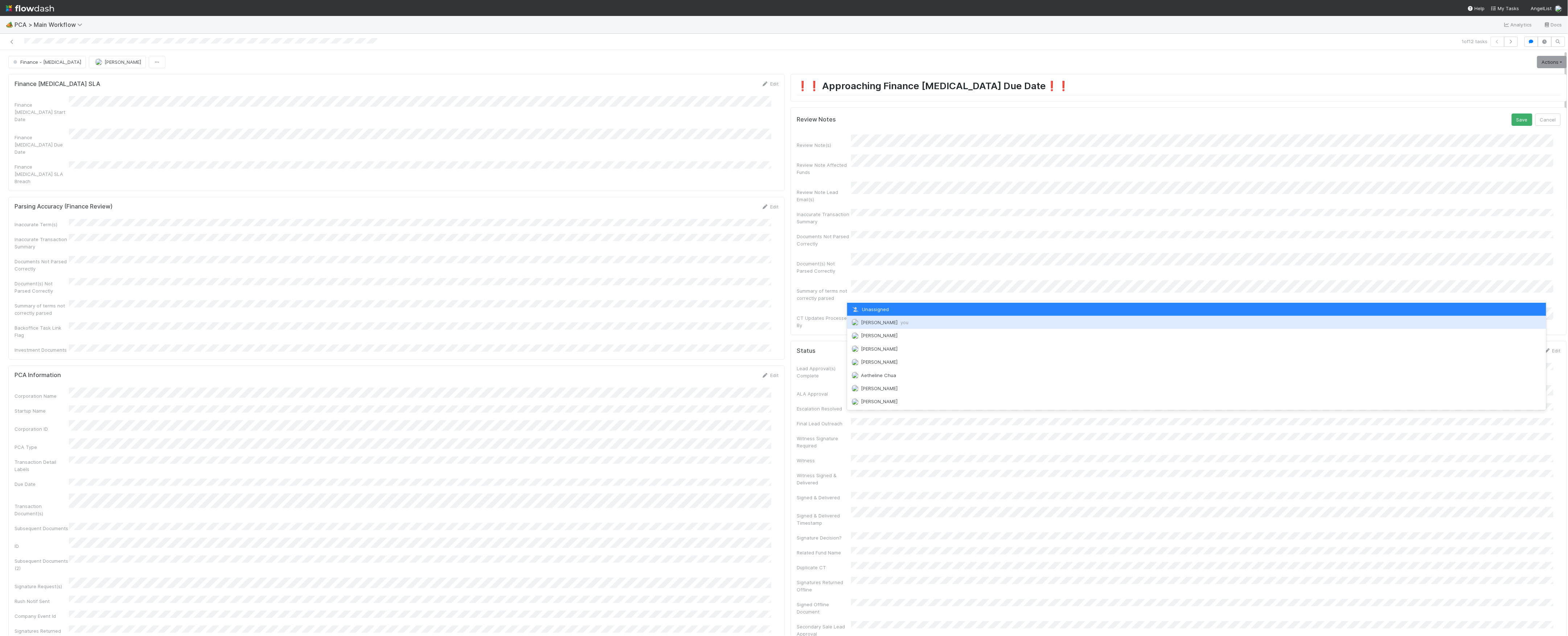
click at [884, 321] on span "[PERSON_NAME] you" at bounding box center [884, 323] width 47 height 6
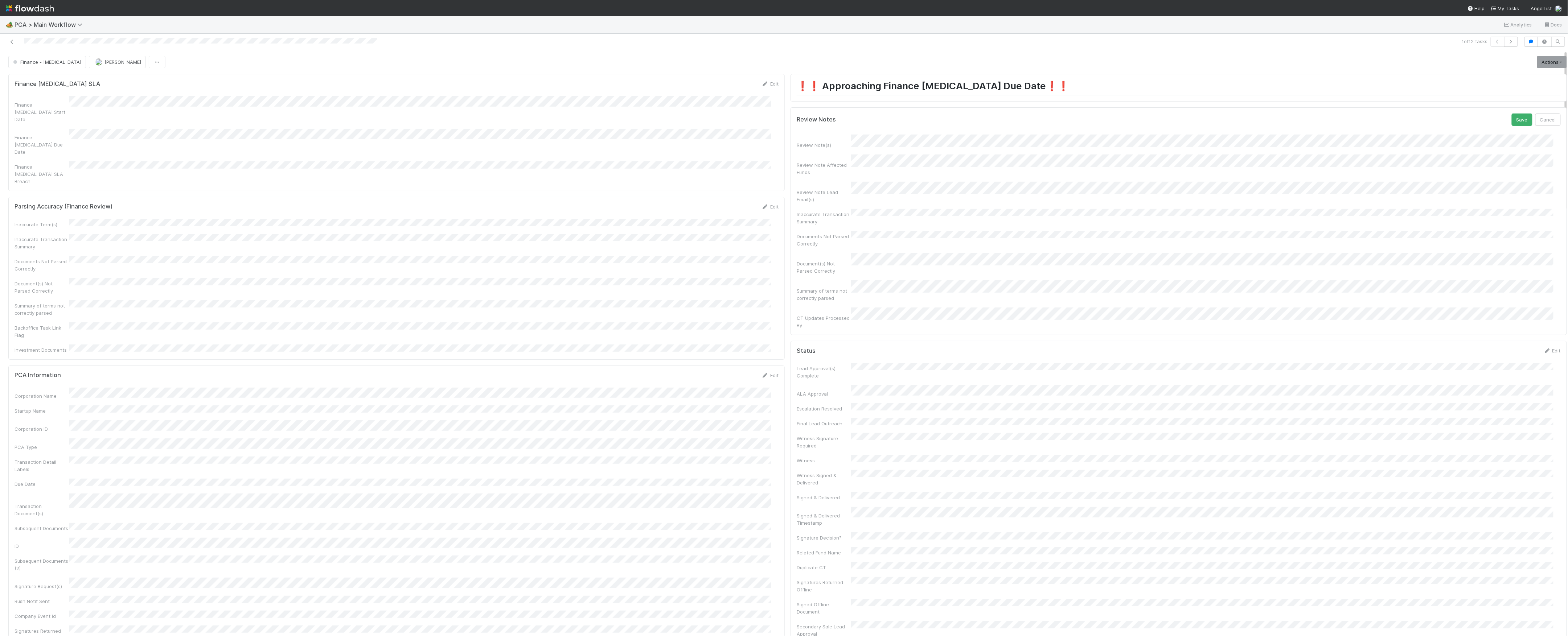
click at [1512, 114] on button "Save" at bounding box center [1522, 120] width 21 height 12
click at [1537, 59] on link "Actions" at bounding box center [1552, 62] width 30 height 12
click at [1478, 131] on button "Move to DCR Review" at bounding box center [1510, 128] width 117 height 10
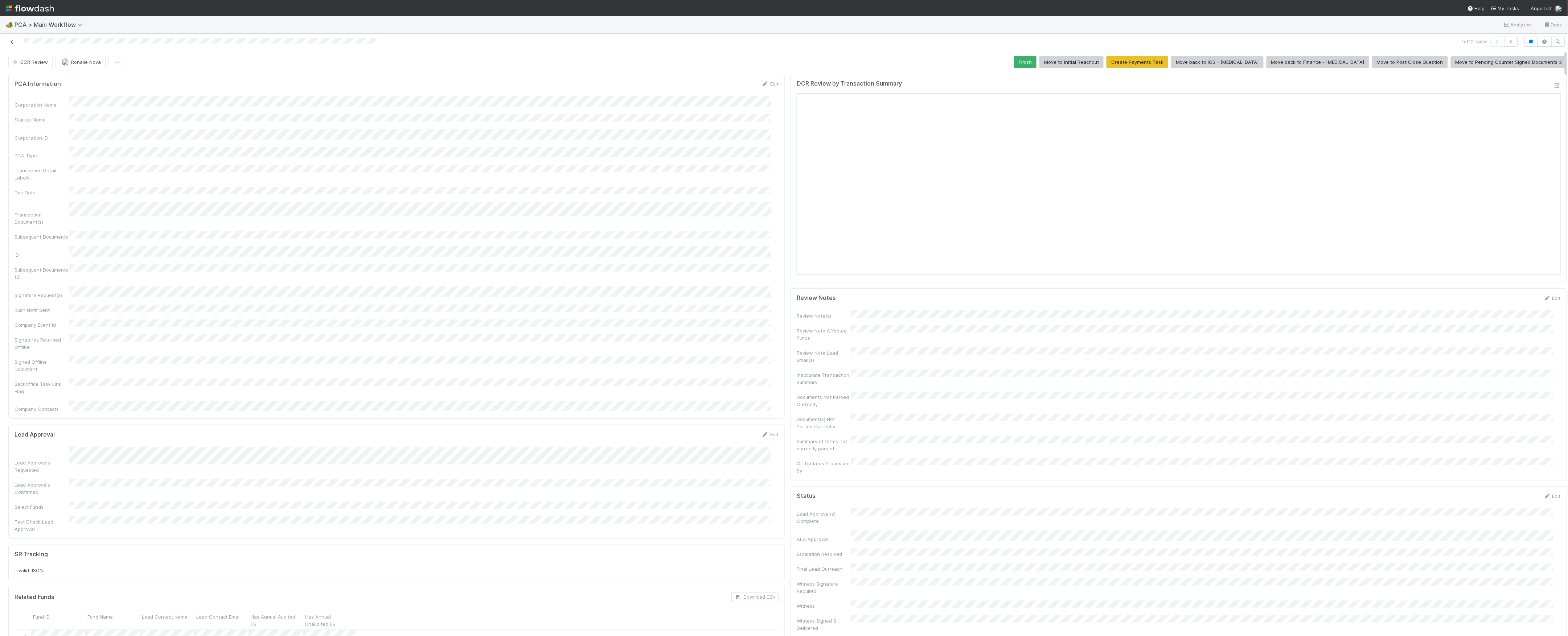
click at [13, 40] on icon at bounding box center [12, 42] width 7 height 5
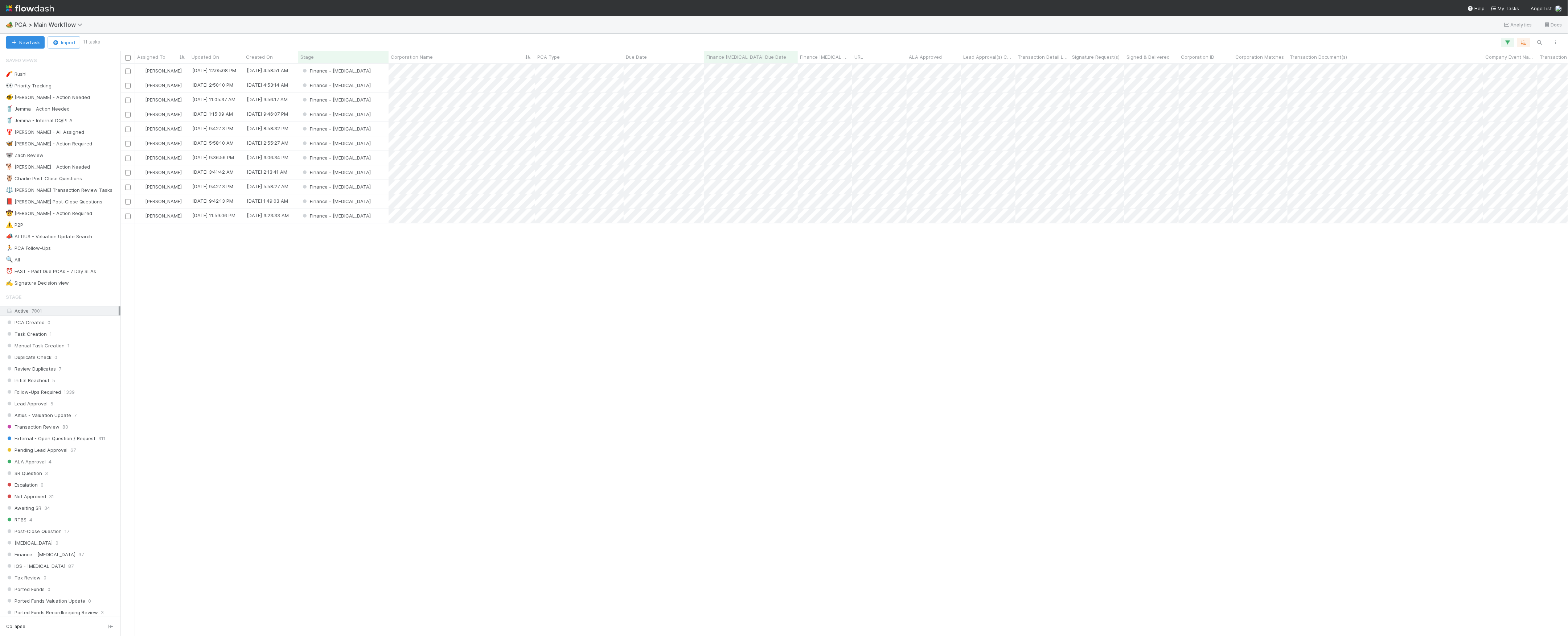
scroll to position [565, 1440]
click at [367, 72] on div "Finance - [MEDICAL_DATA]" at bounding box center [343, 71] width 90 height 14
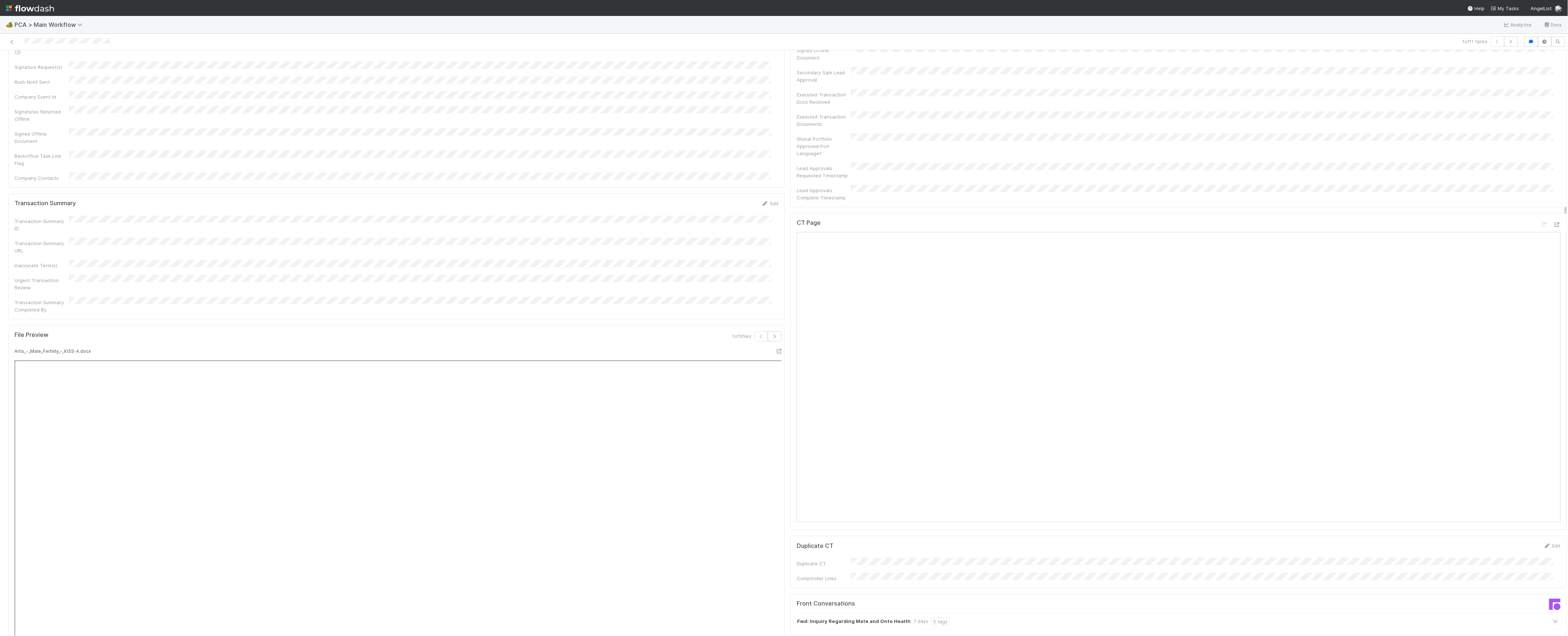
scroll to position [435, 0]
click at [1553, 299] on icon at bounding box center [1557, 302] width 7 height 5
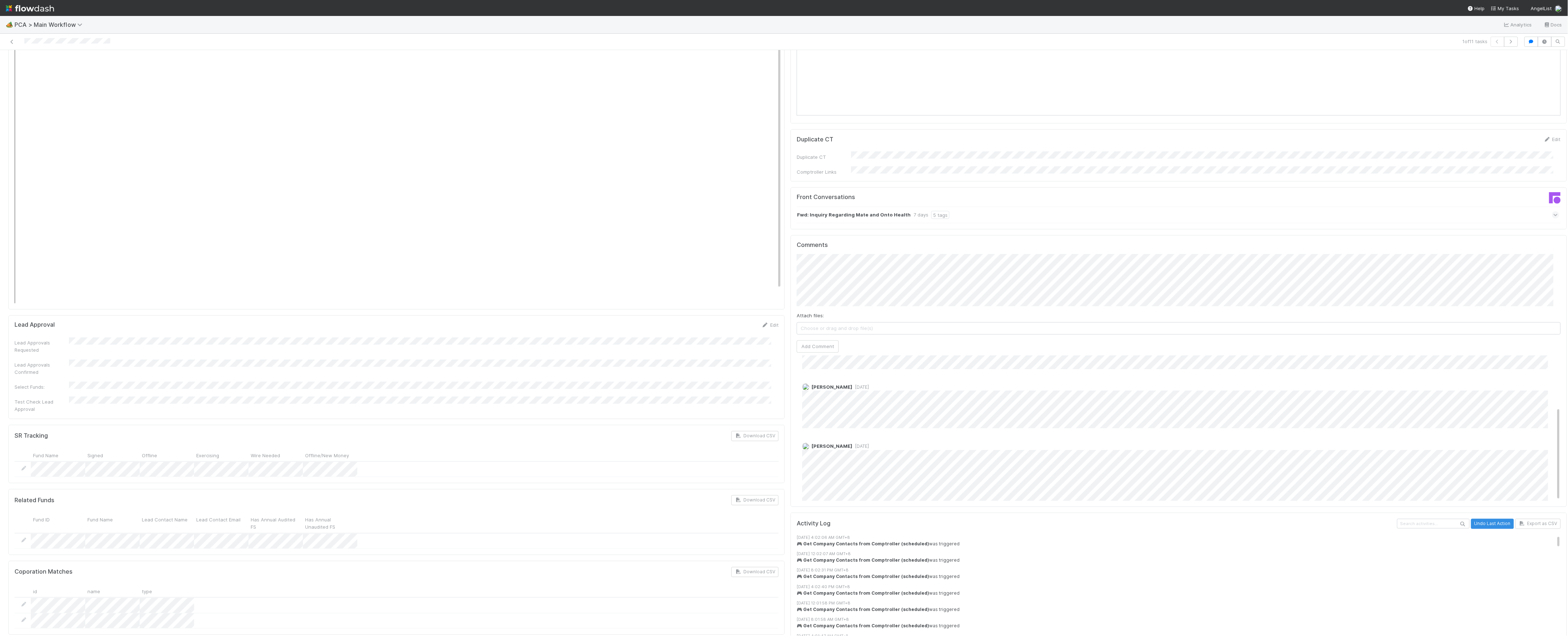
scroll to position [80, 0]
click at [15, 43] on icon at bounding box center [12, 42] width 7 height 5
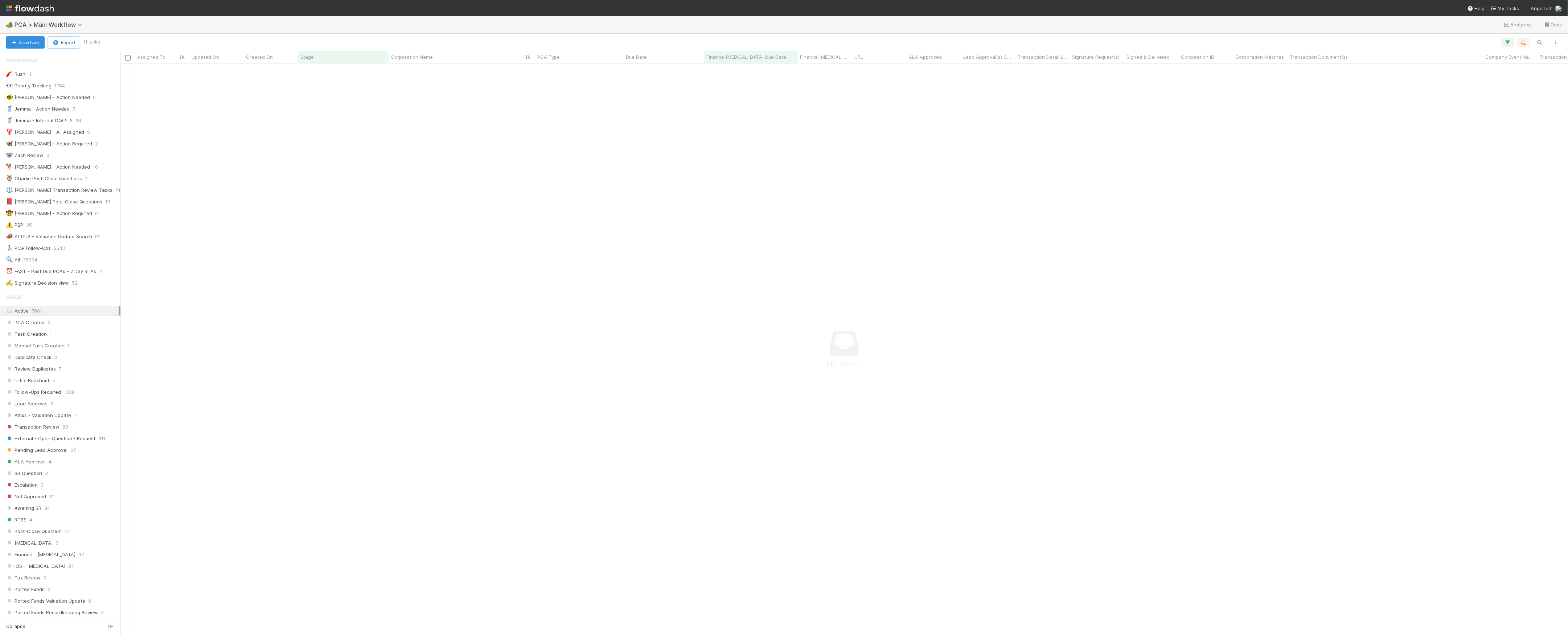
scroll to position [557, 1433]
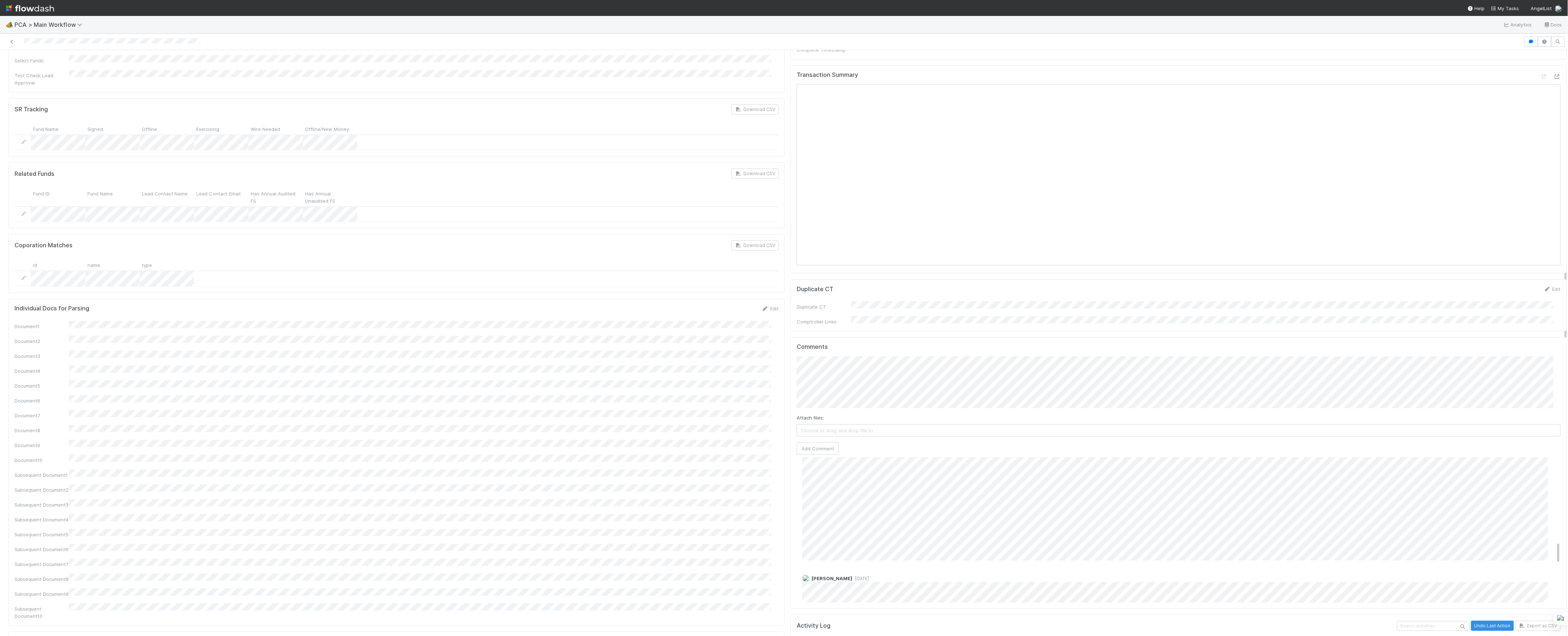
scroll to position [145, 0]
click at [1553, 365] on icon at bounding box center [1557, 367] width 7 height 5
type input "https://flowdash.internal.angellist.com/workflows/BmIppY/tasks/GDskNEjo"
click button "Ok" at bounding box center [942, 385] width 16 height 12
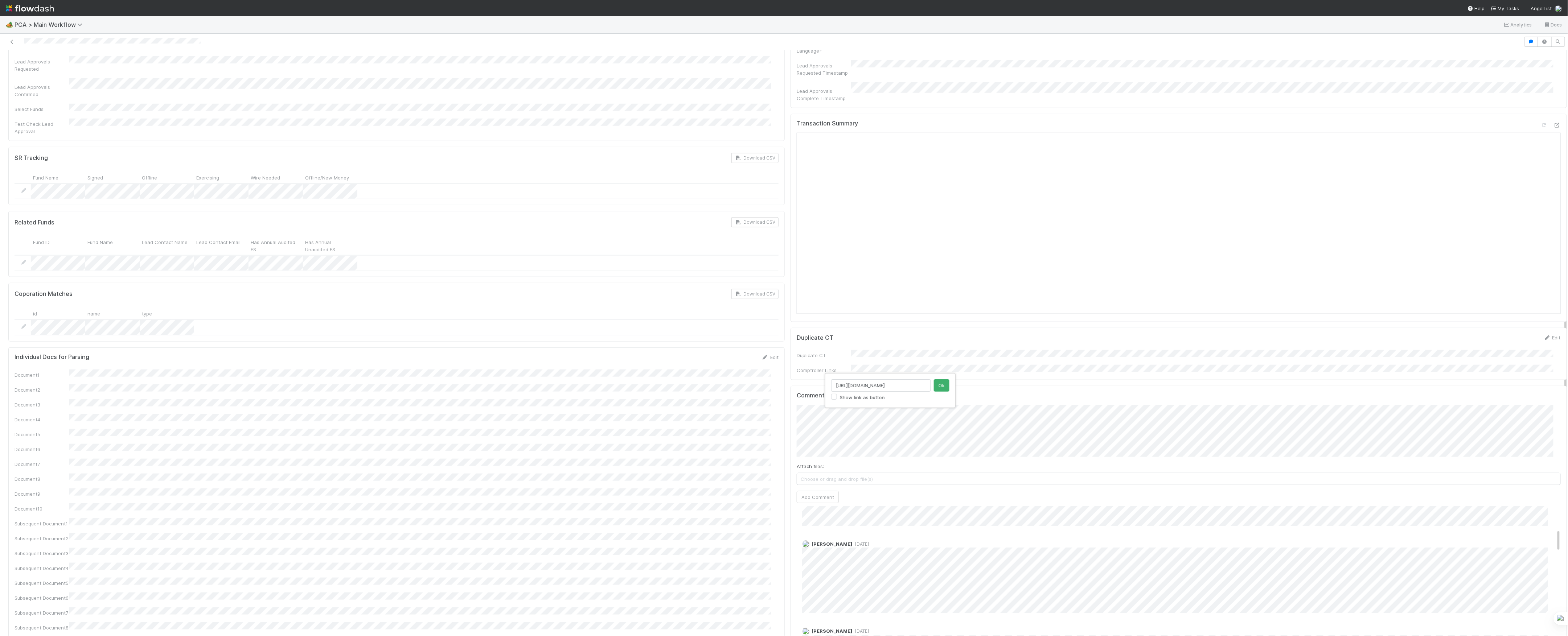
scroll to position [0, 0]
click at [810, 491] on button "Add Comment" at bounding box center [817, 497] width 42 height 12
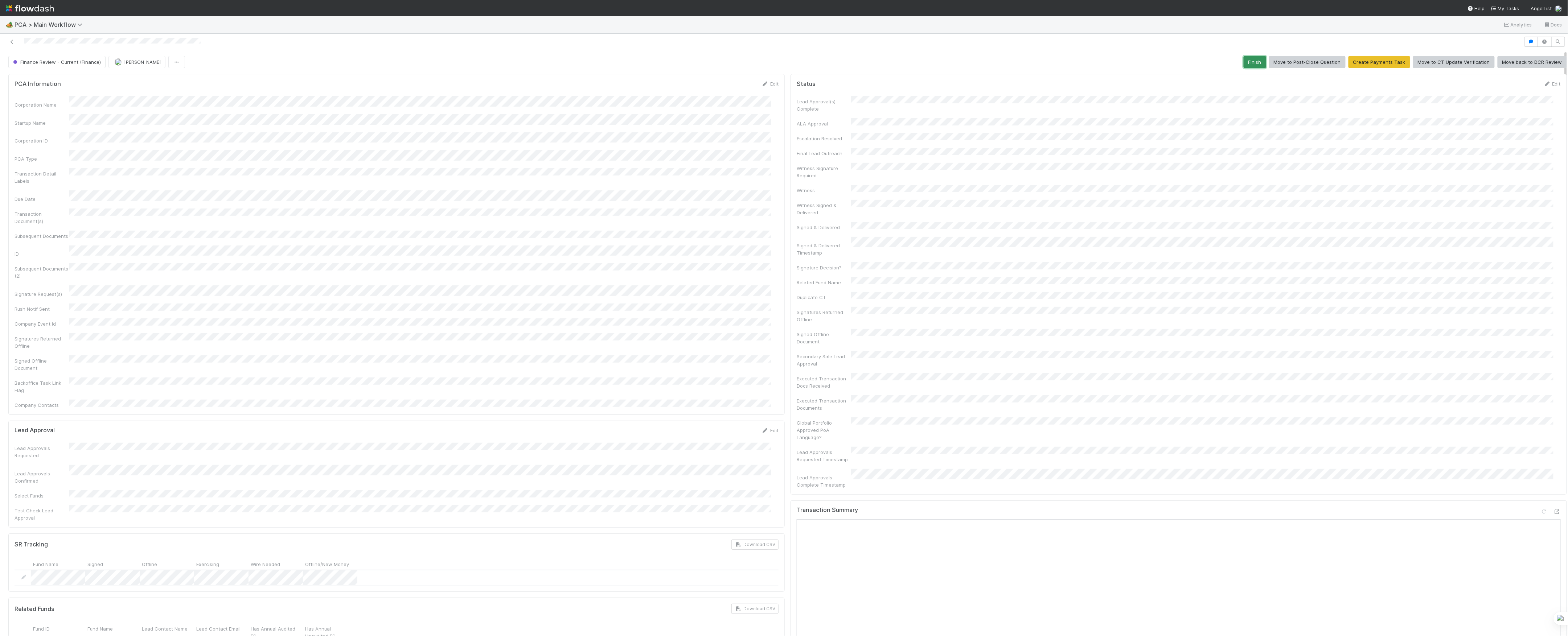
click at [1253, 60] on button "Finish" at bounding box center [1255, 62] width 23 height 12
click at [119, 66] on button "Jacob Weiss" at bounding box center [137, 62] width 57 height 12
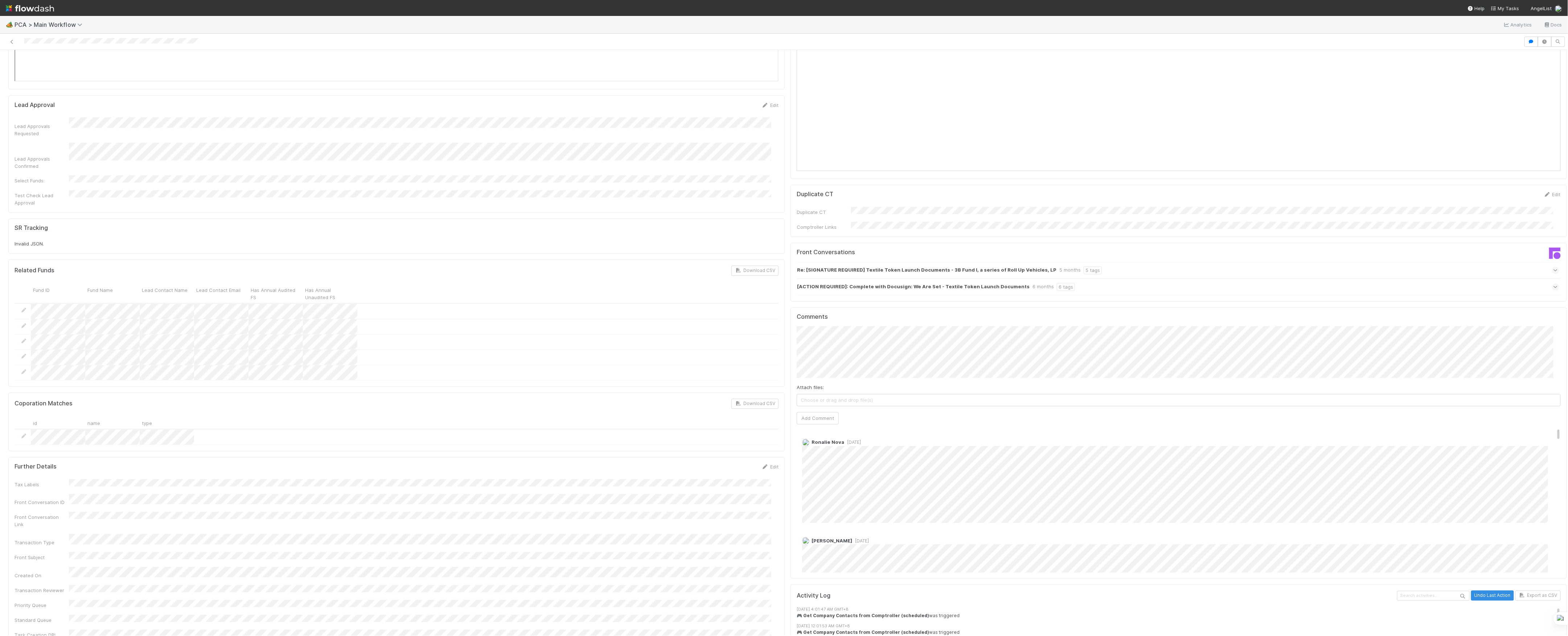
scroll to position [1016, 0]
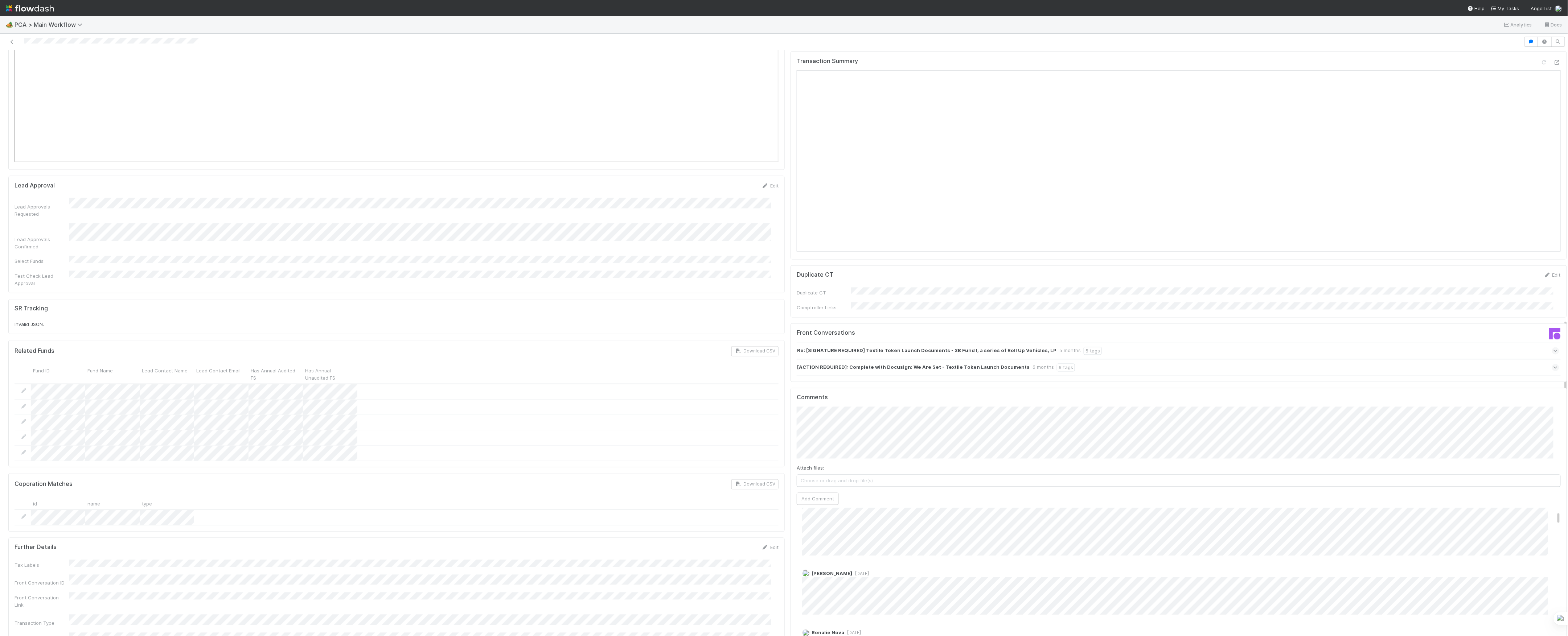
scroll to position [48, 0]
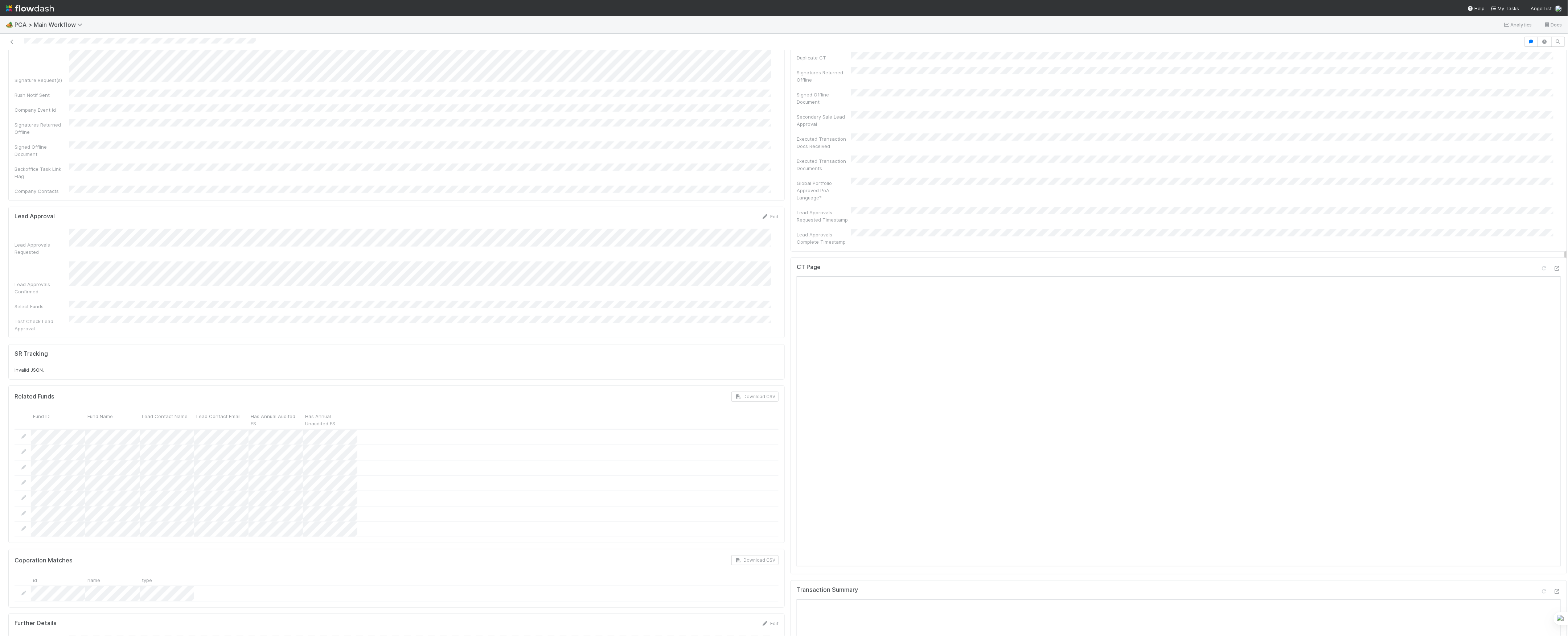
scroll to position [145, 0]
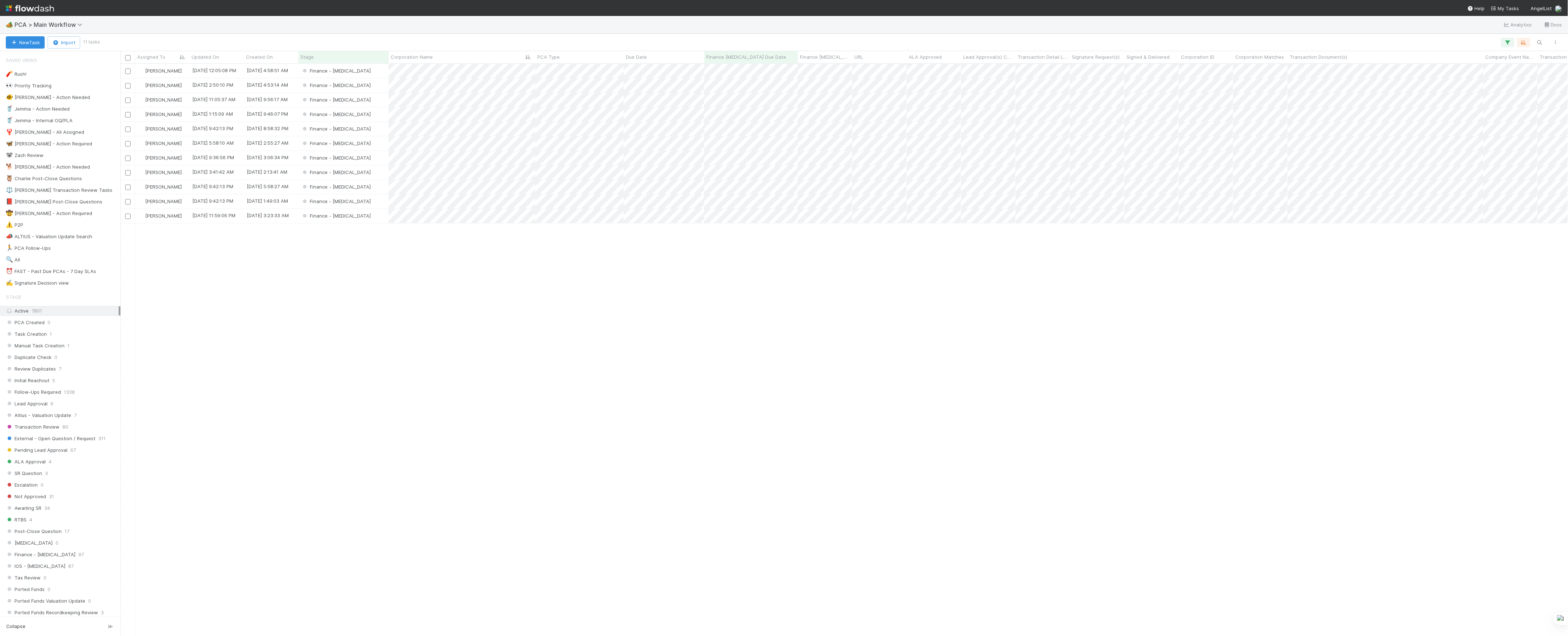
scroll to position [565, 1440]
click at [373, 86] on div "Finance - [MEDICAL_DATA]" at bounding box center [343, 85] width 90 height 14
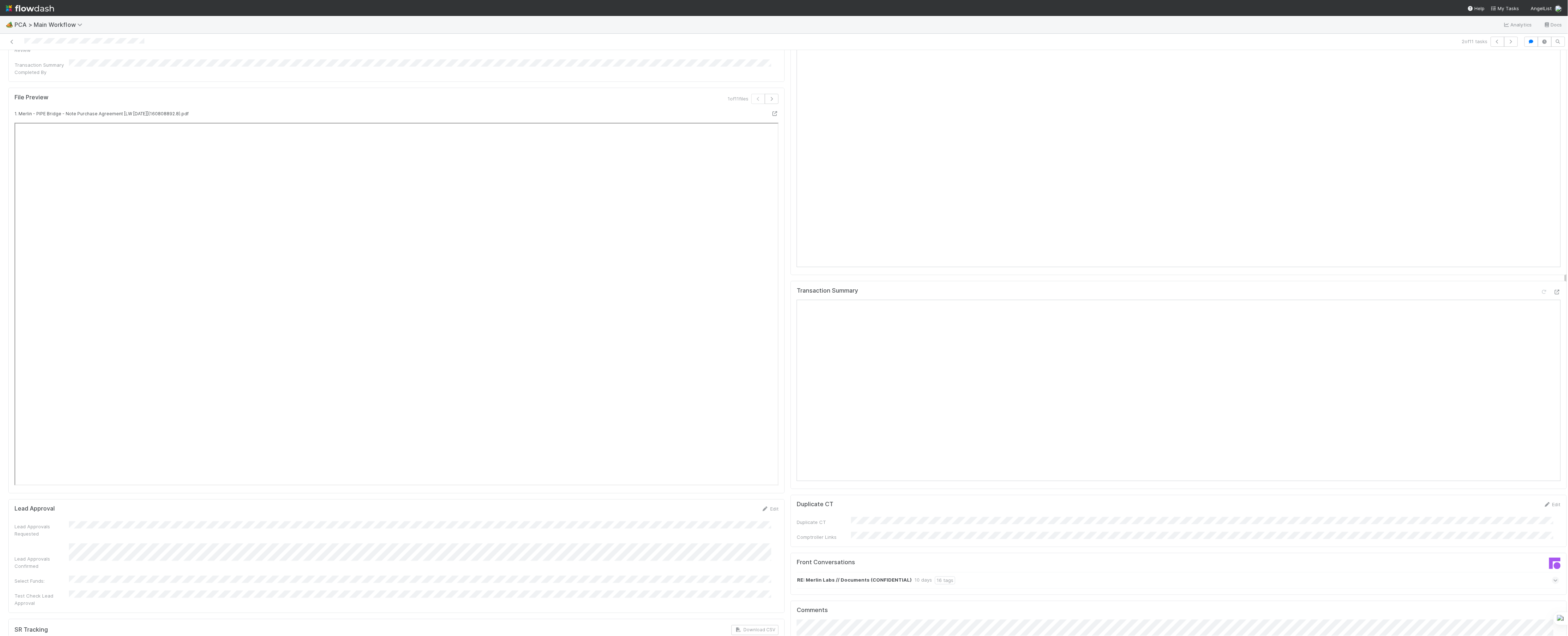
scroll to position [532, 0]
click at [1553, 209] on icon at bounding box center [1557, 211] width 7 height 5
click at [1553, 532] on icon at bounding box center [1557, 534] width 7 height 5
click at [823, 479] on button "Add Comment" at bounding box center [817, 485] width 42 height 12
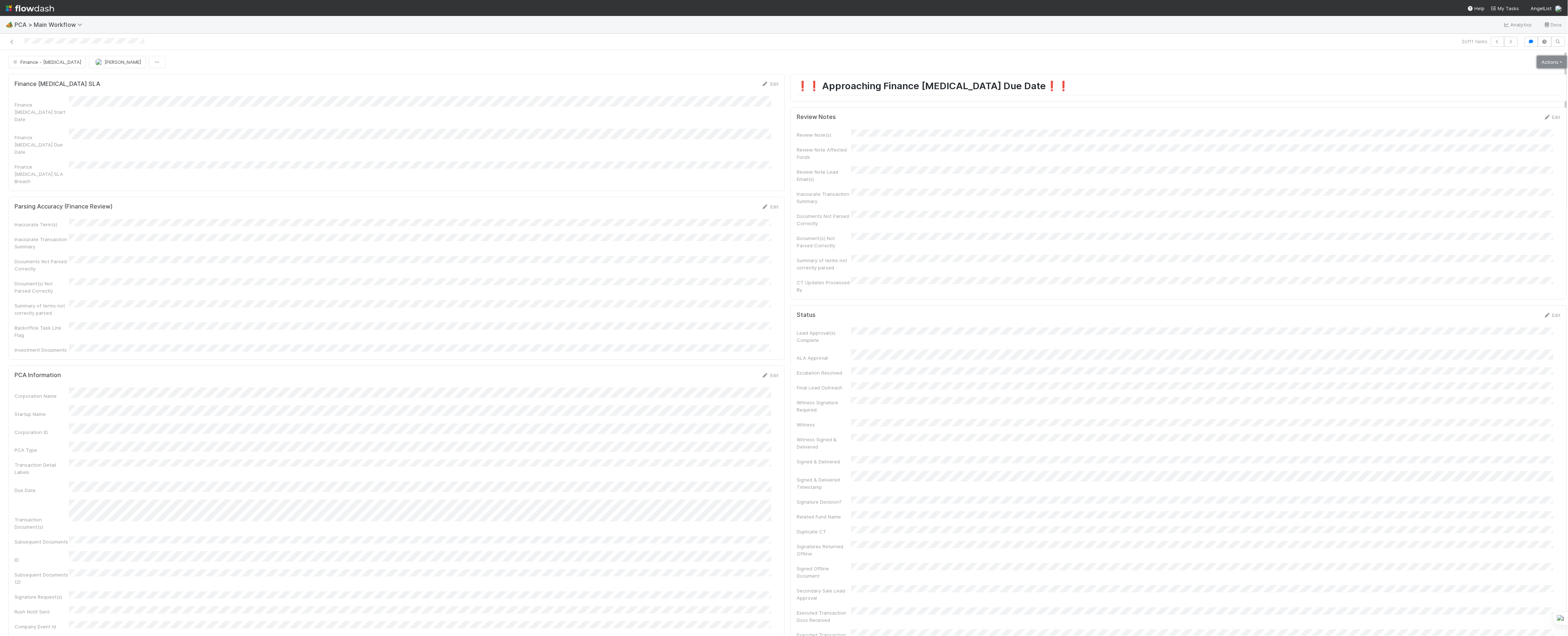
click at [1538, 60] on link "Actions" at bounding box center [1552, 62] width 30 height 12
click at [1496, 97] on button "Move to Finance Review" at bounding box center [1510, 97] width 117 height 10
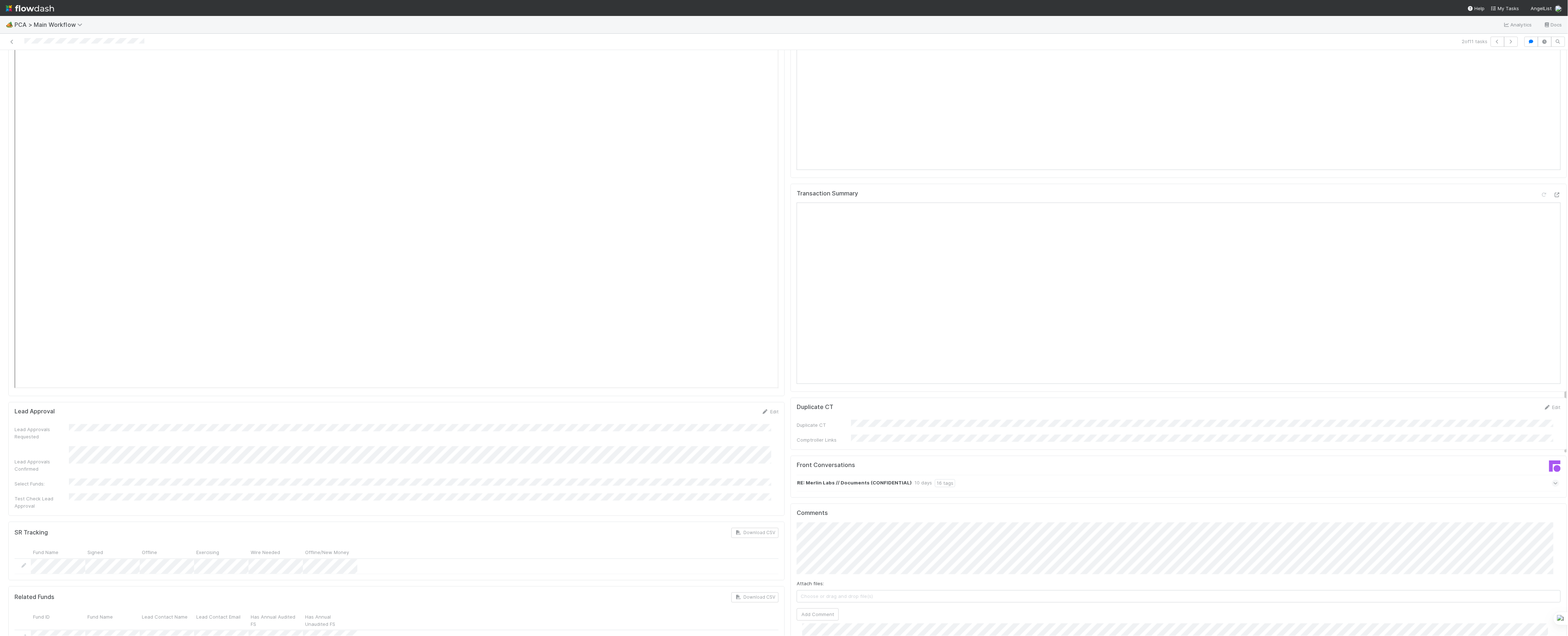
scroll to position [870, 0]
click at [955, 475] on div "RE: Merlin Labs // Documents (CONFIDENTIAL) 10 days 16 tags" at bounding box center [1178, 483] width 763 height 16
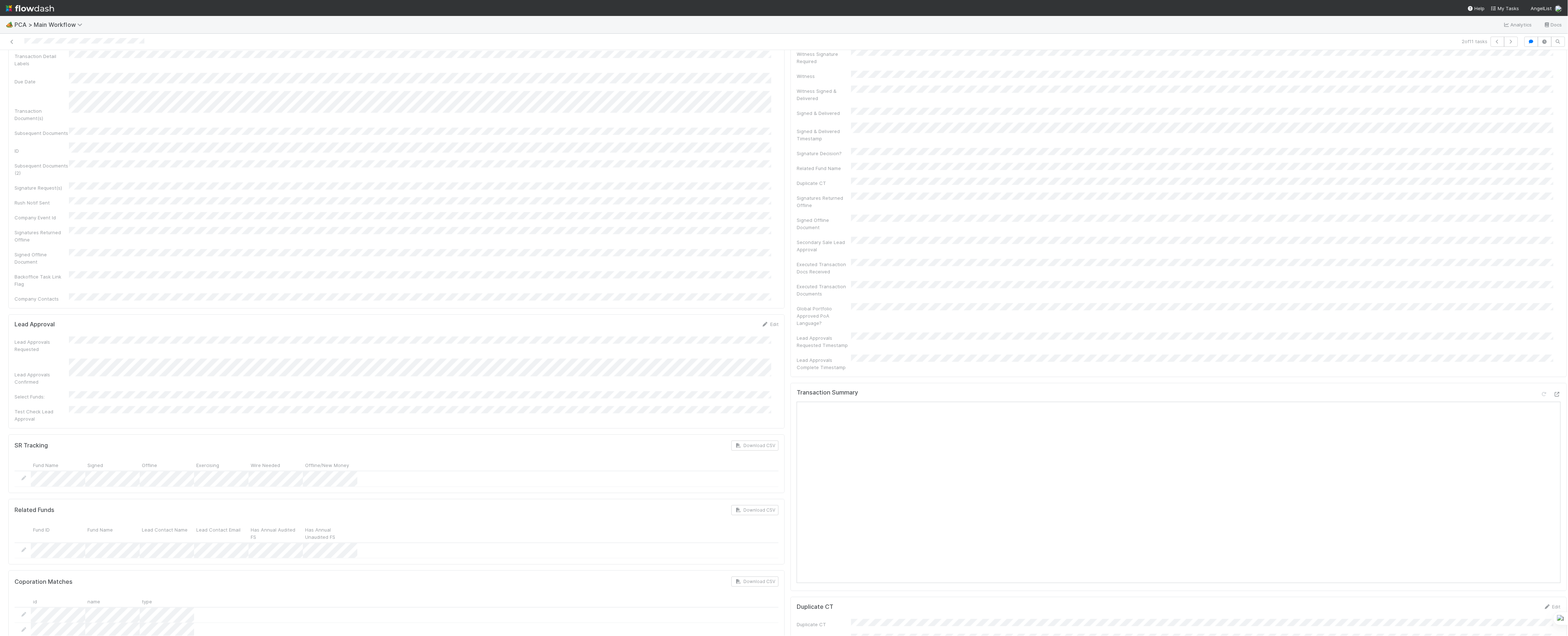
scroll to position [0, 0]
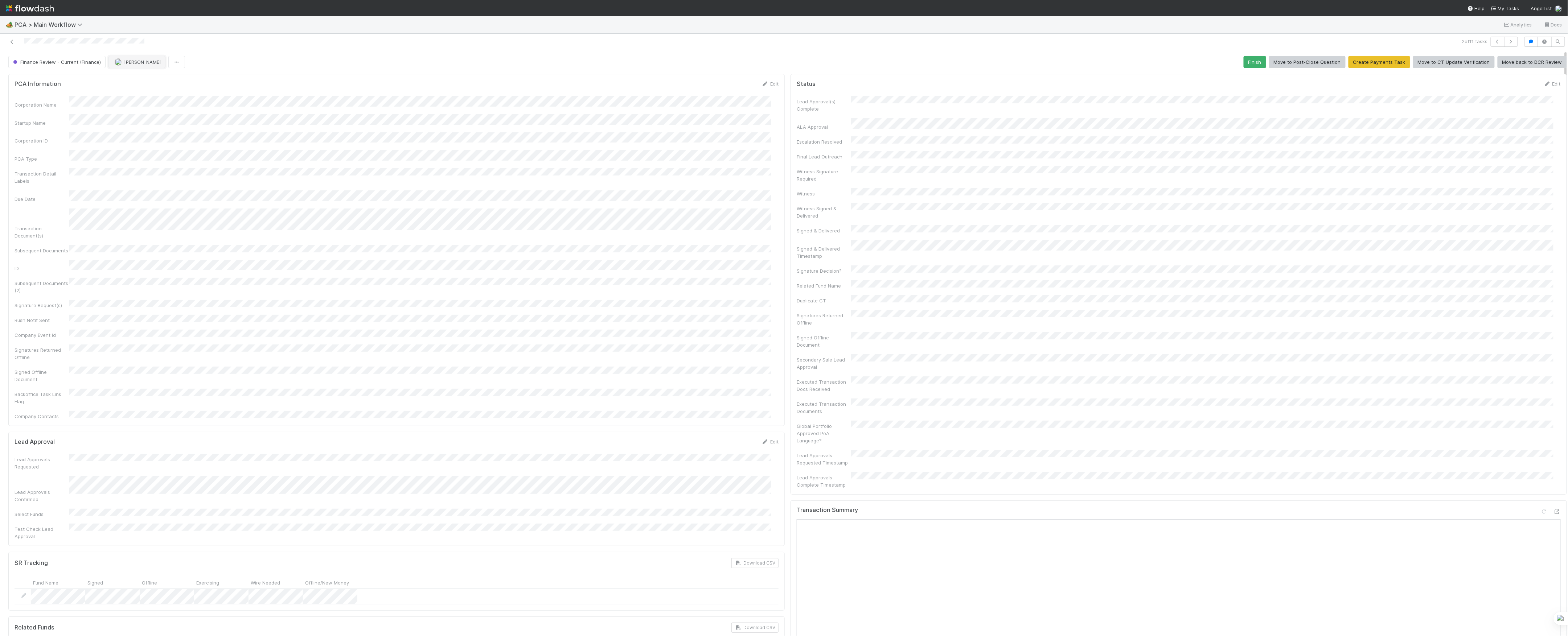
click at [152, 61] on span "[PERSON_NAME]" at bounding box center [142, 62] width 37 height 6
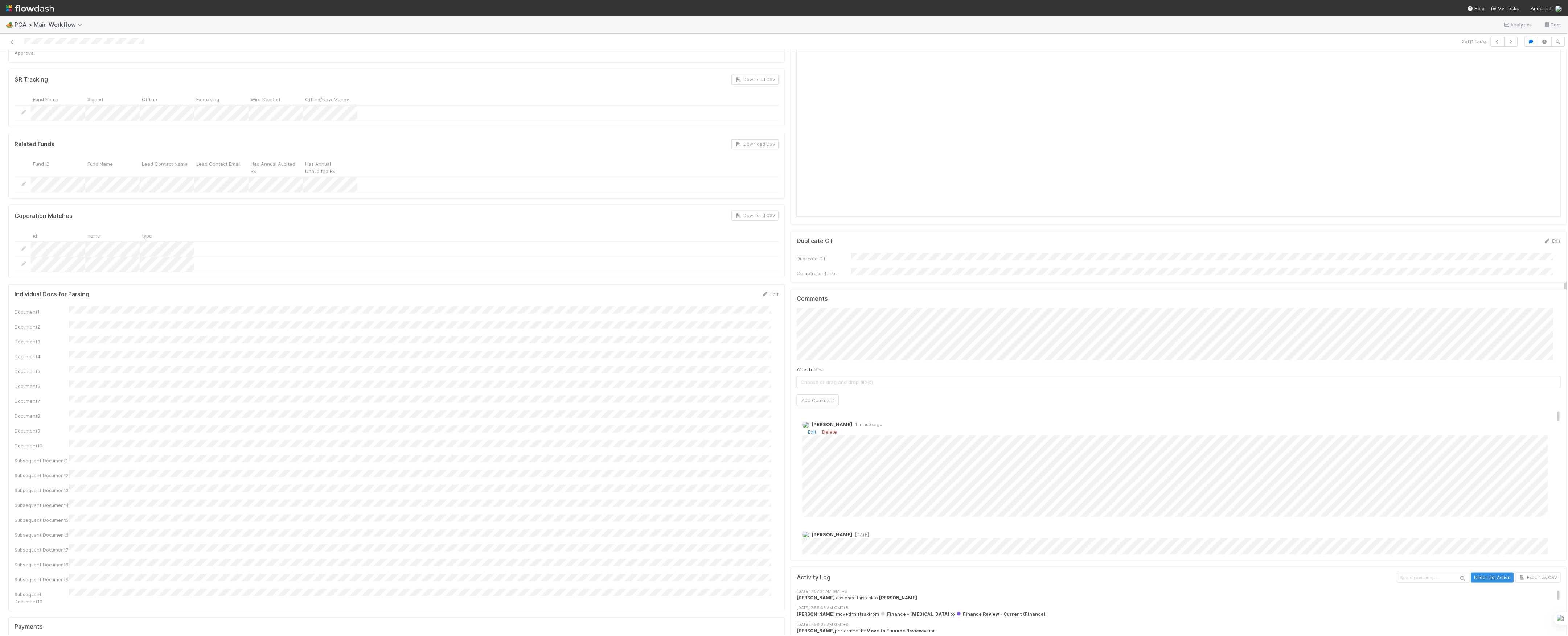
click at [805, 428] on div "Edit Delete" at bounding box center [1182, 432] width 760 height 7
click at [808, 429] on link "Edit" at bounding box center [812, 432] width 9 height 6
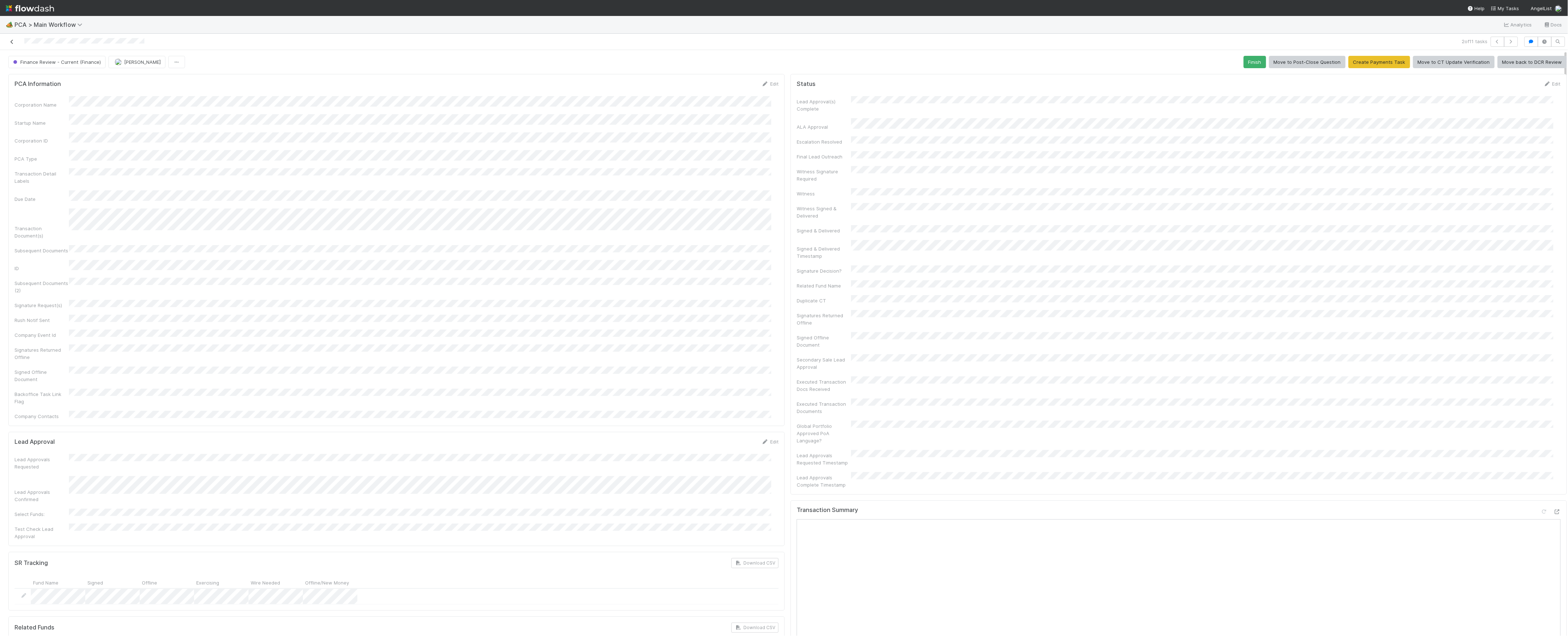
click at [13, 42] on icon at bounding box center [12, 42] width 7 height 5
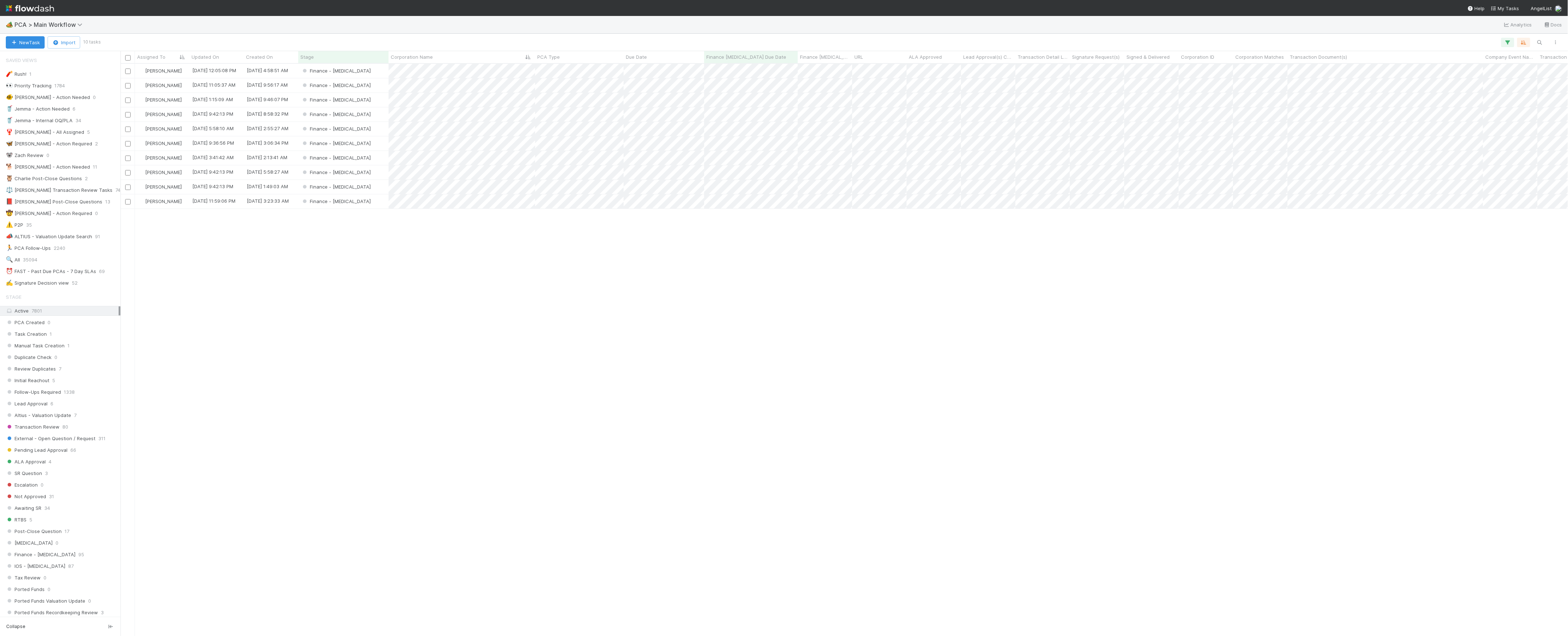
scroll to position [565, 1440]
click at [369, 86] on div "Finance - [MEDICAL_DATA]" at bounding box center [343, 85] width 90 height 14
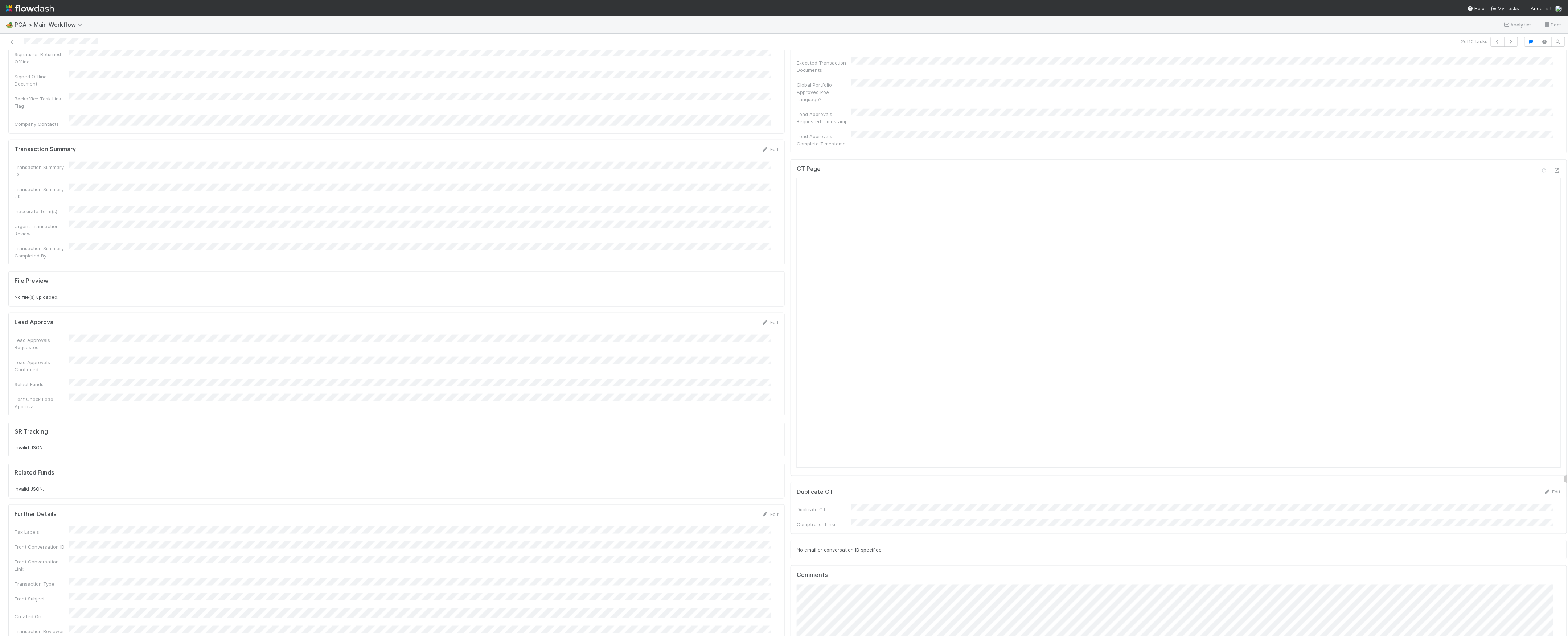
scroll to position [435, 0]
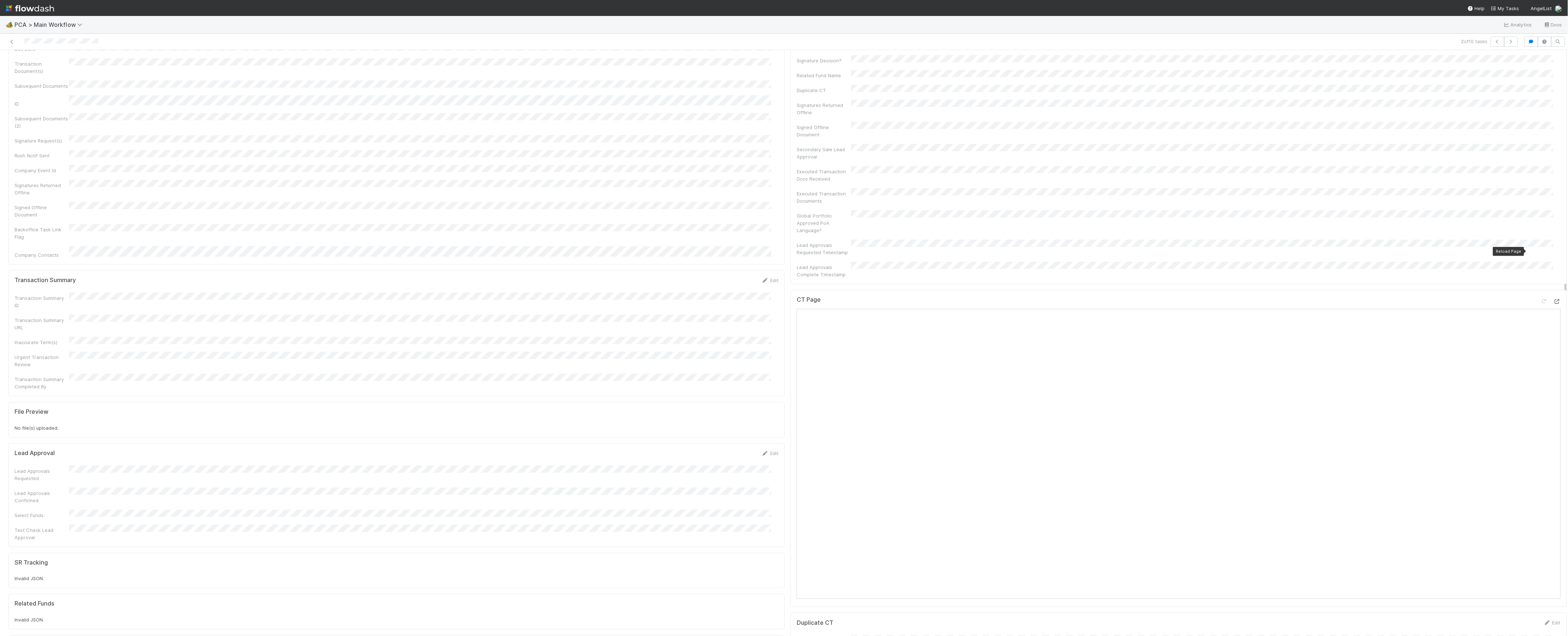
click at [1553, 299] on icon at bounding box center [1557, 302] width 7 height 5
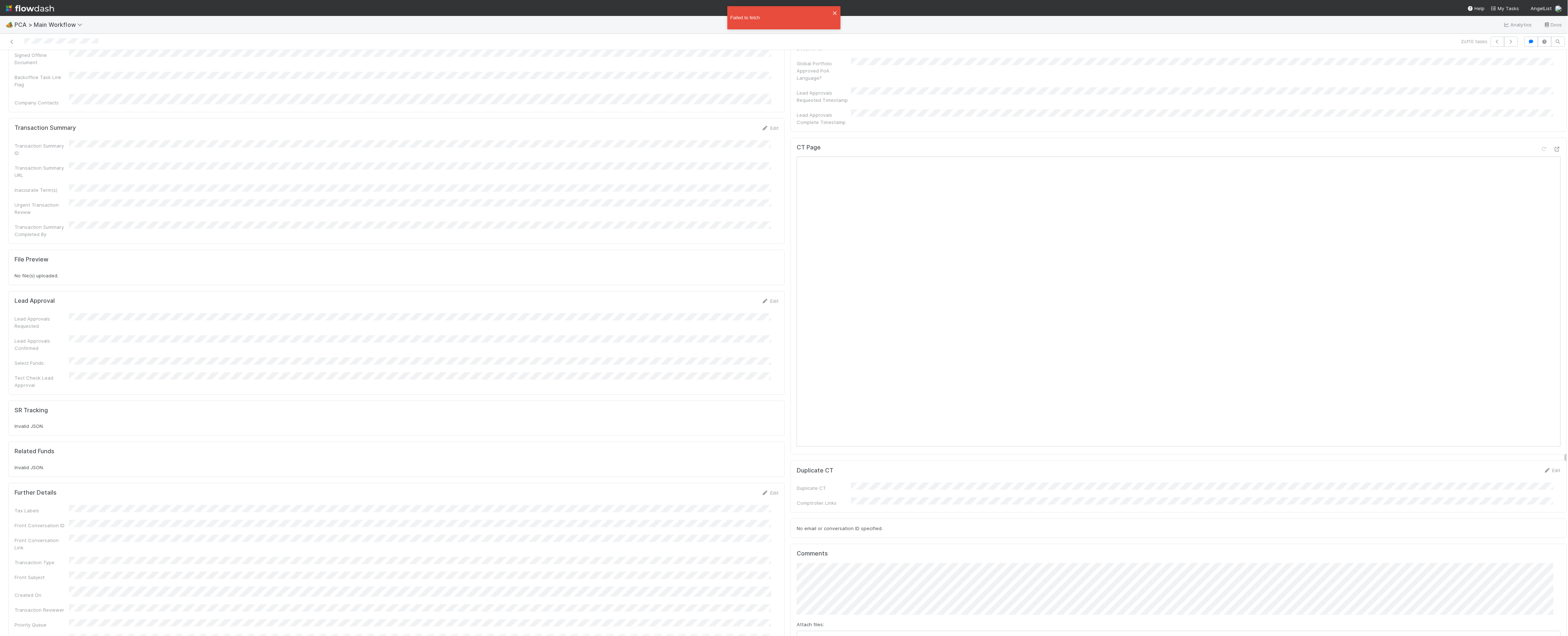
scroll to position [725, 0]
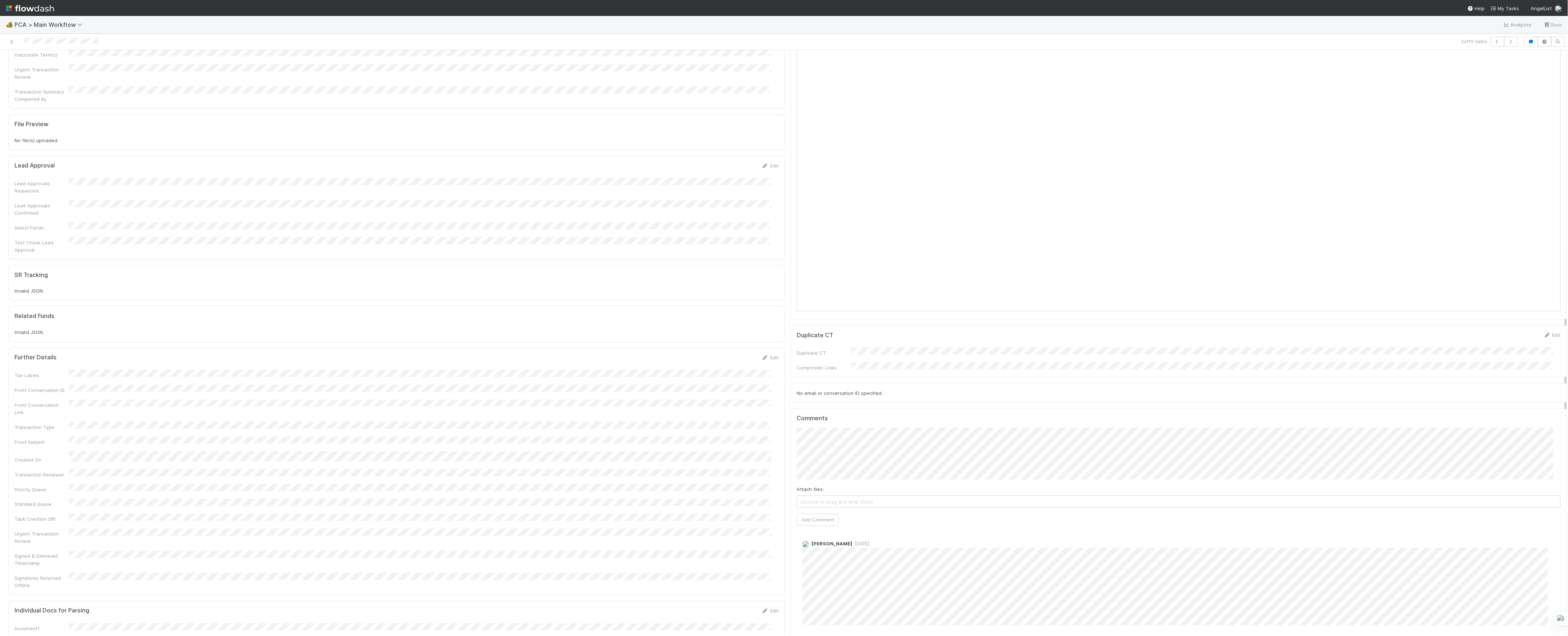
scroll to position [822, 0]
type input "[URL][DOMAIN_NAME]"
click button "Ok" at bounding box center [942, 299] width 16 height 12
click at [816, 415] on button "Add Comment" at bounding box center [817, 421] width 42 height 12
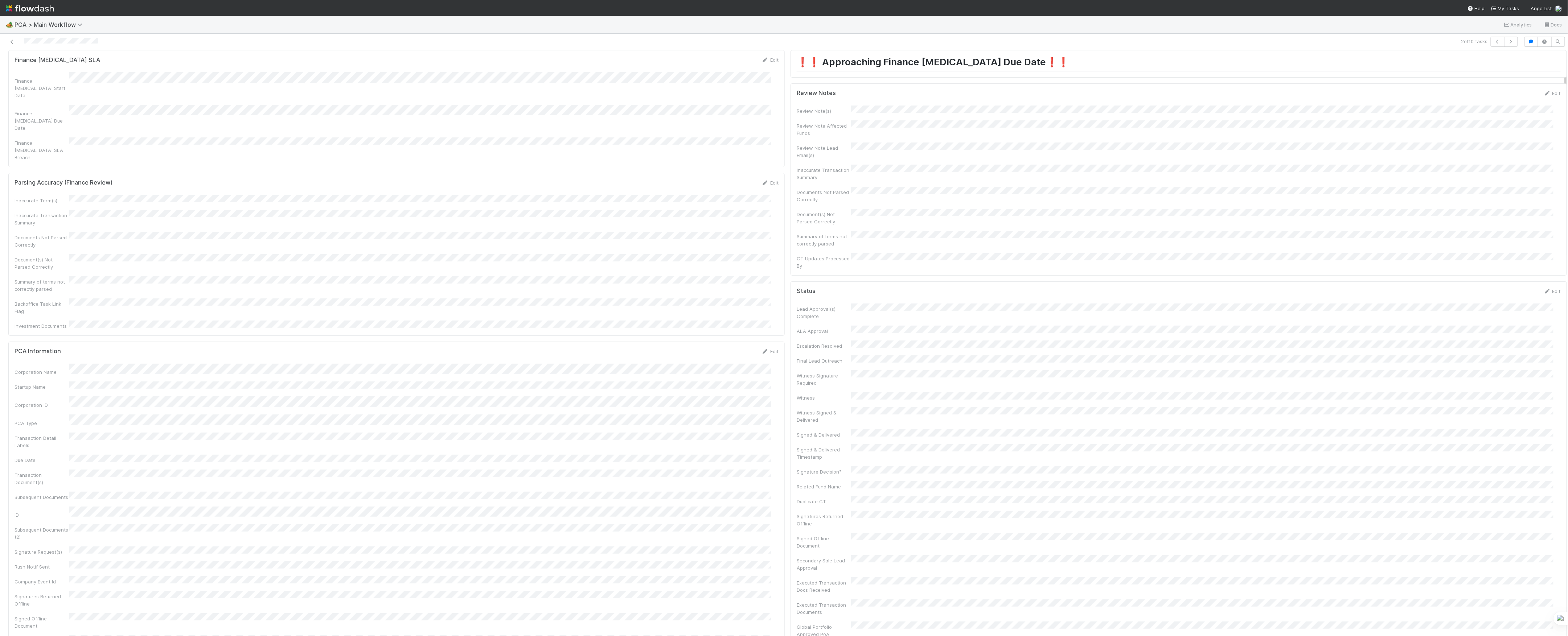
scroll to position [0, 0]
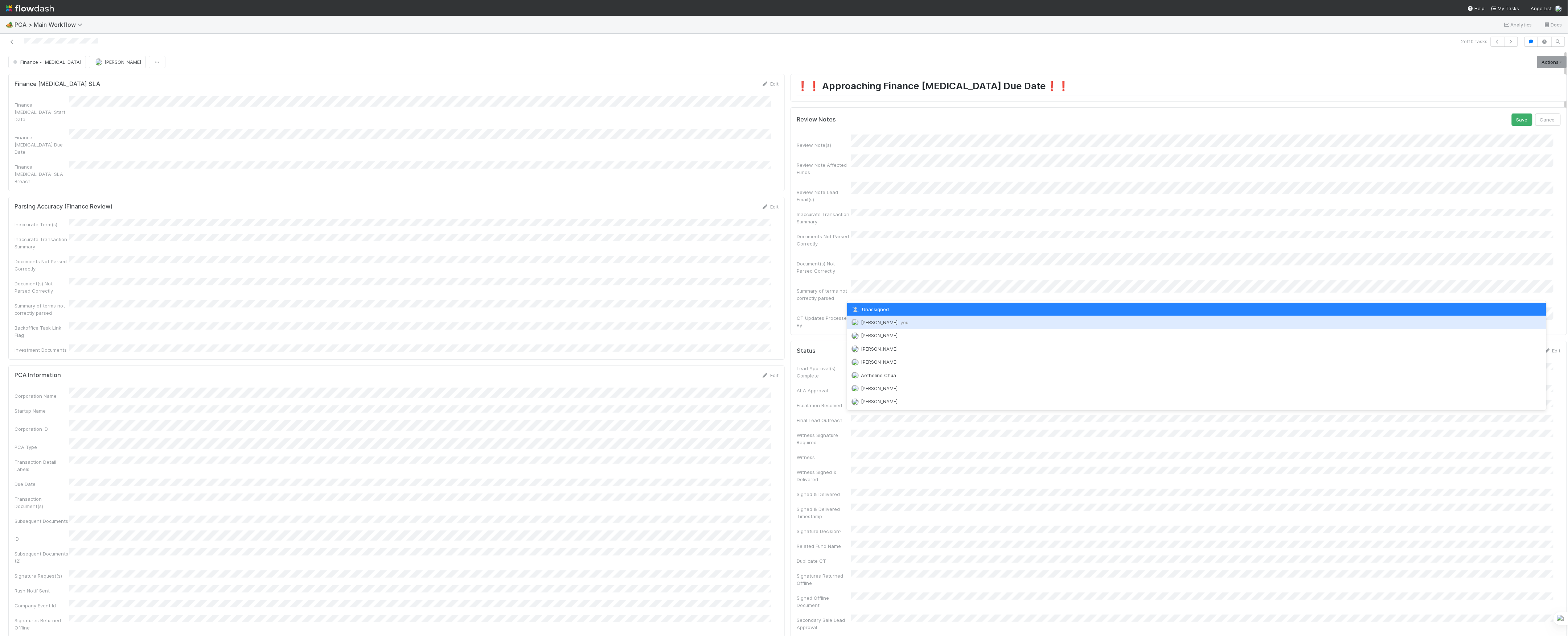
click at [877, 321] on span "[PERSON_NAME] you" at bounding box center [884, 323] width 47 height 6
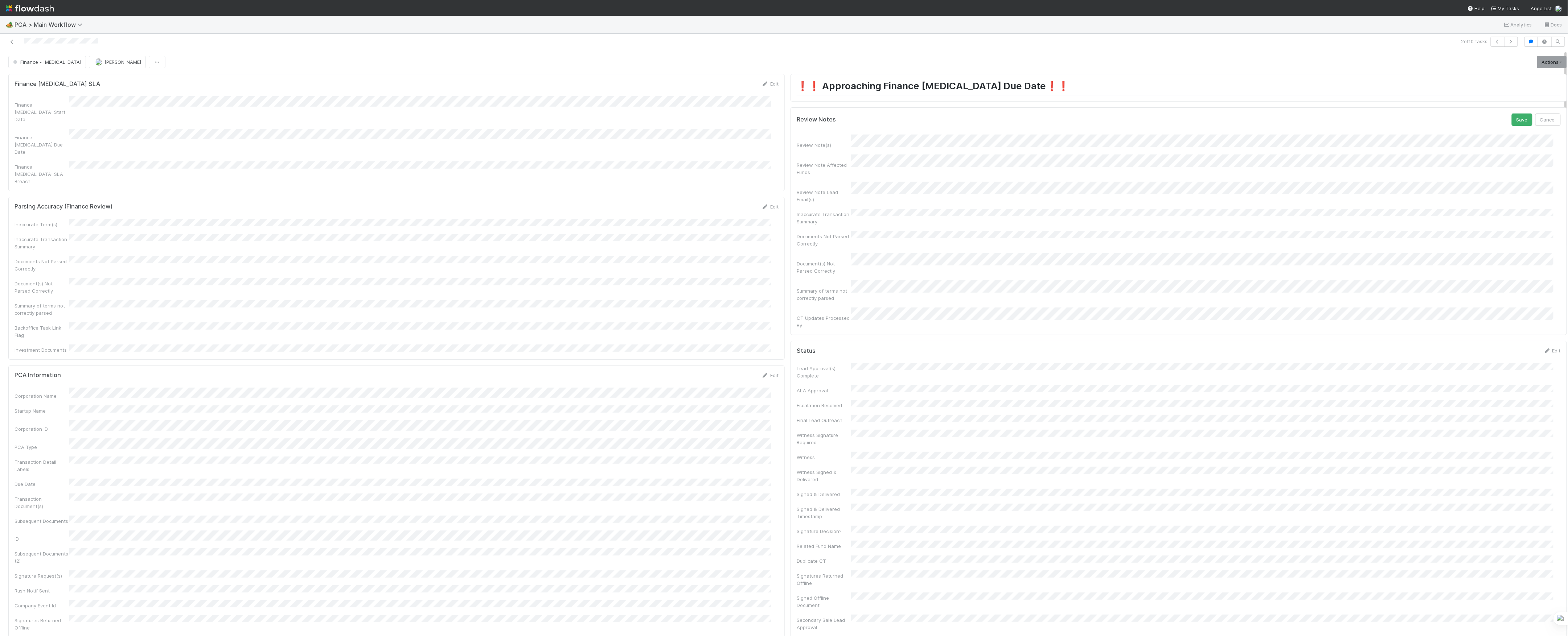
click at [1512, 114] on button "Save" at bounding box center [1522, 120] width 21 height 12
click at [1537, 59] on link "Actions" at bounding box center [1552, 62] width 30 height 12
click at [1478, 128] on button "Move to DCR Review" at bounding box center [1510, 128] width 117 height 10
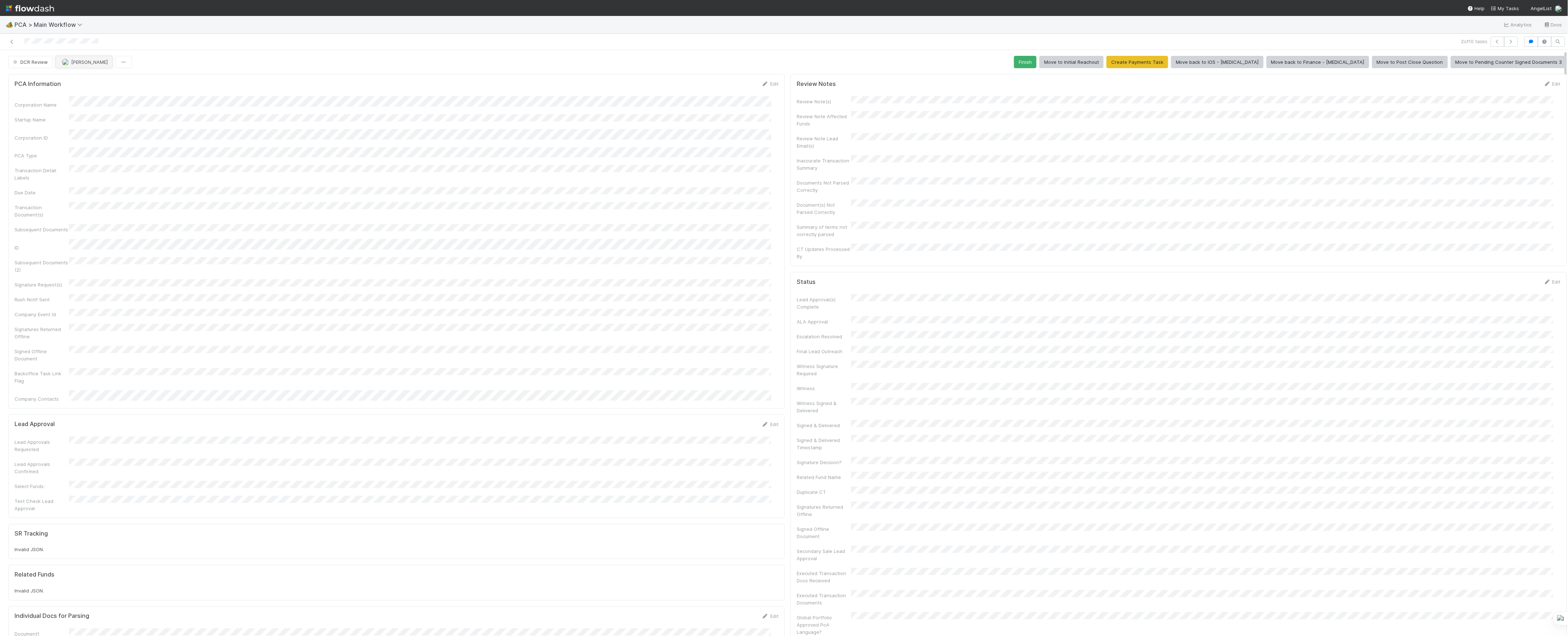
click at [88, 67] on button "[PERSON_NAME]" at bounding box center [84, 62] width 57 height 12
click at [357, 64] on div "DCR Review [PERSON_NAME] Finish Move to Initial Reachout Create Payments Task M…" at bounding box center [788, 62] width 1559 height 12
click at [88, 61] on span "[PERSON_NAME]" at bounding box center [89, 62] width 37 height 6
click at [9, 41] on icon at bounding box center [12, 42] width 7 height 5
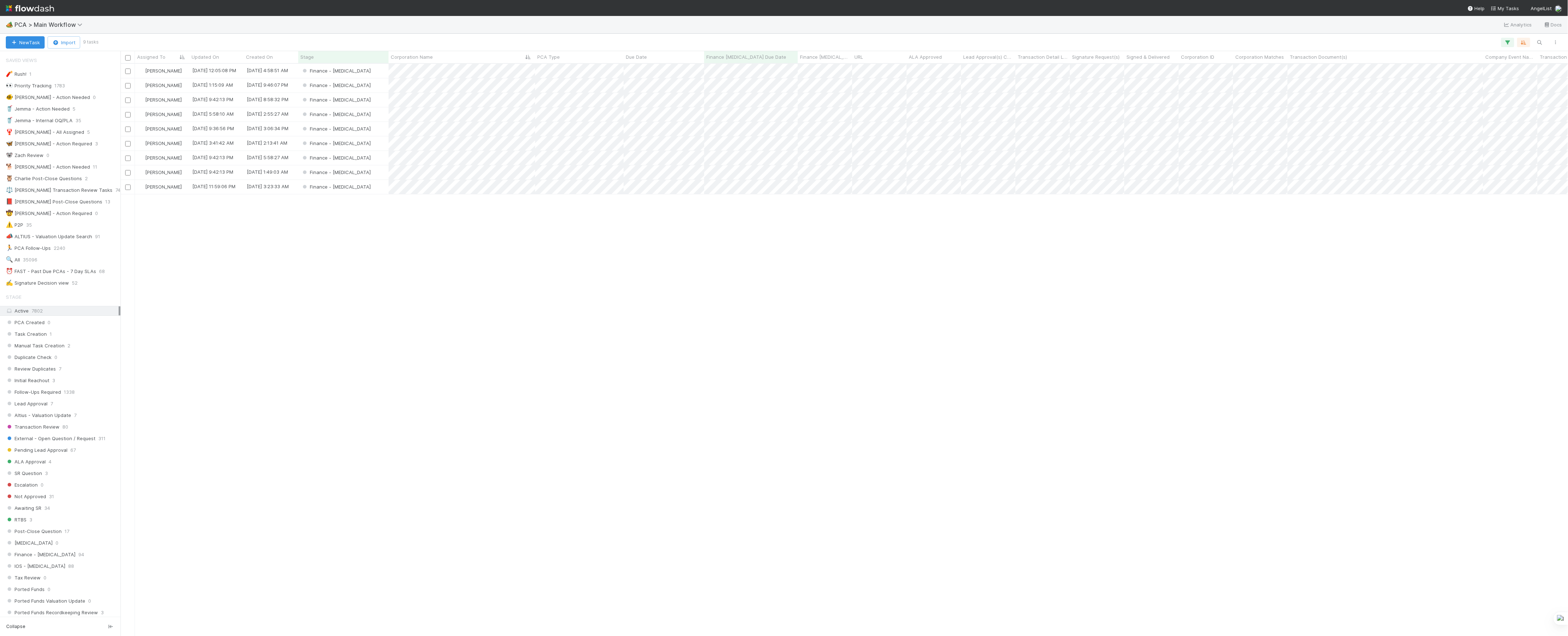
scroll to position [8, 8]
